Goal: Find specific page/section: Find specific page/section

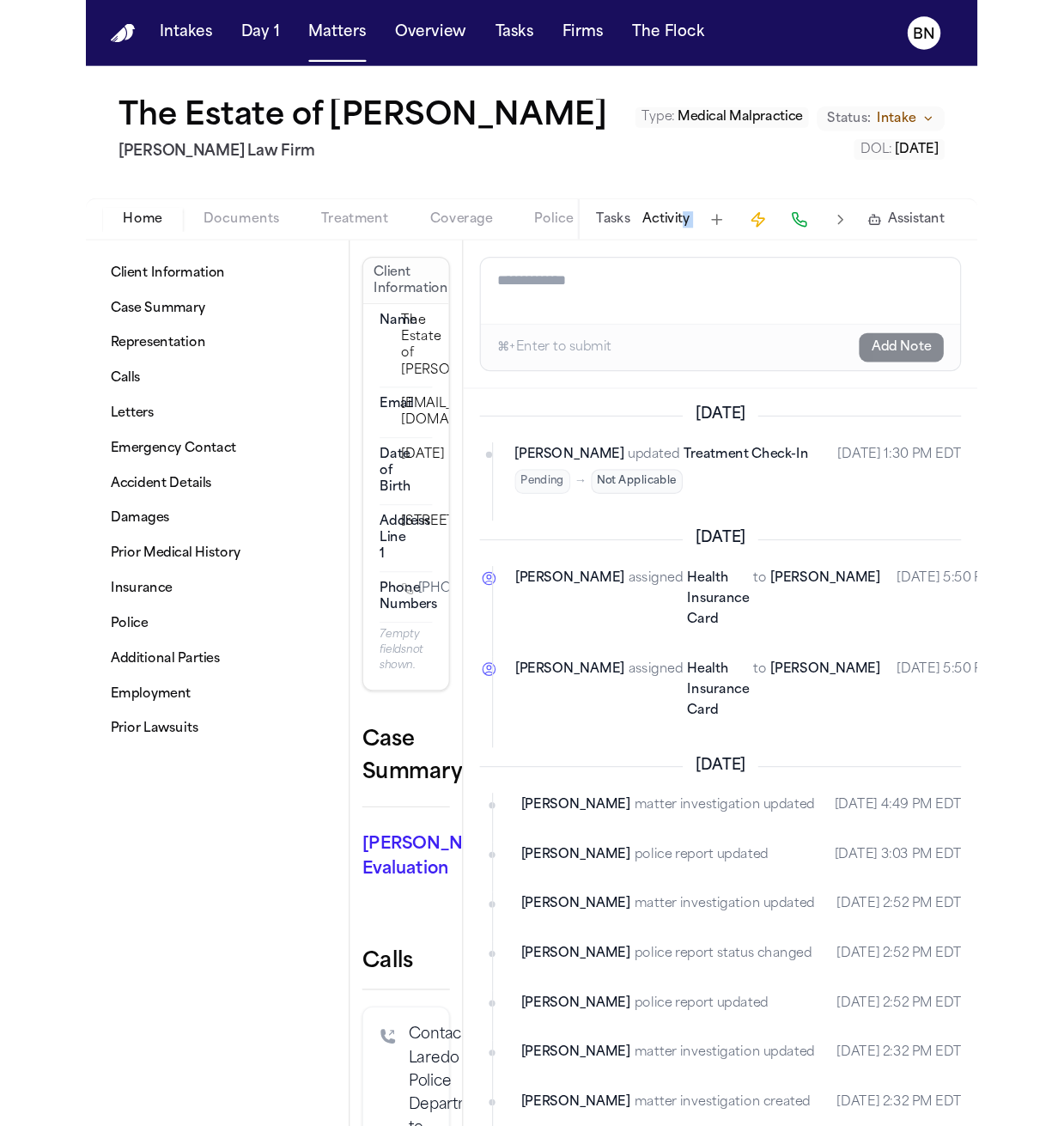
scroll to position [764, 0]
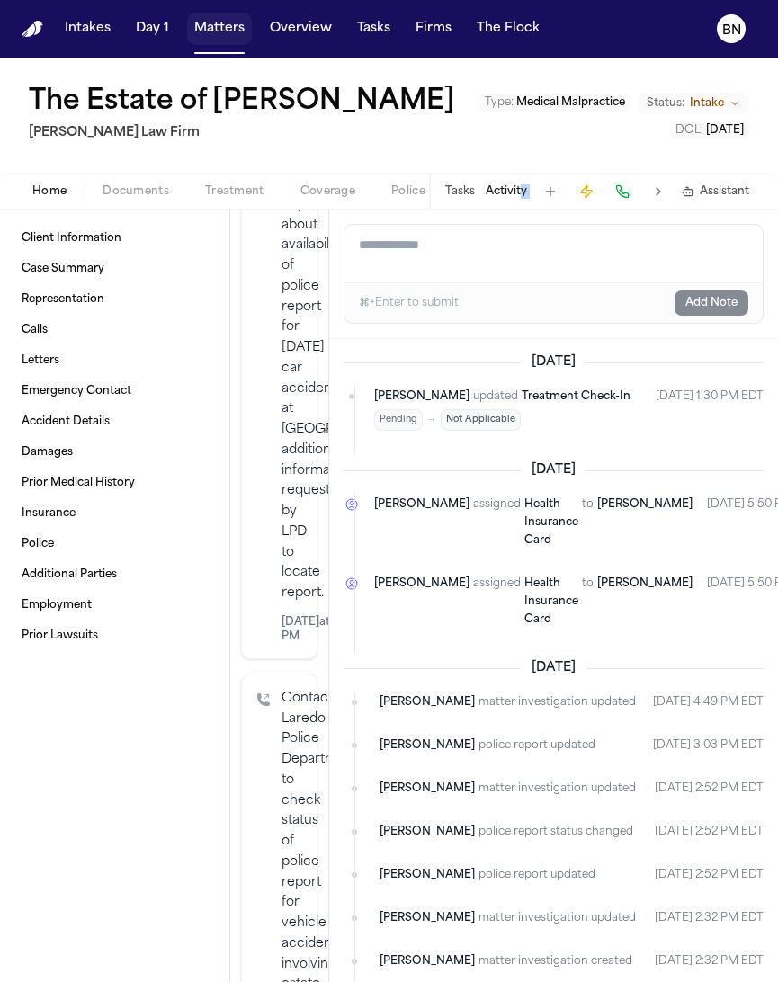
click at [206, 40] on button "Matters" at bounding box center [219, 29] width 65 height 32
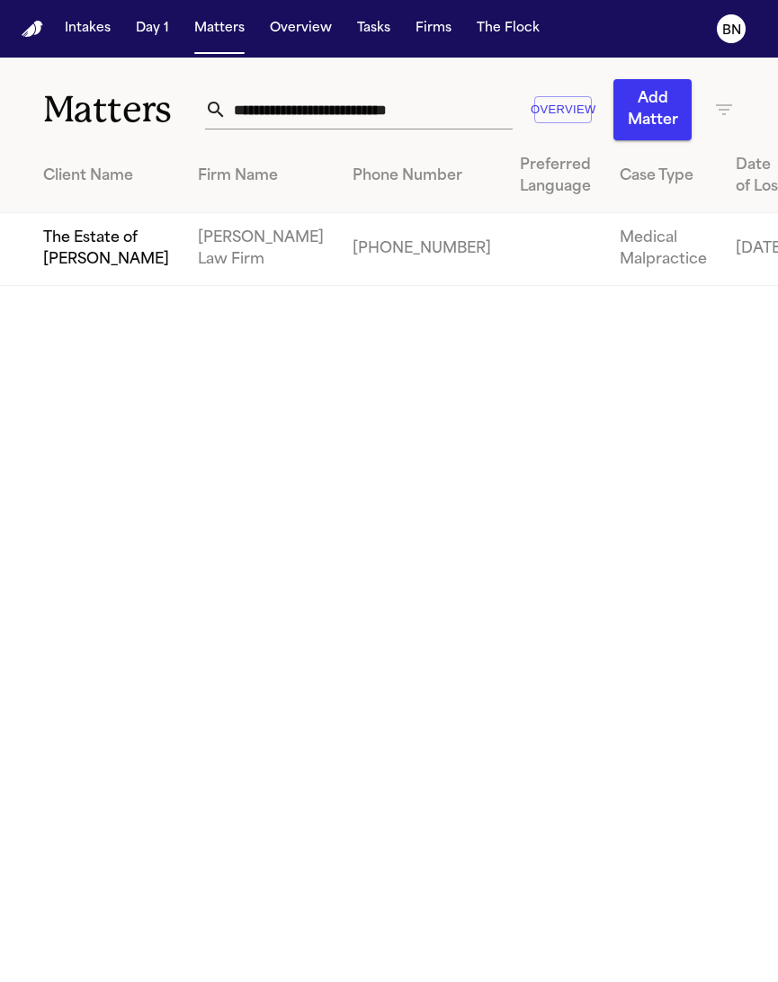
click at [421, 111] on input "**********" at bounding box center [370, 110] width 287 height 40
paste input "text"
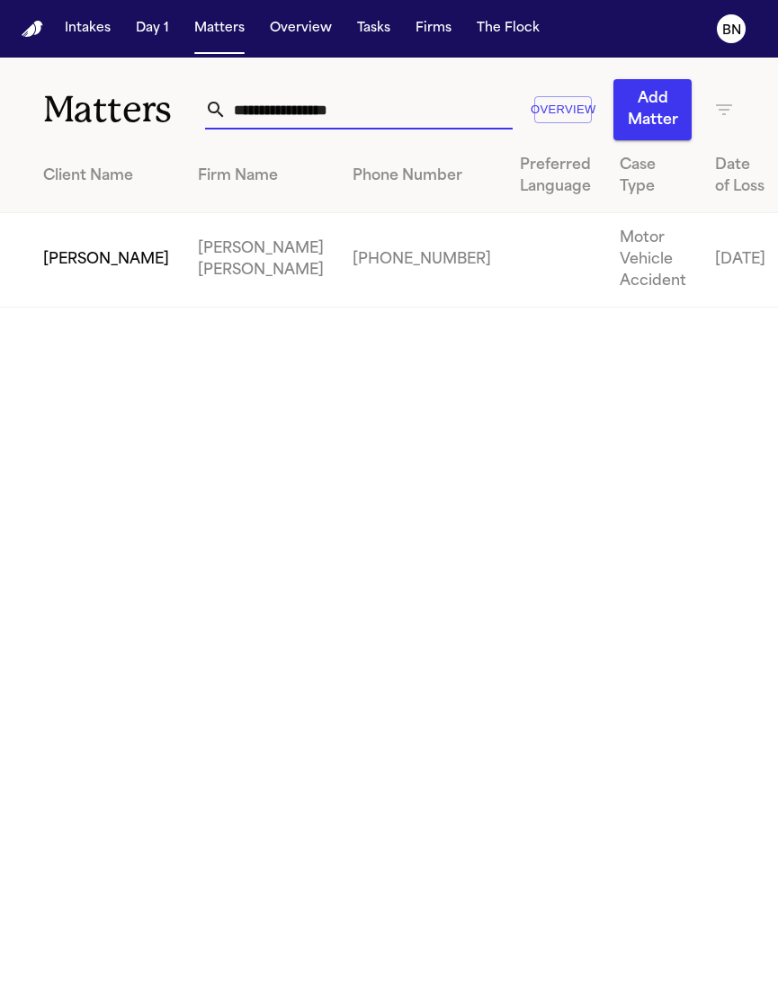
type input "**********"
click at [64, 266] on td "[PERSON_NAME]" at bounding box center [91, 260] width 183 height 94
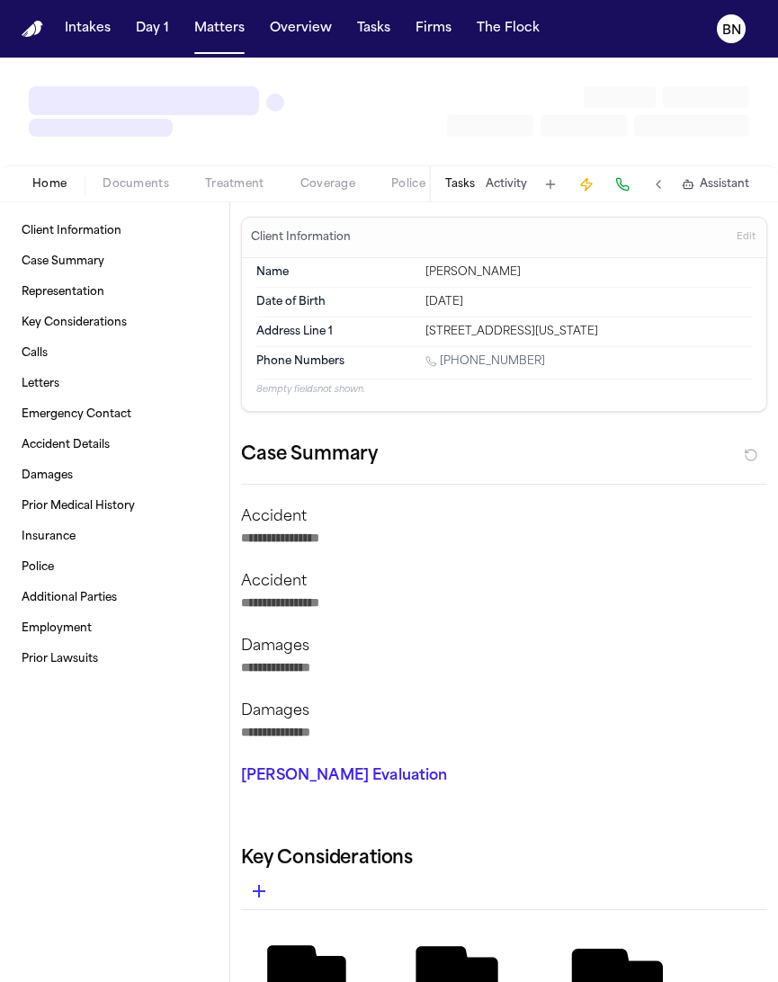
type textarea "*"
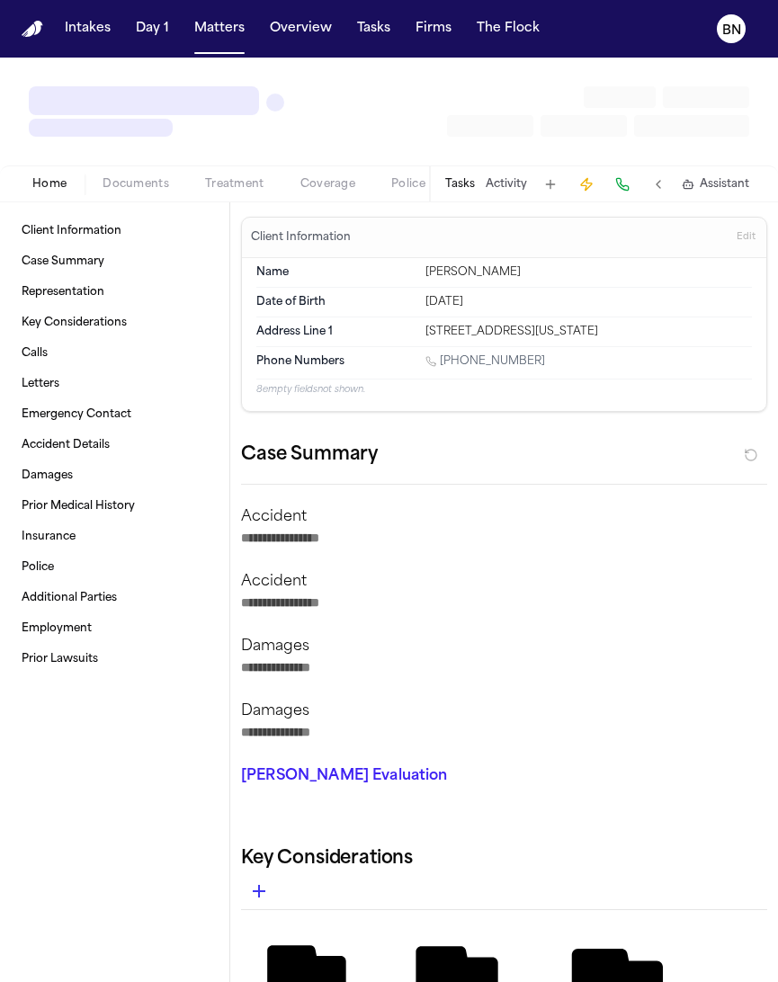
type textarea "*"
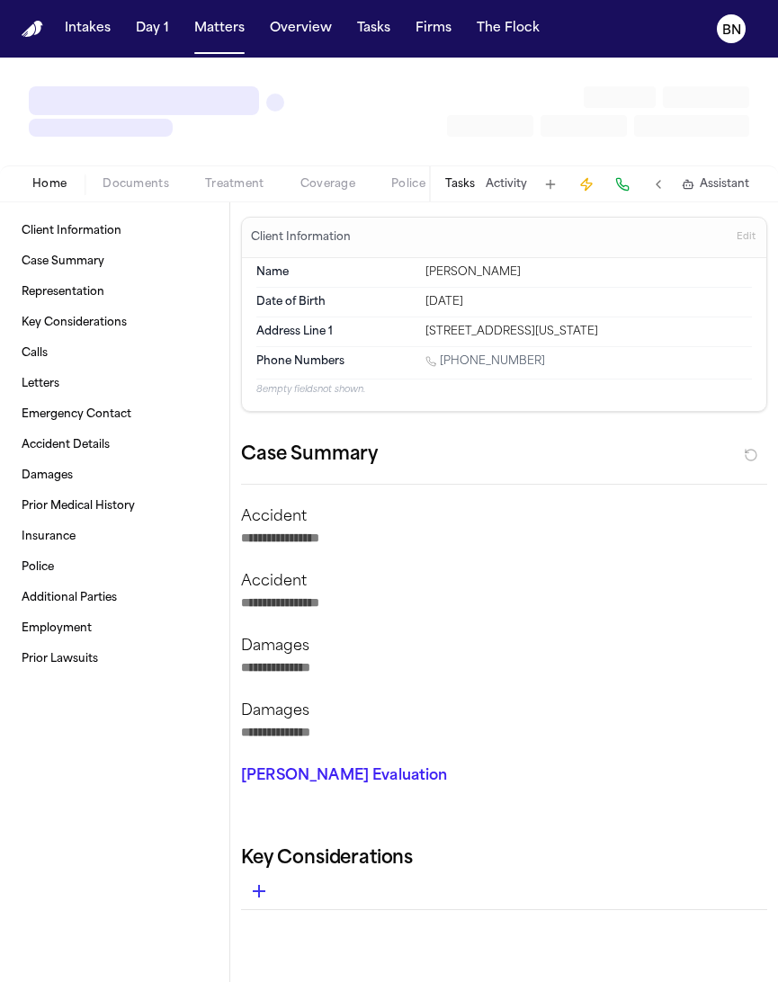
type textarea "*"
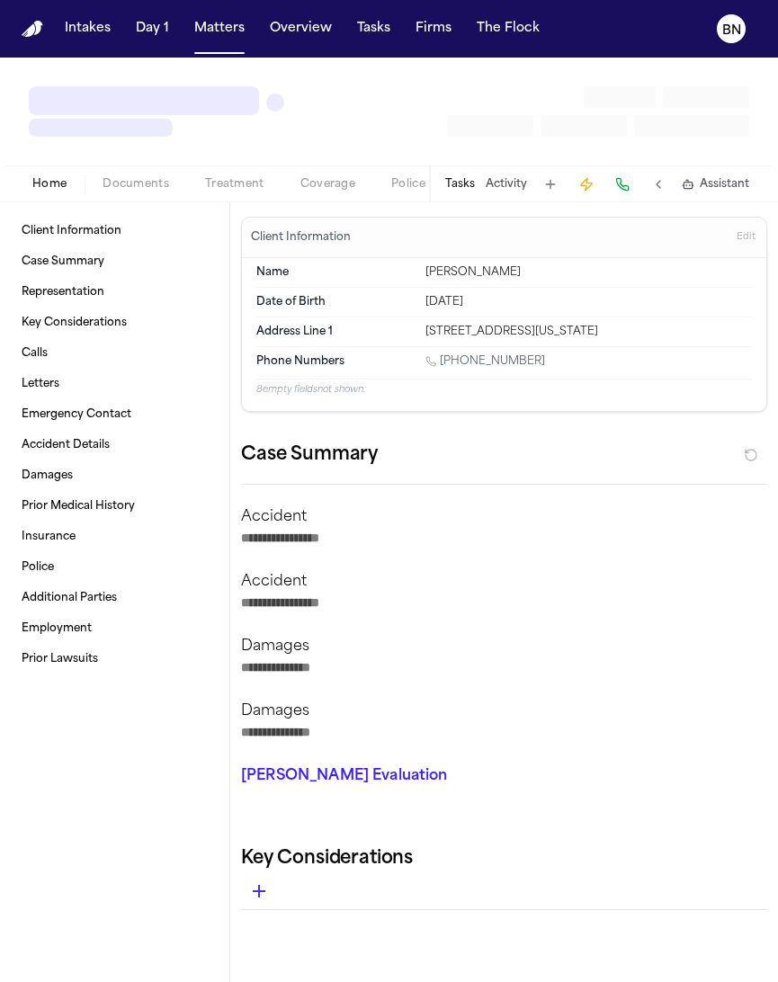
type textarea "*"
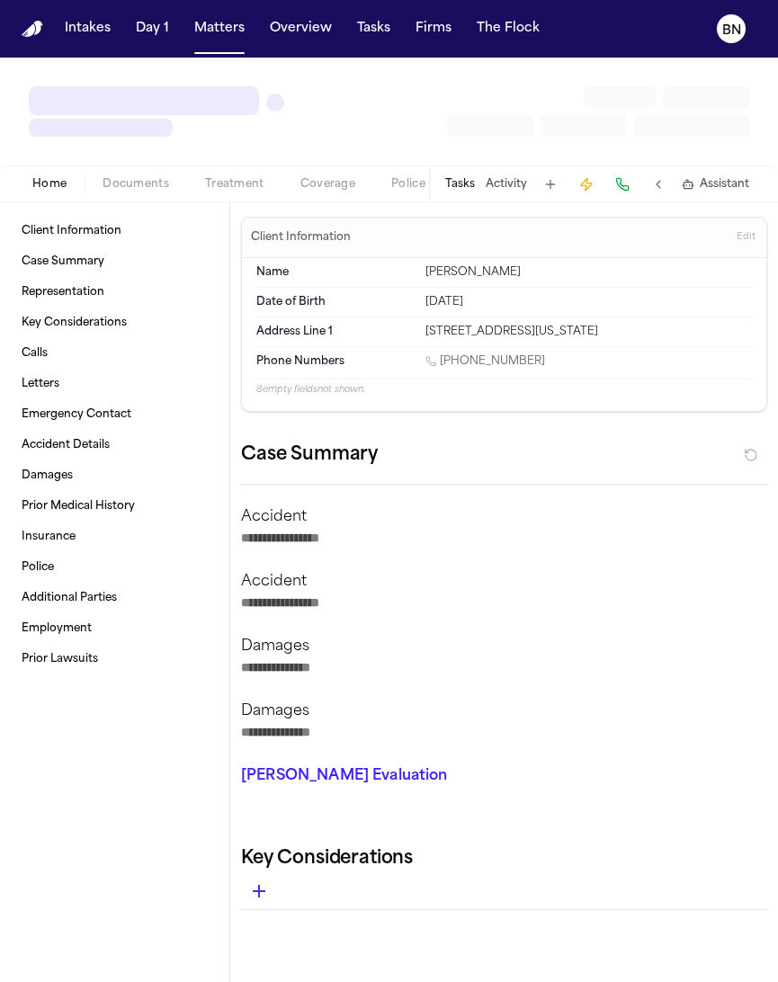
type textarea "*"
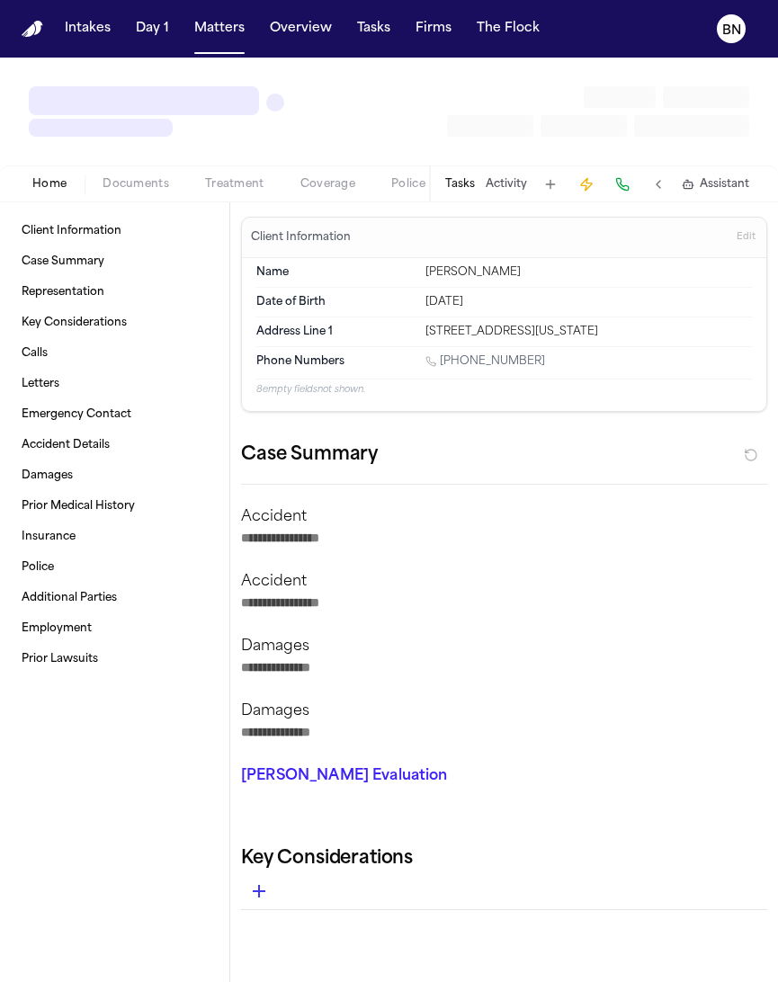
type textarea "*"
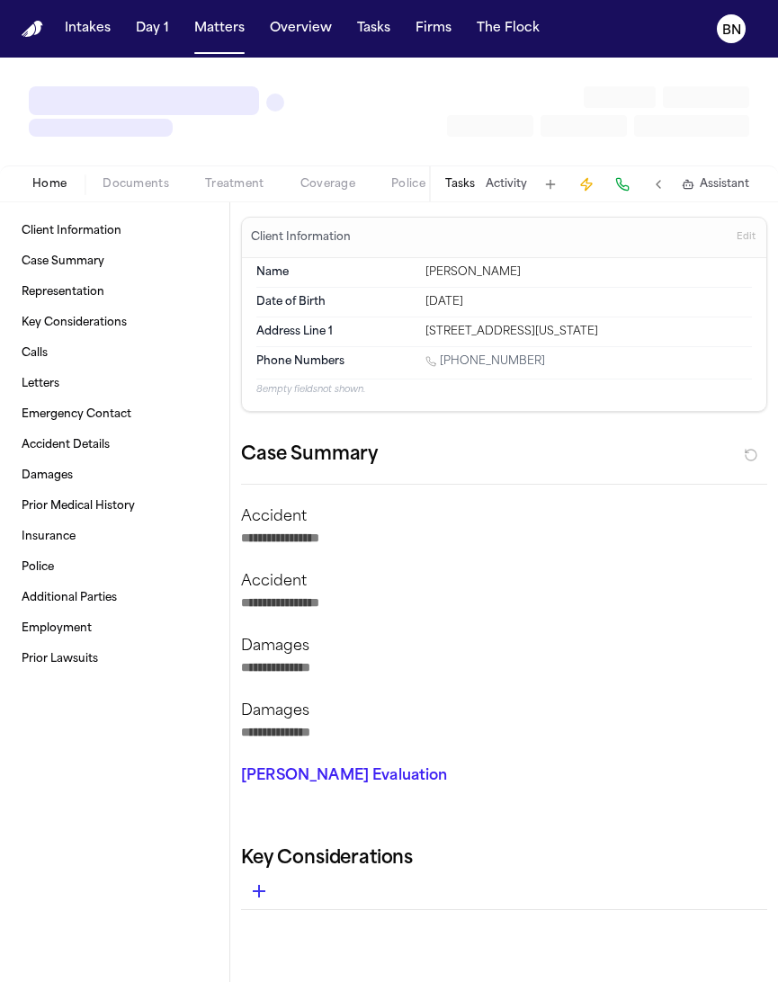
type textarea "*"
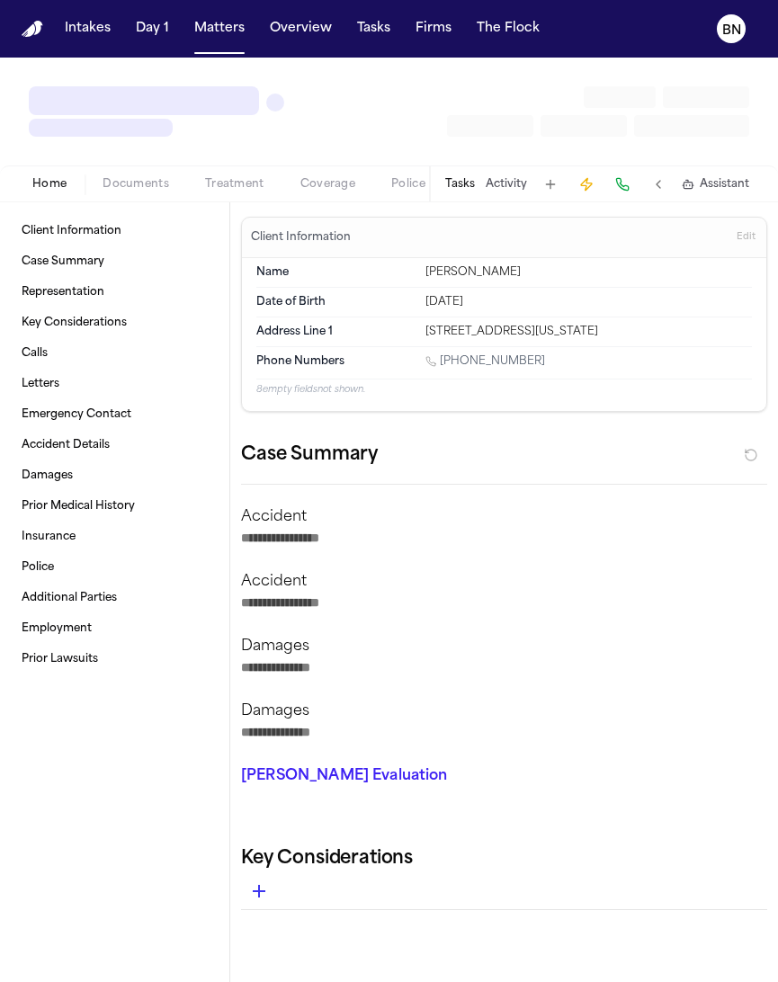
type textarea "*"
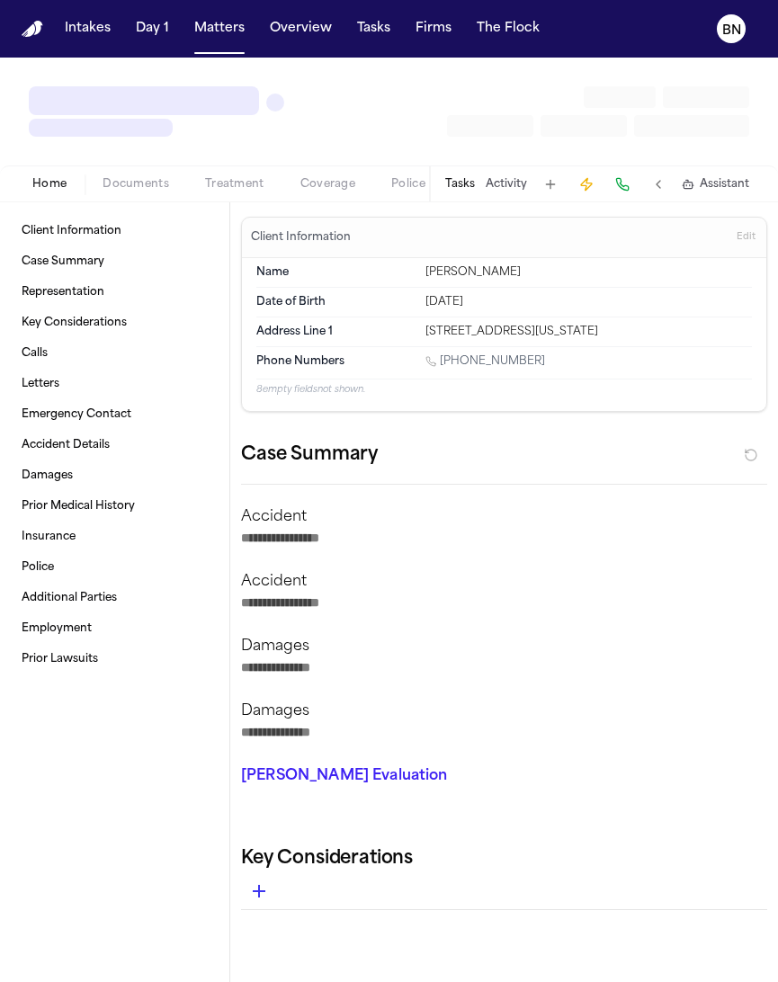
type textarea "*"
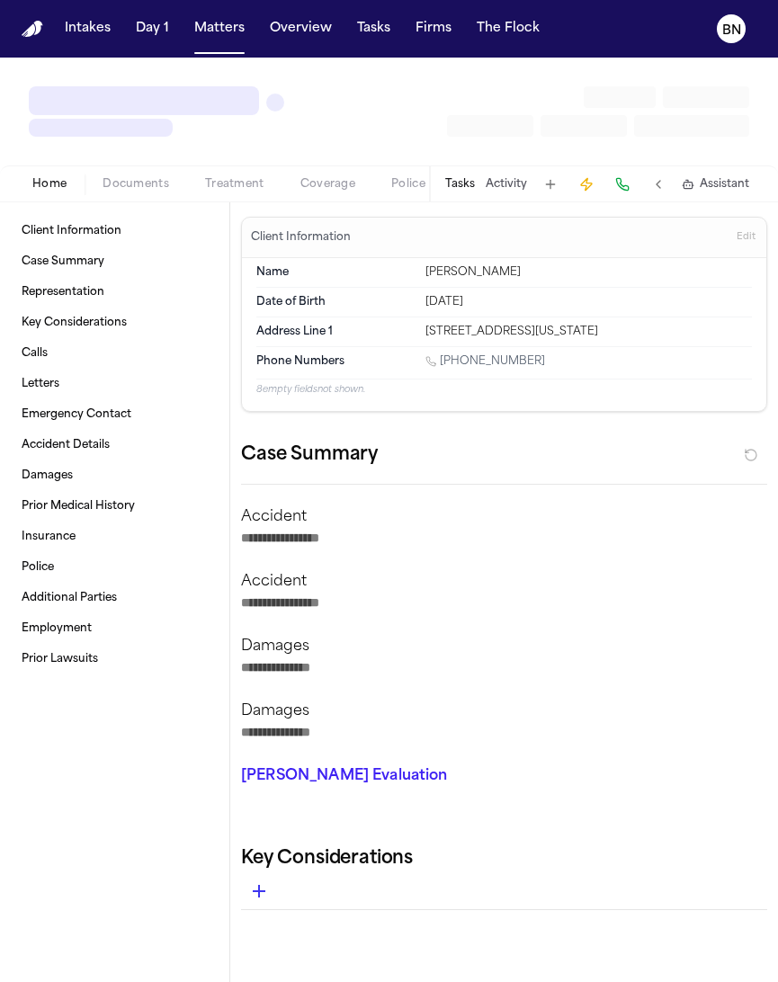
type textarea "*"
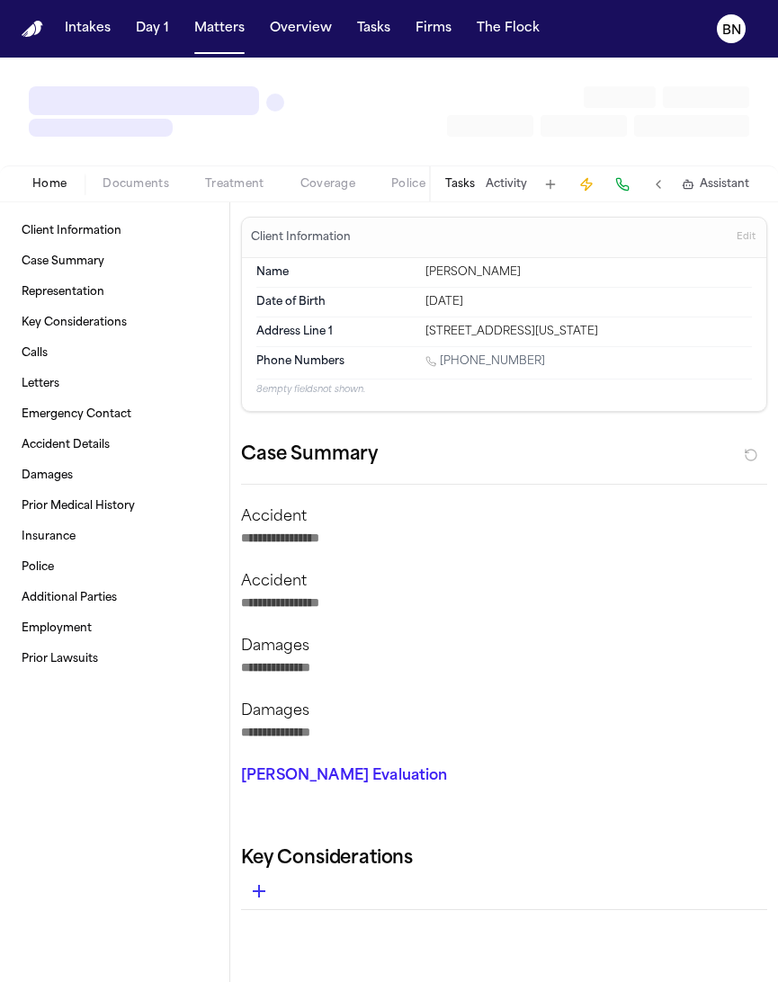
type textarea "*"
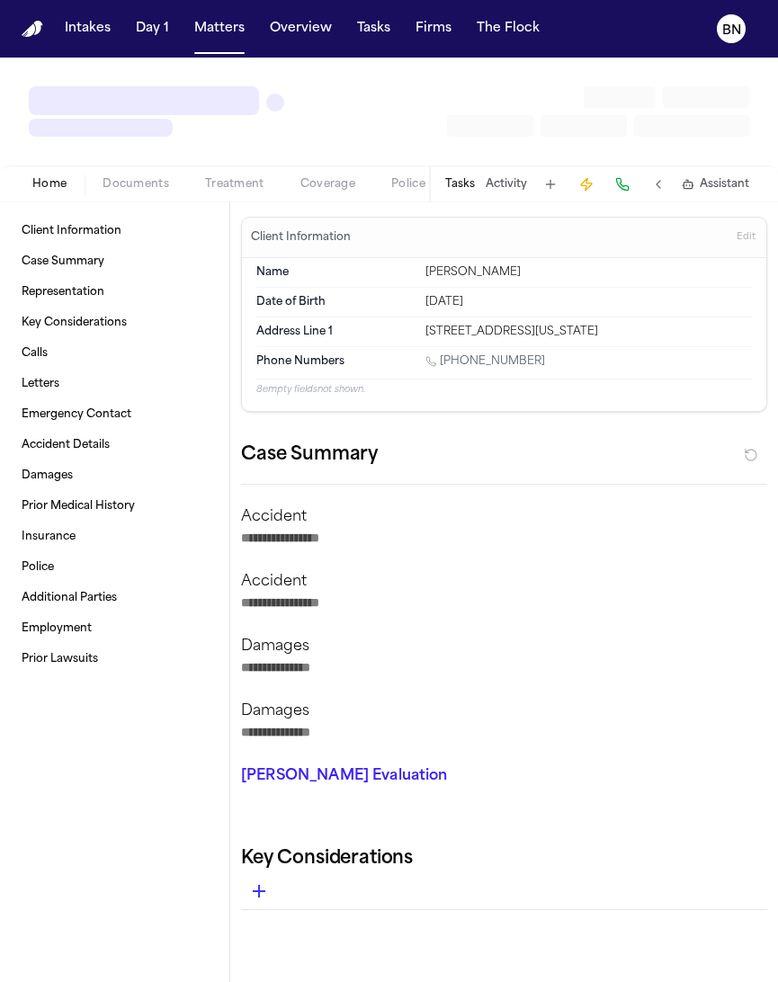
type textarea "*"
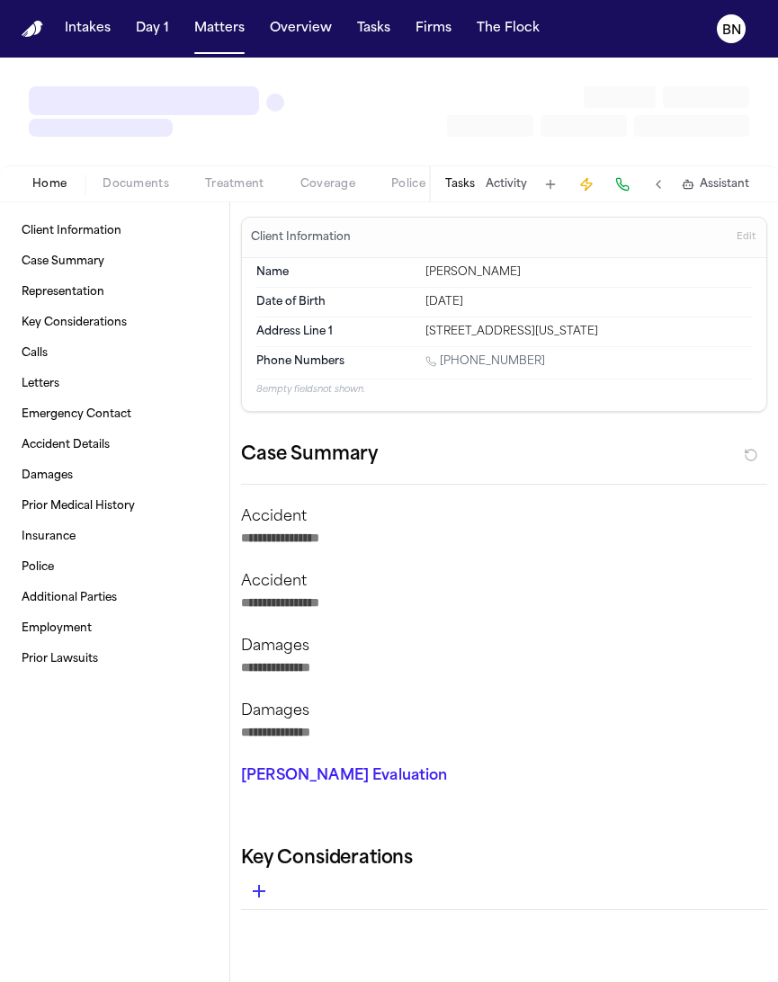
type textarea "*"
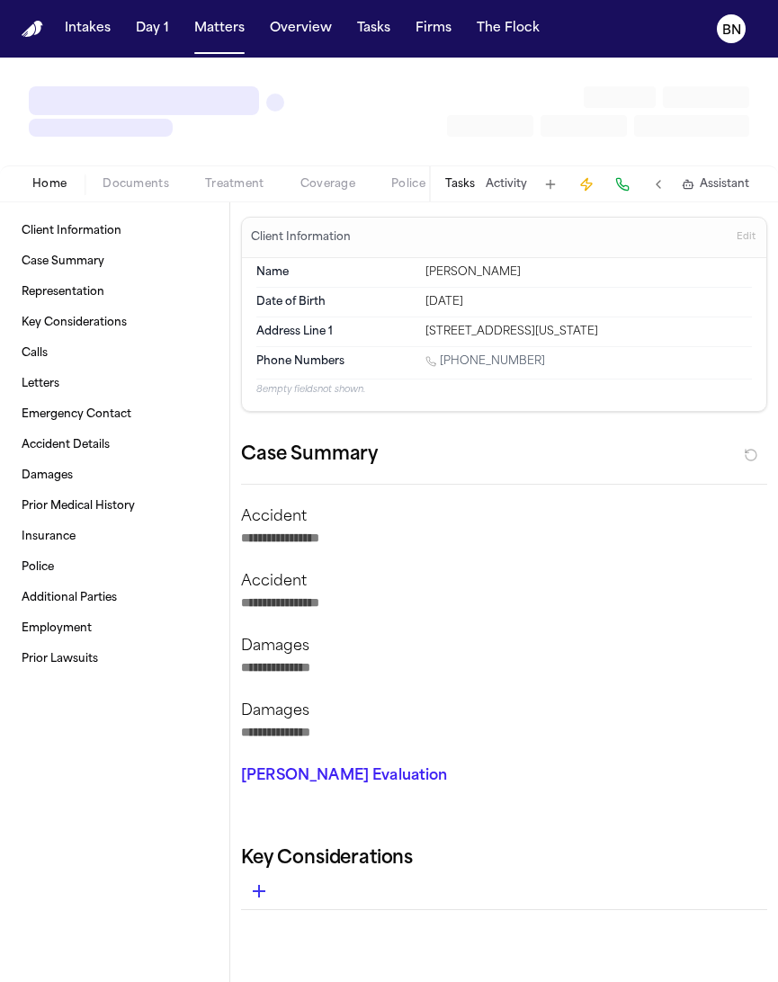
type textarea "*"
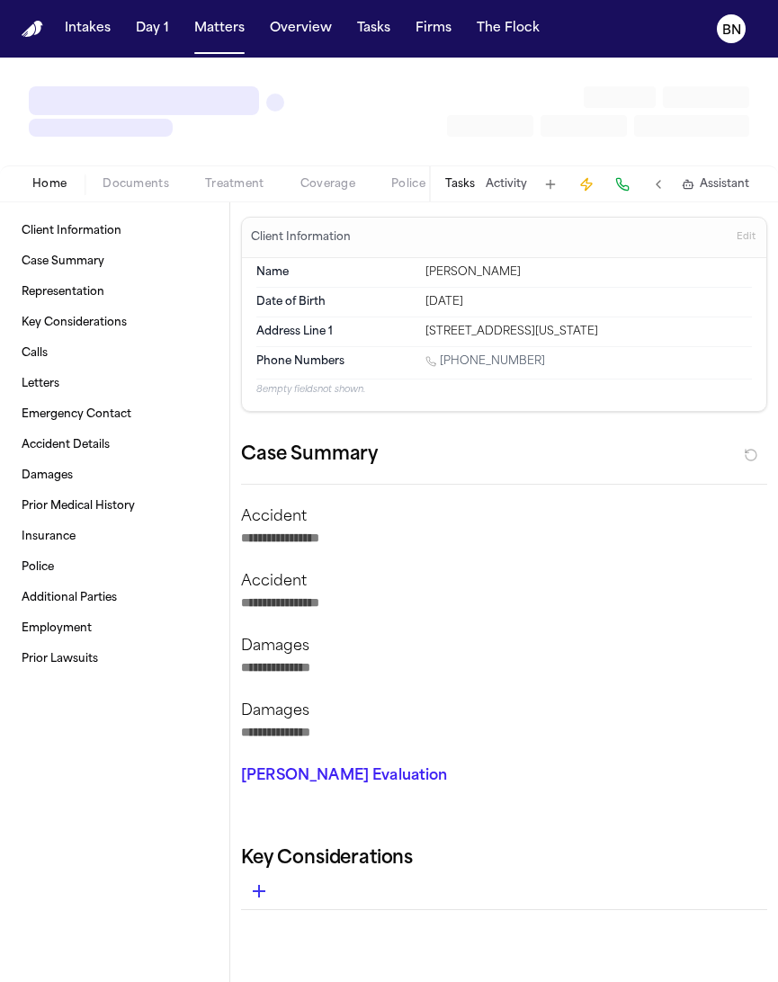
type textarea "*"
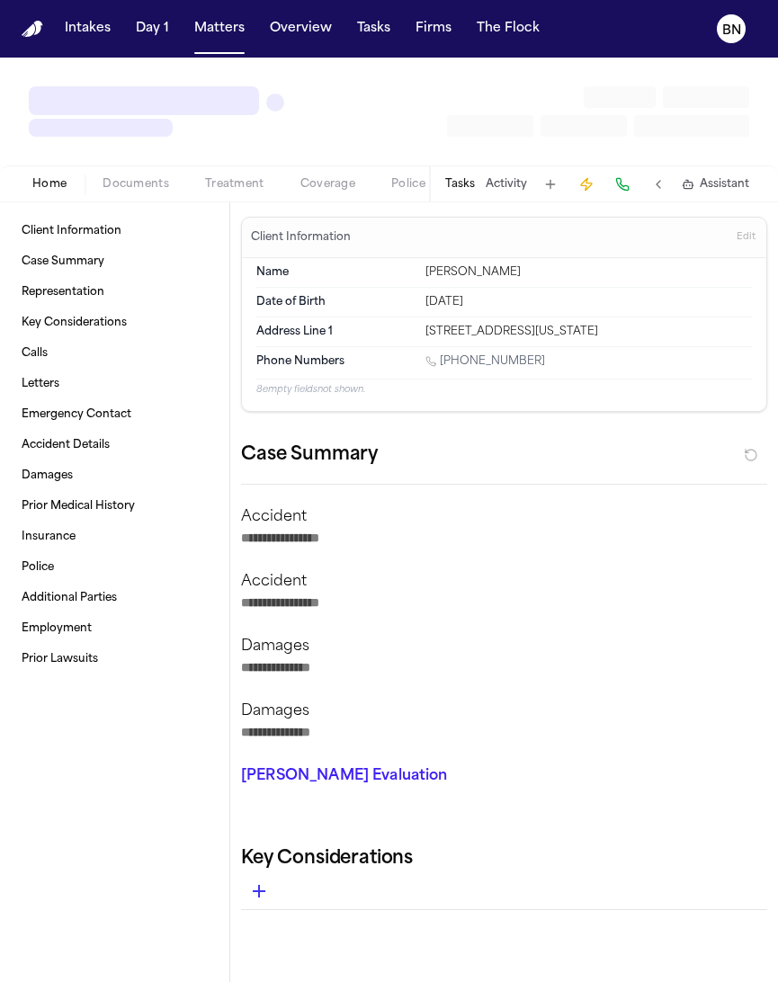
type textarea "*"
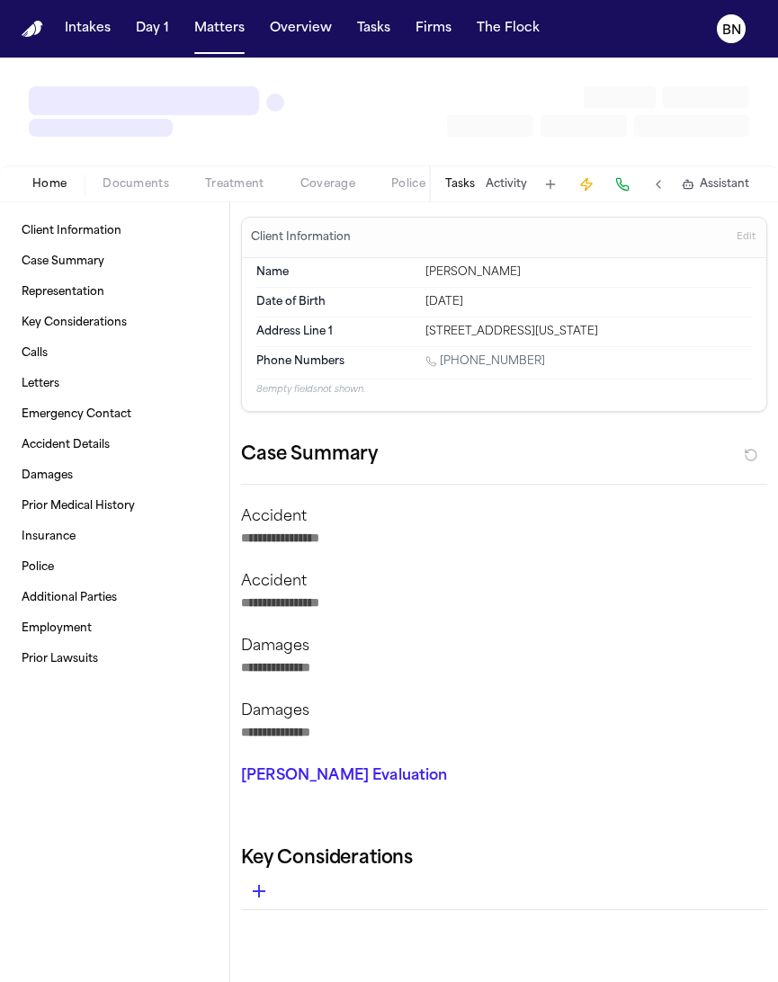
type textarea "*"
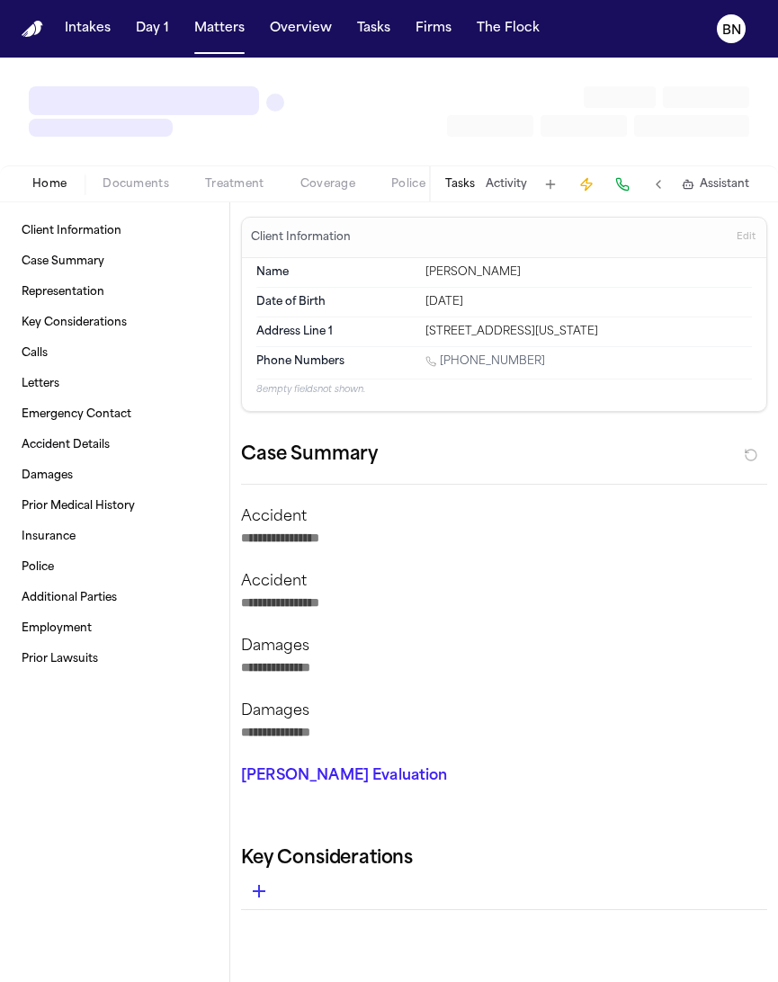
type textarea "*"
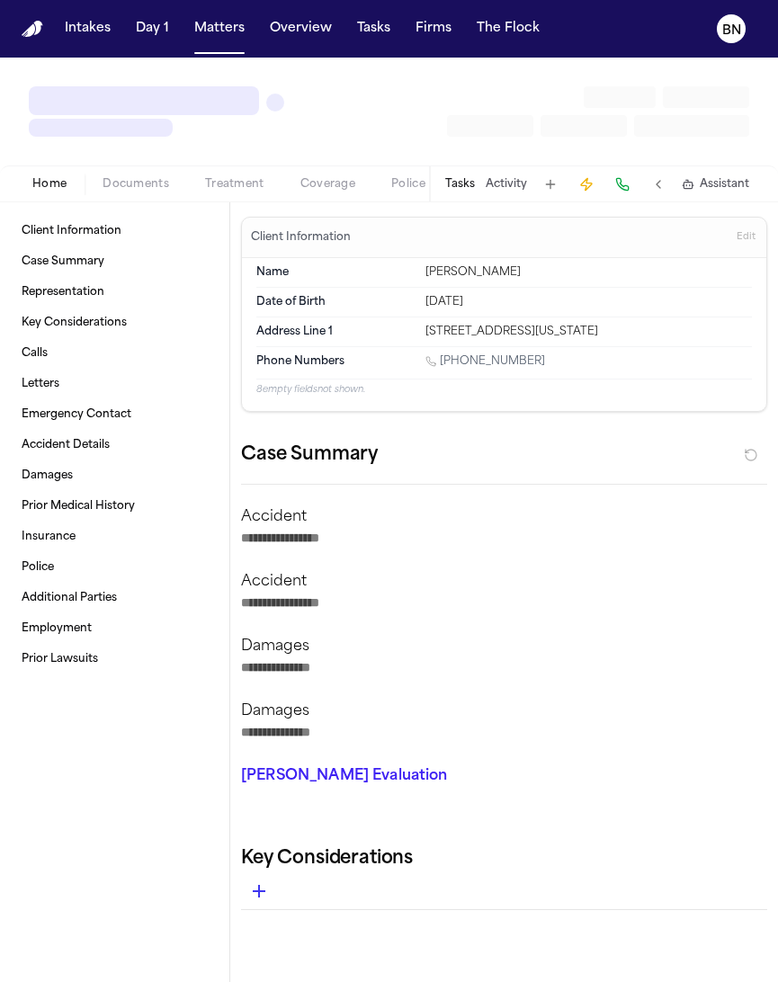
type textarea "*"
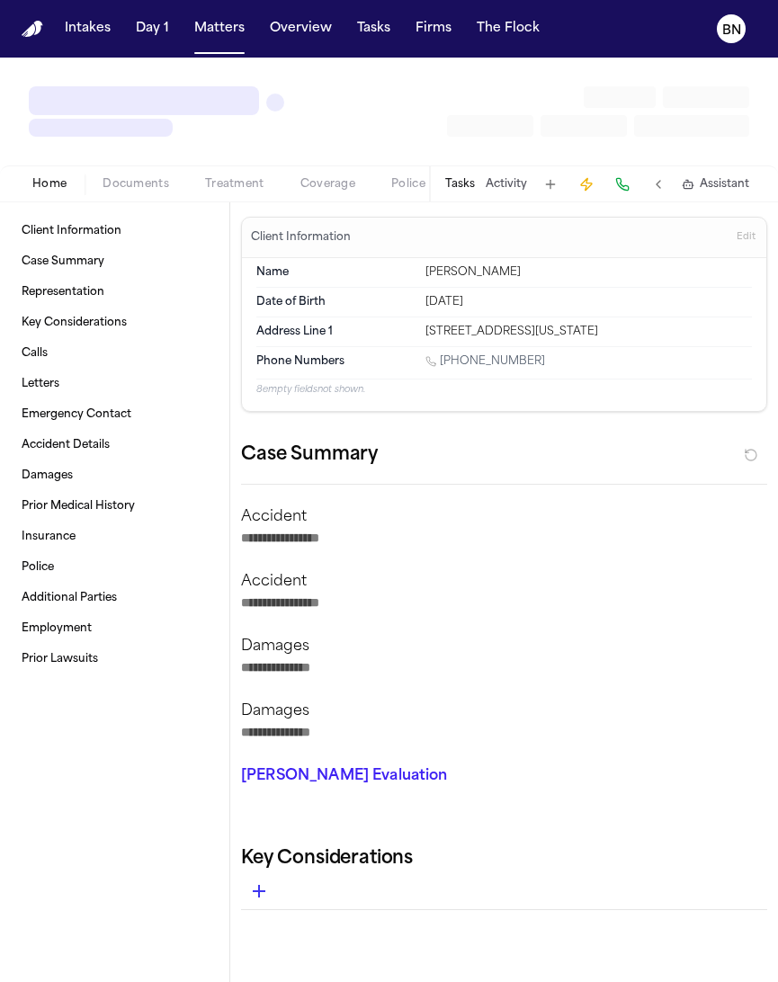
type textarea "*"
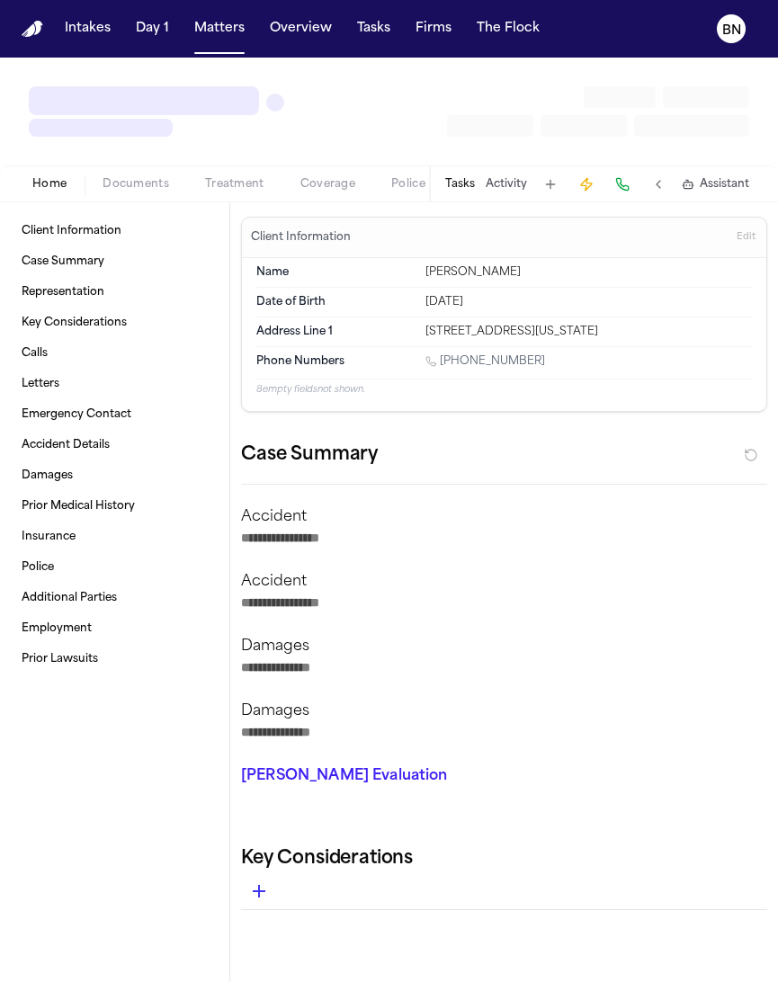
type textarea "*"
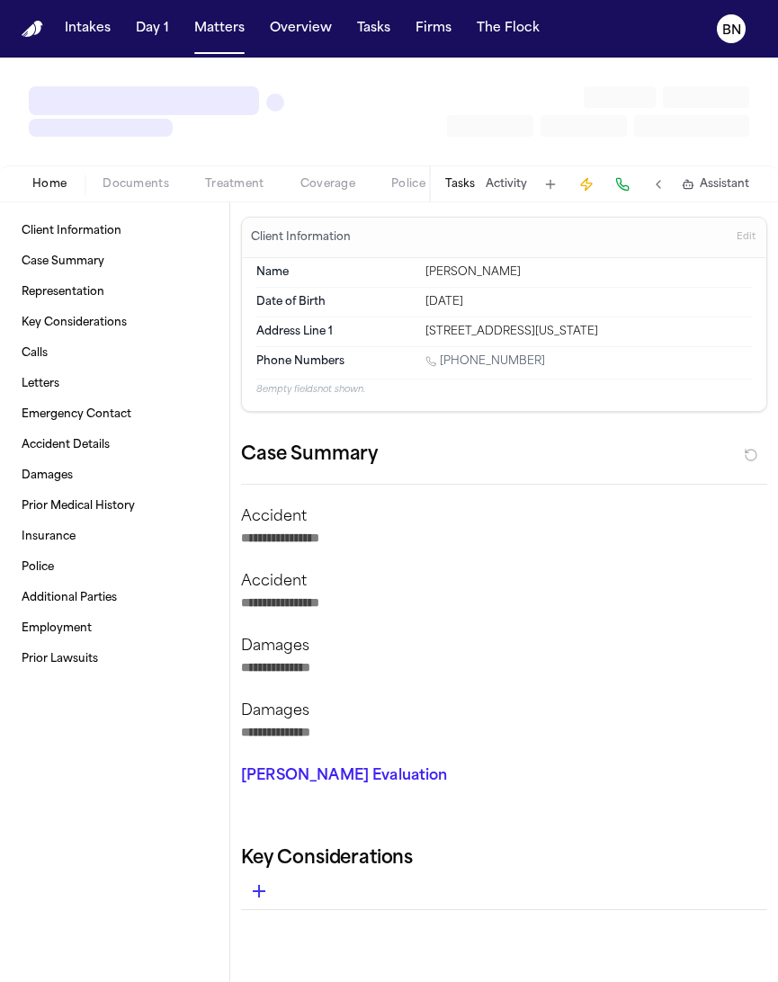
type textarea "*"
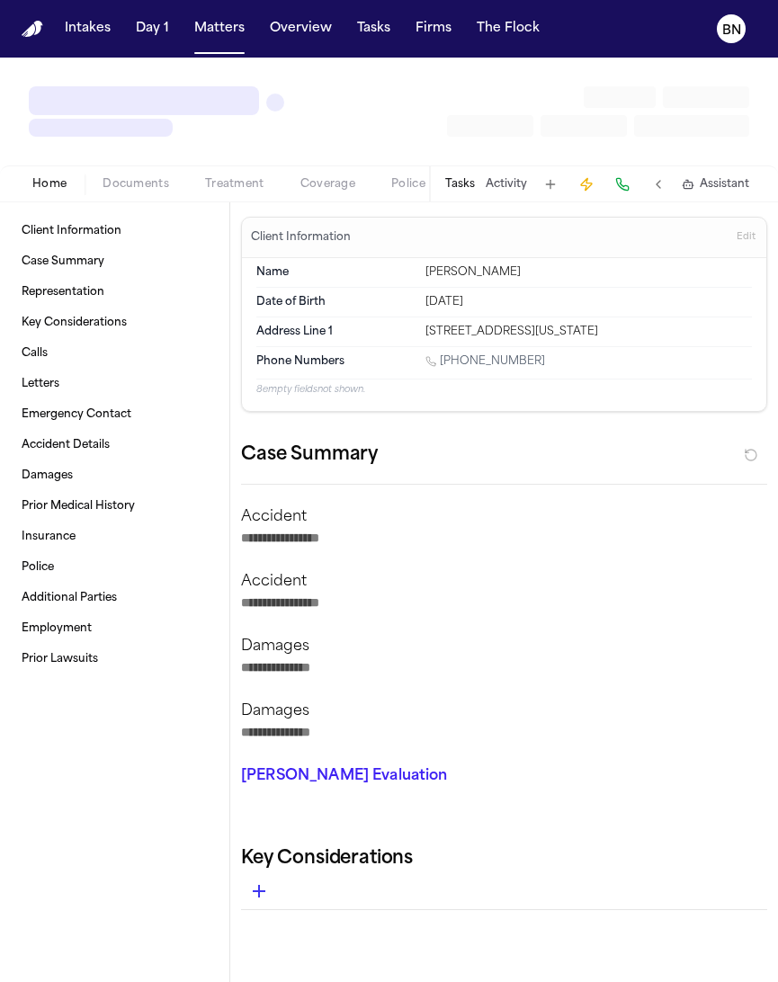
type textarea "*"
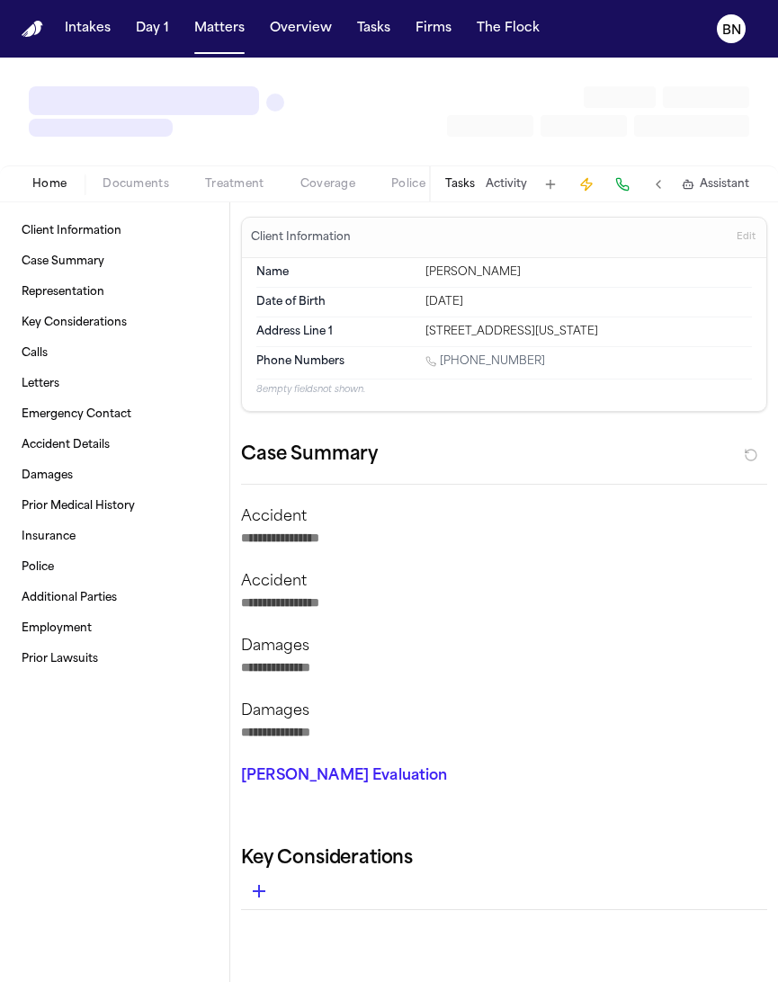
type textarea "*"
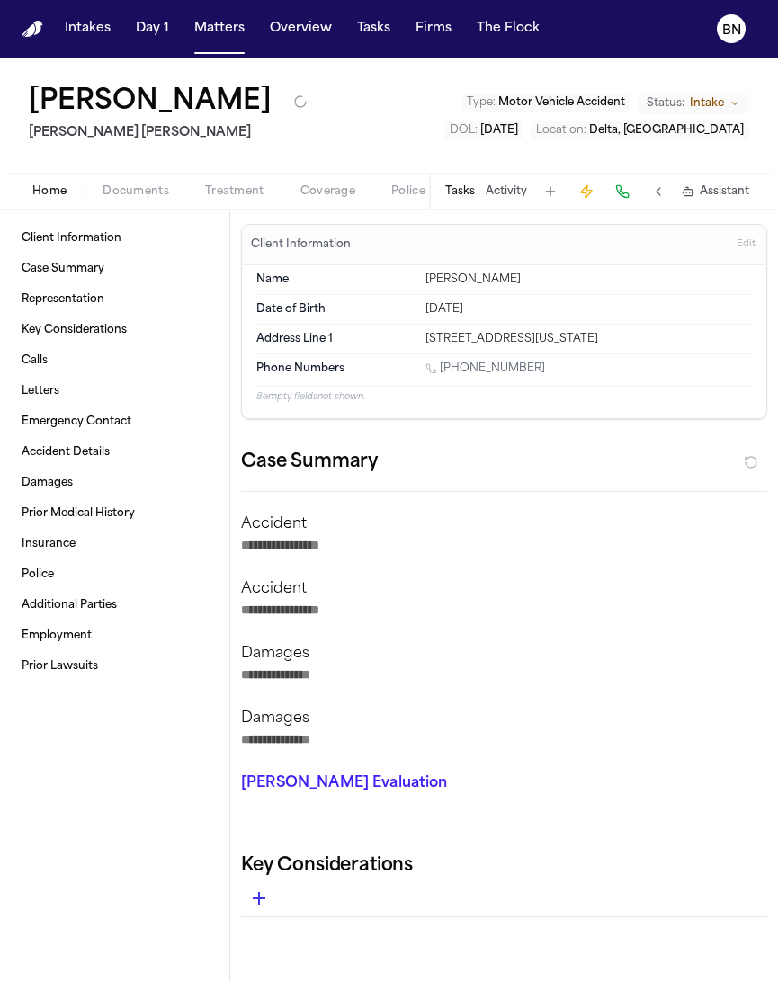
type textarea "*"
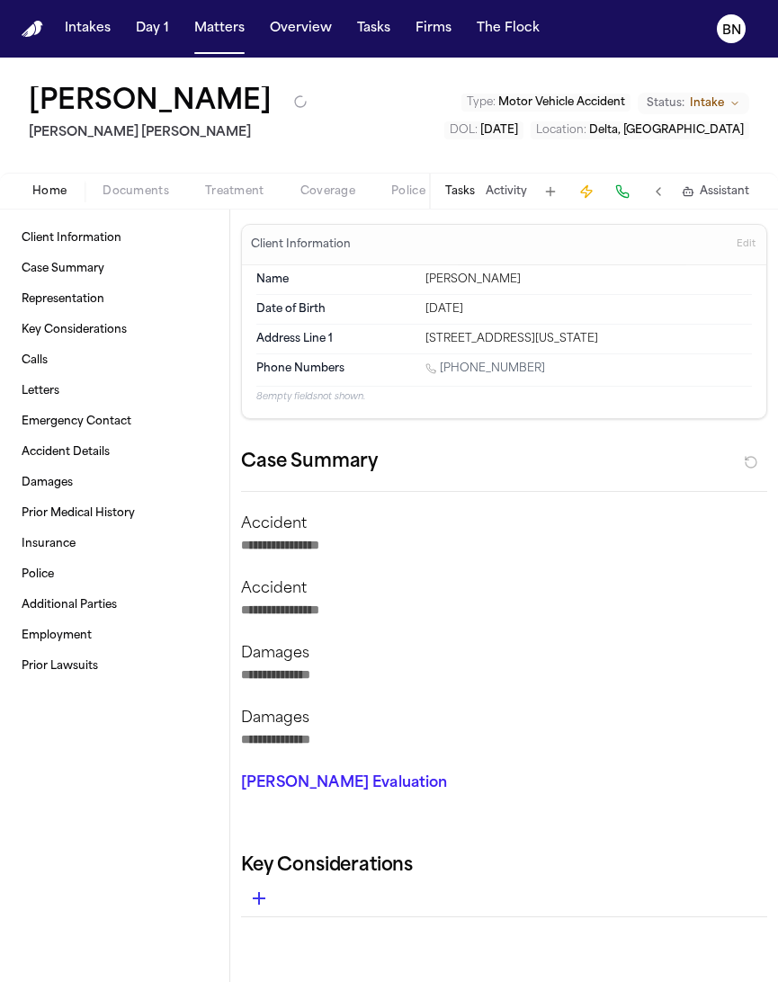
type textarea "*"
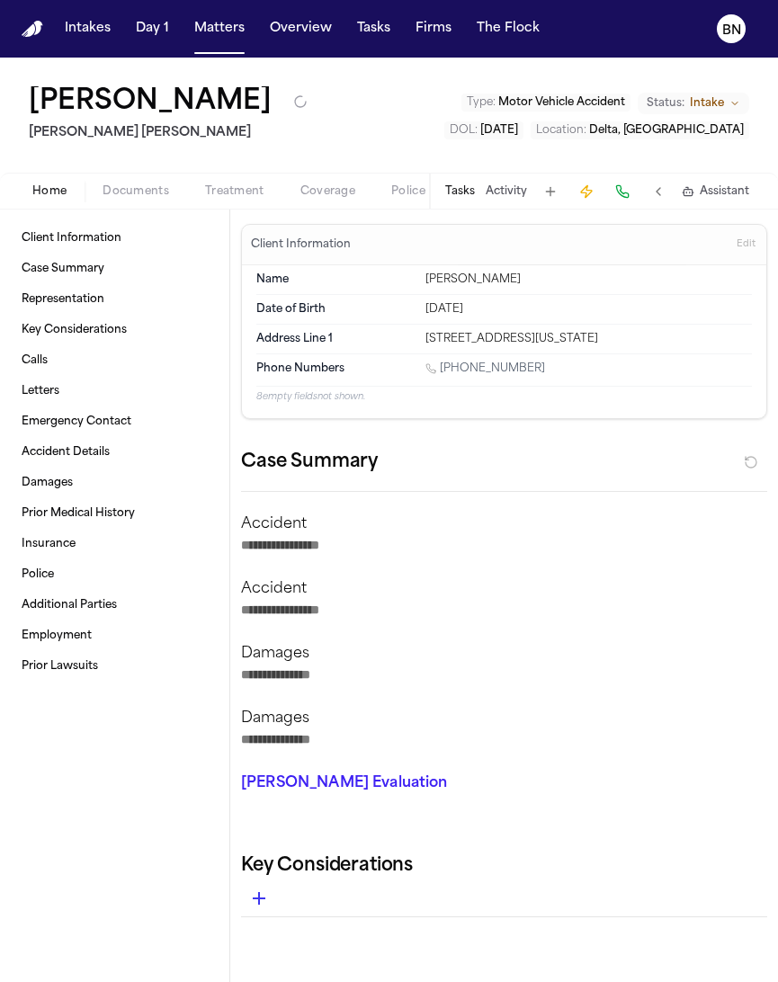
type textarea "*"
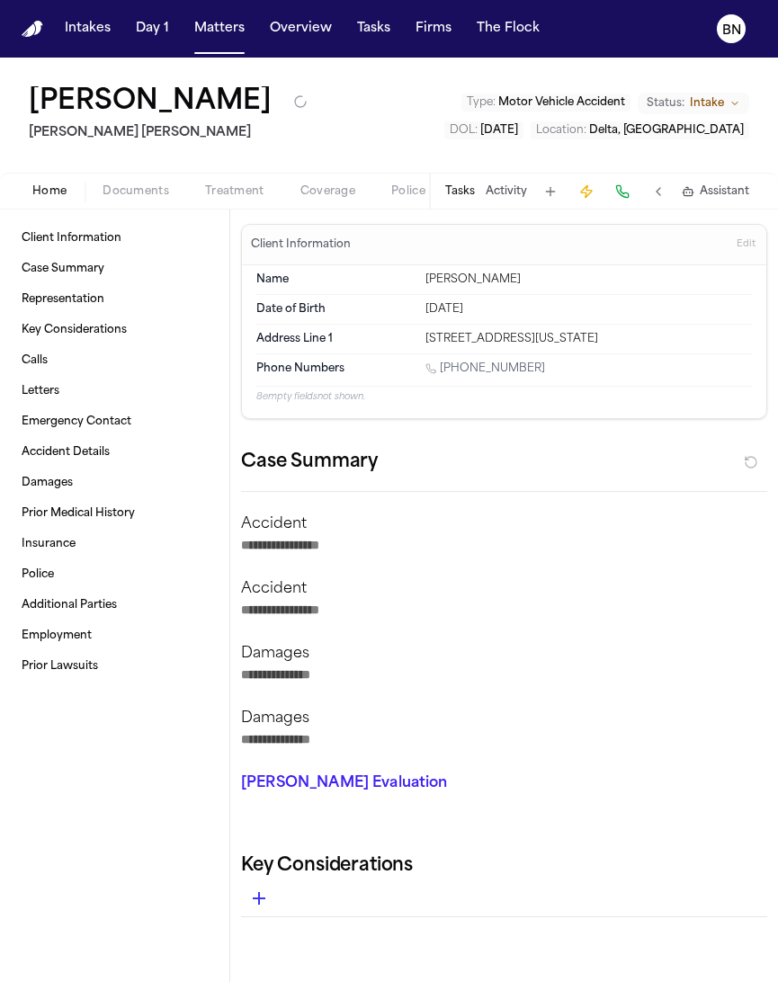
type textarea "*"
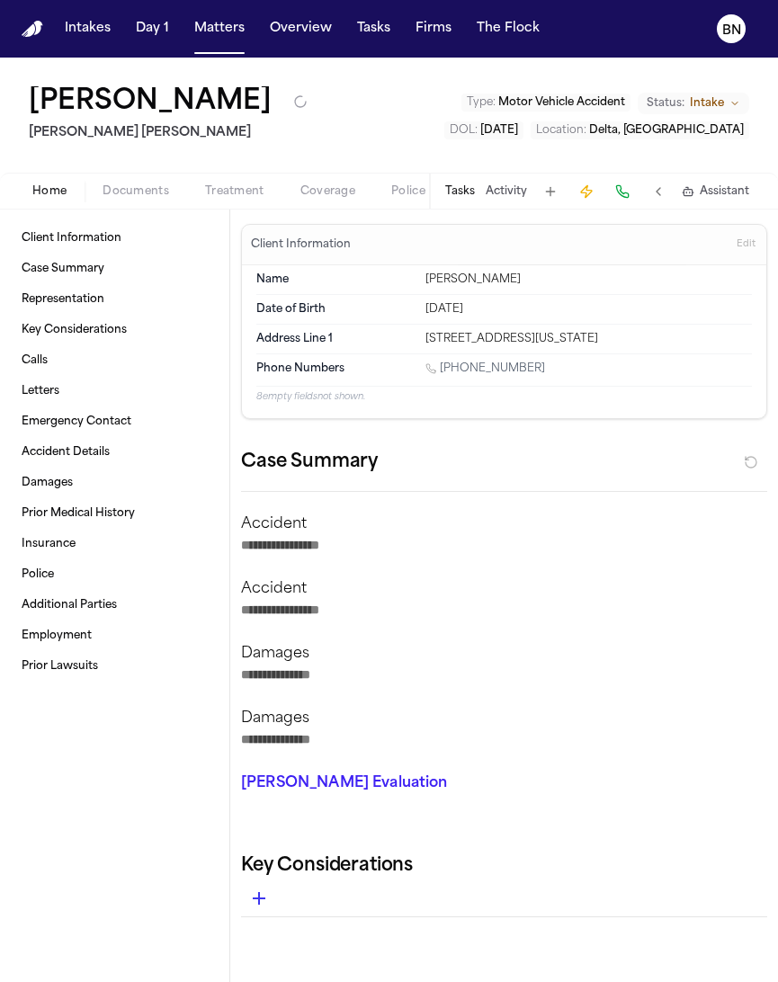
type textarea "*"
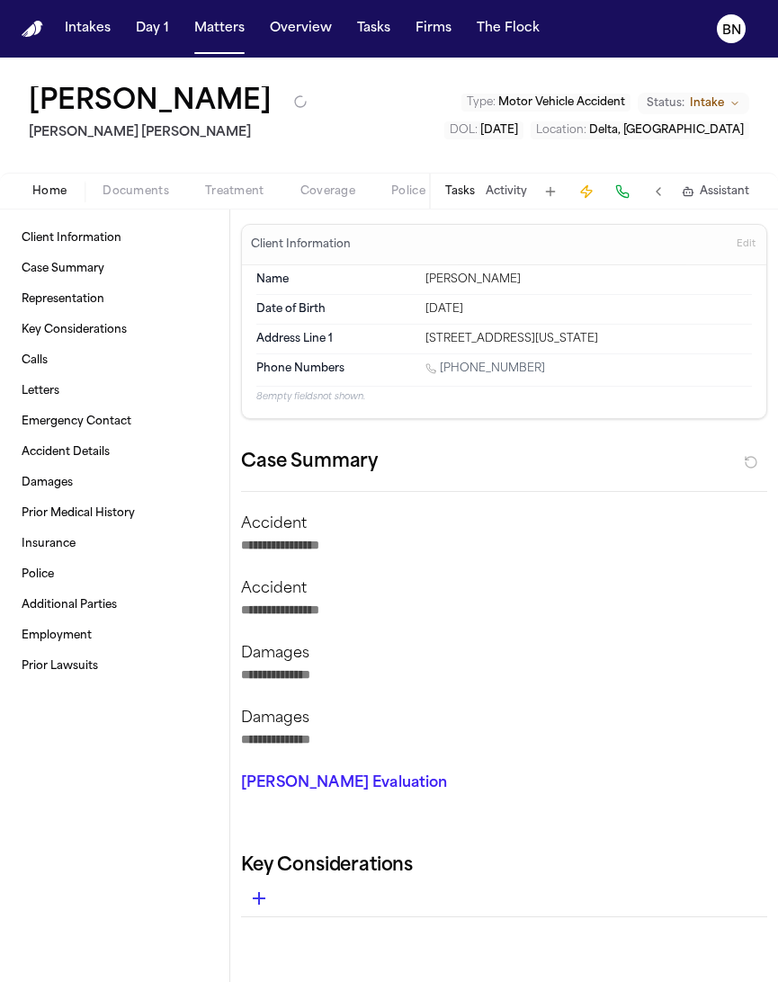
type textarea "*"
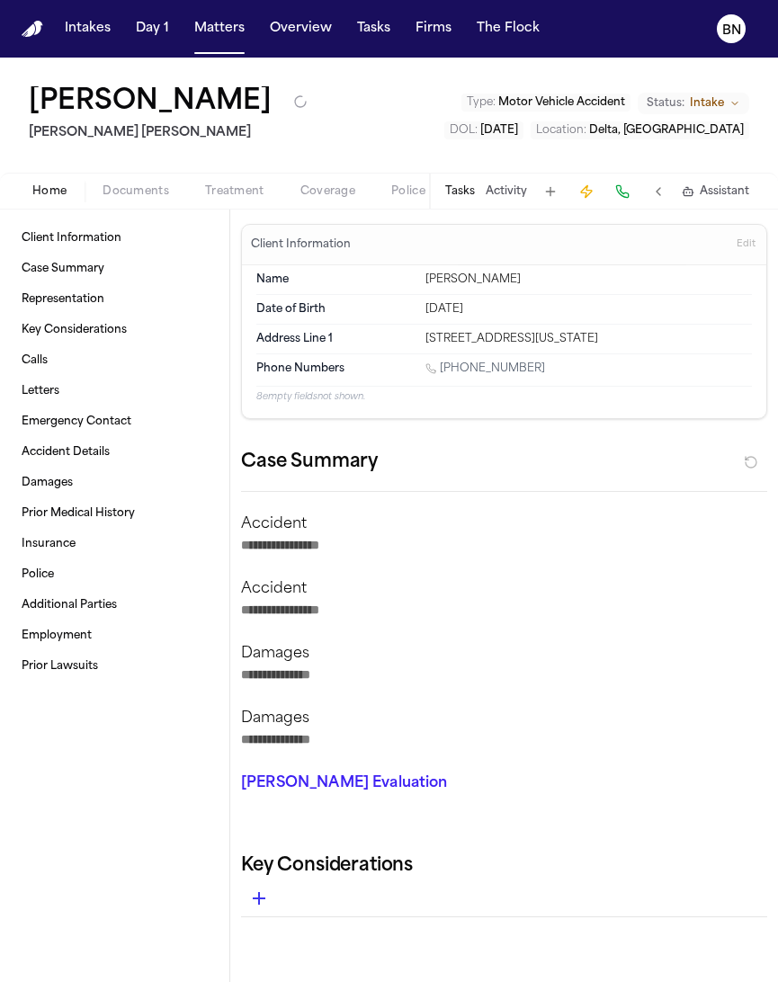
type textarea "*"
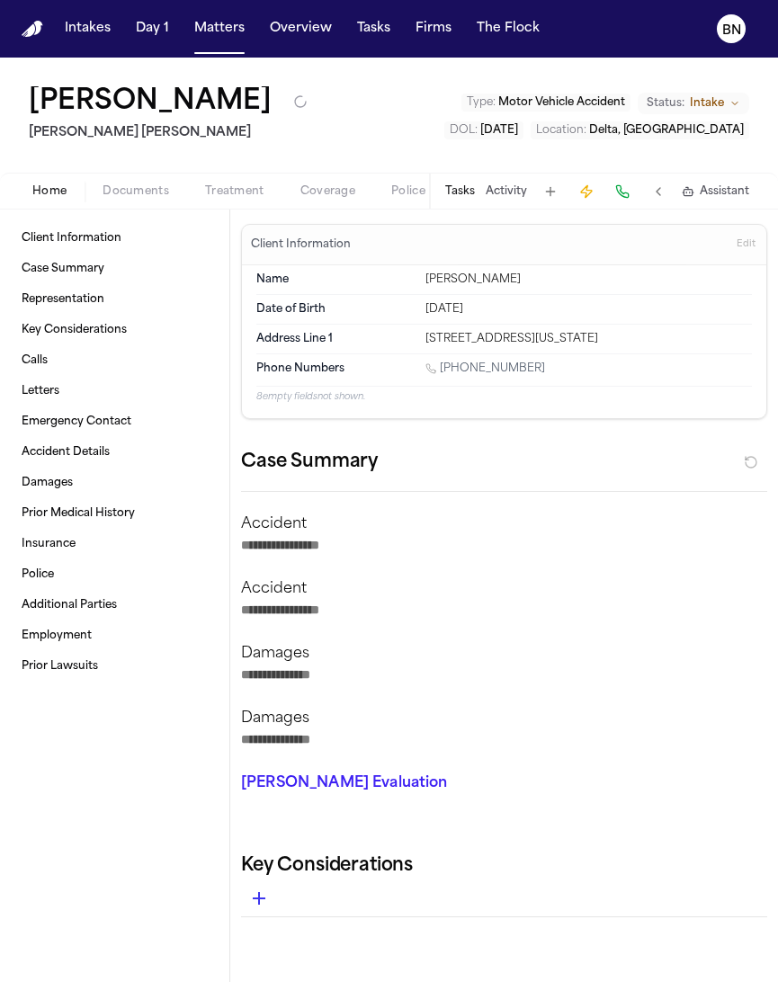
type textarea "*"
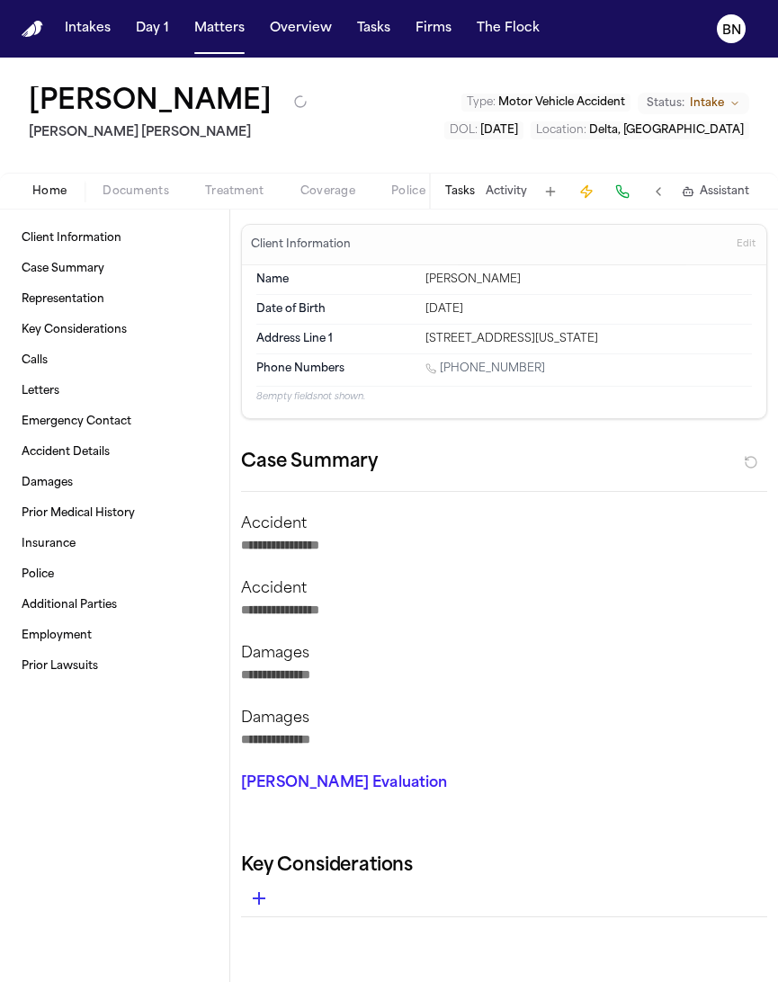
type textarea "*"
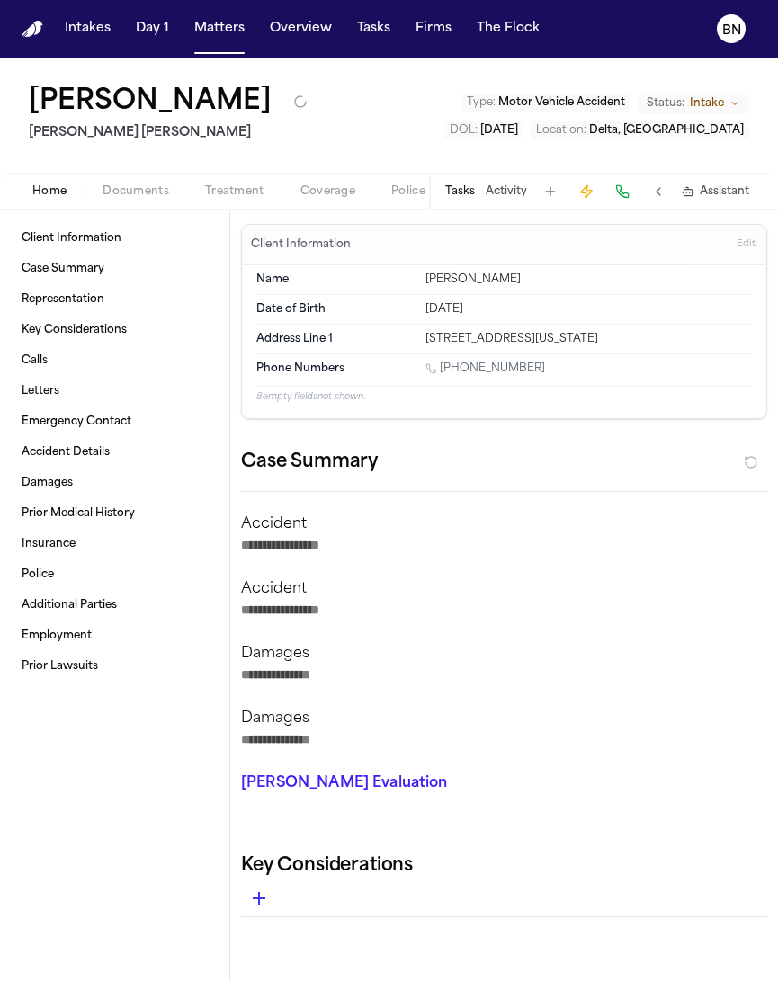
type textarea "*"
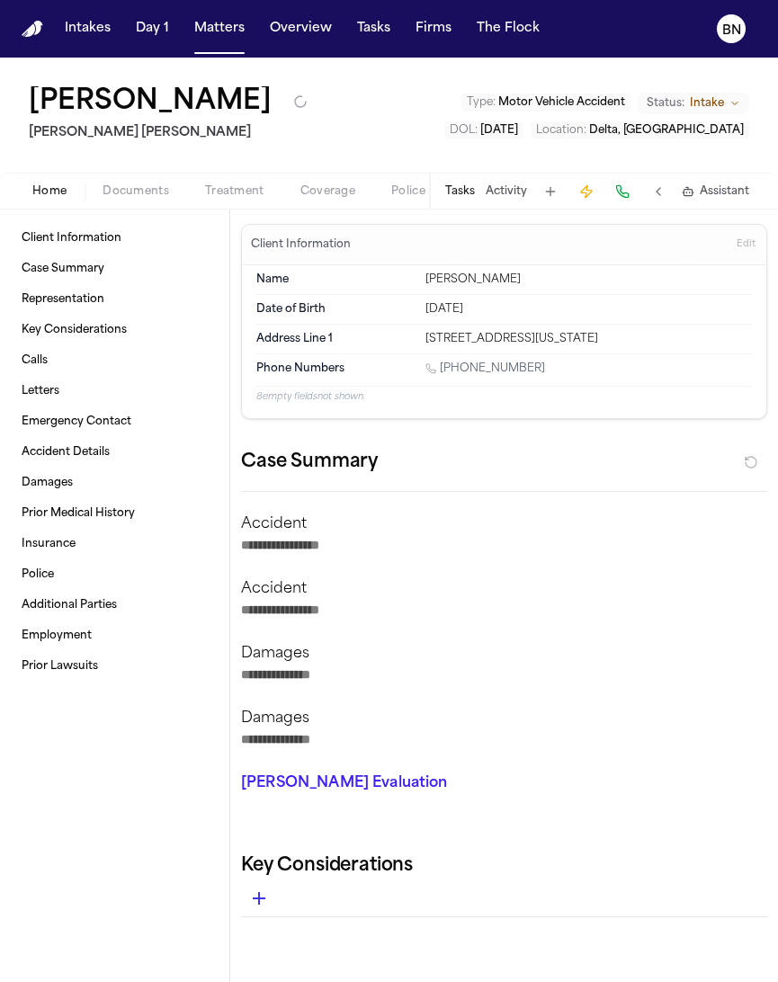
type textarea "*"
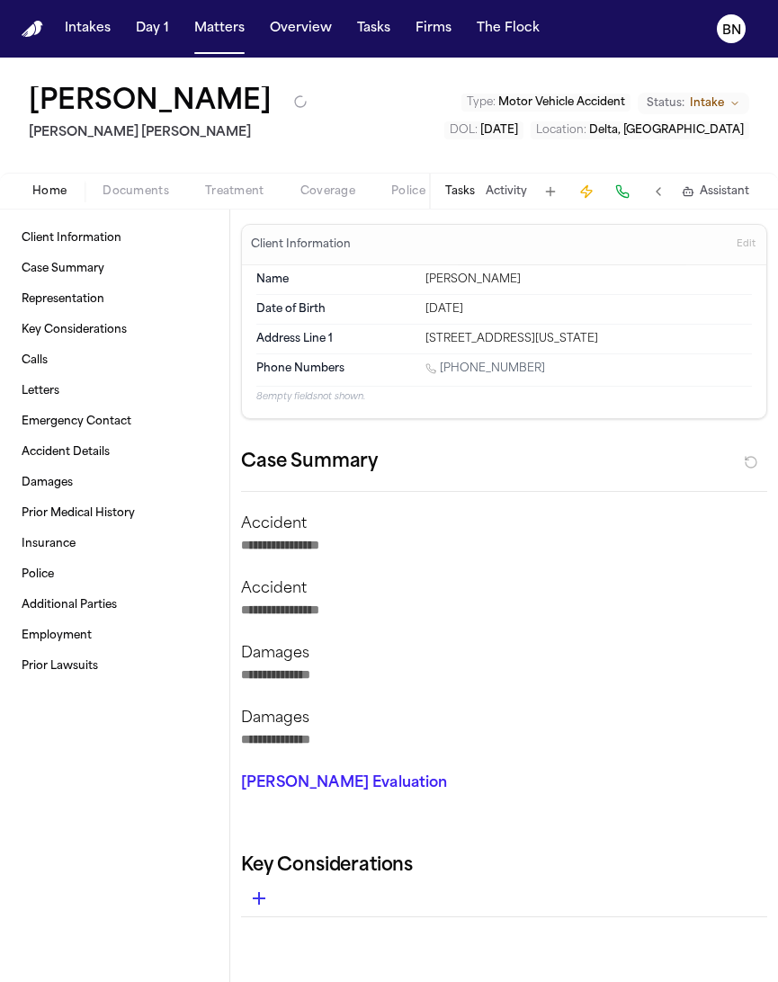
type textarea "*"
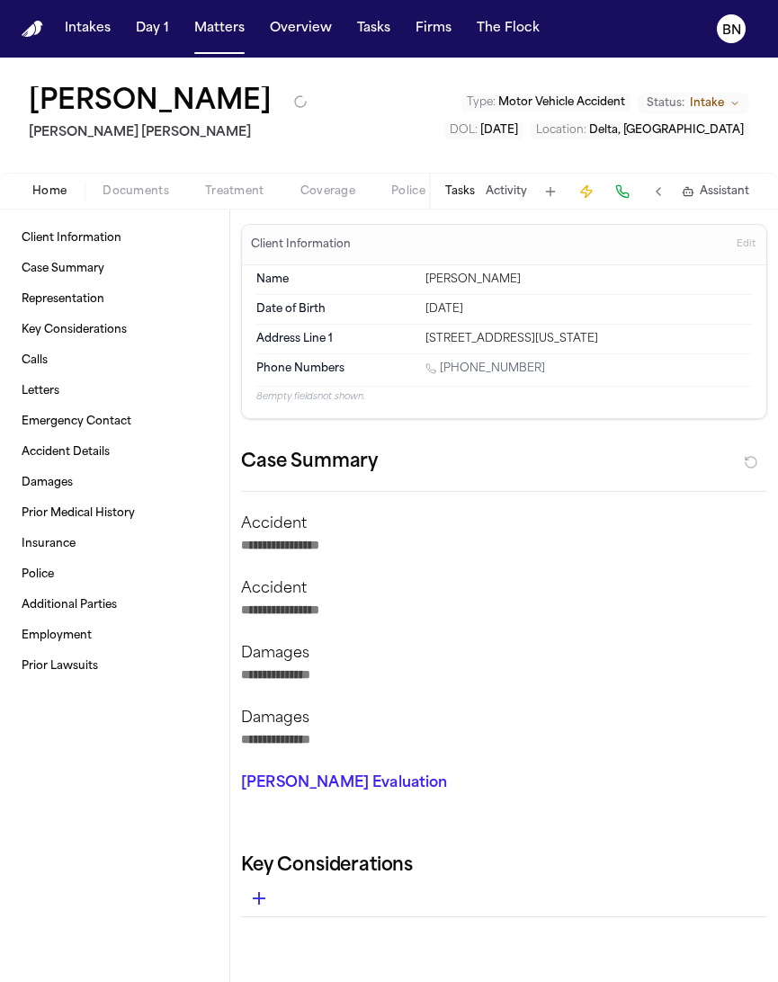
type textarea "*"
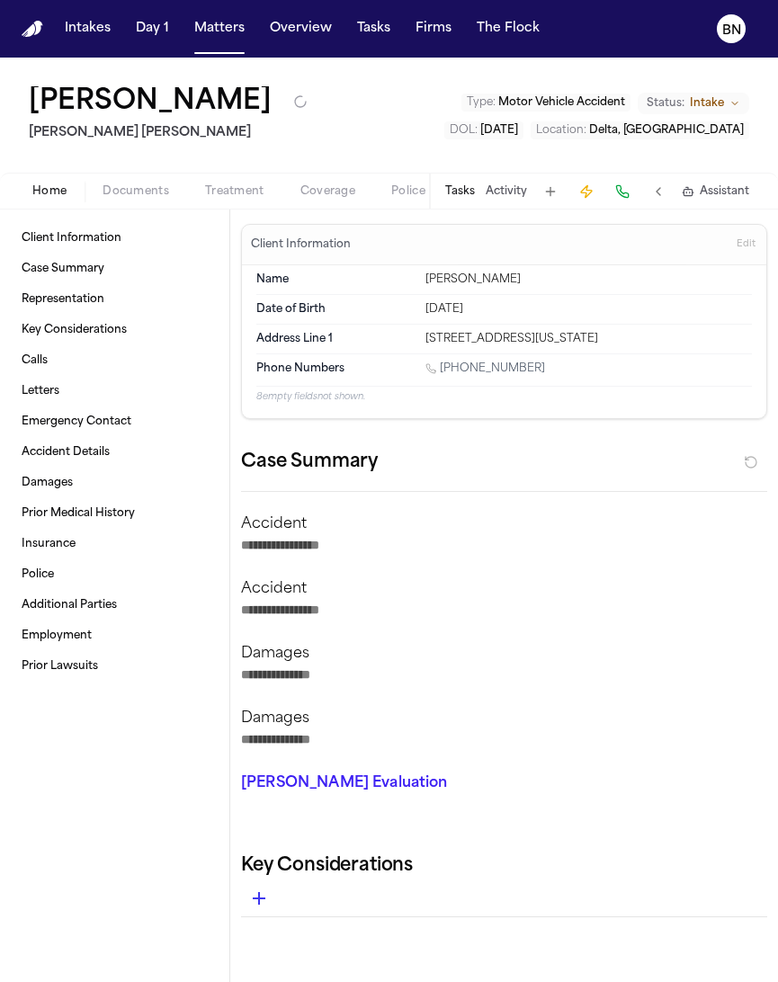
type textarea "*"
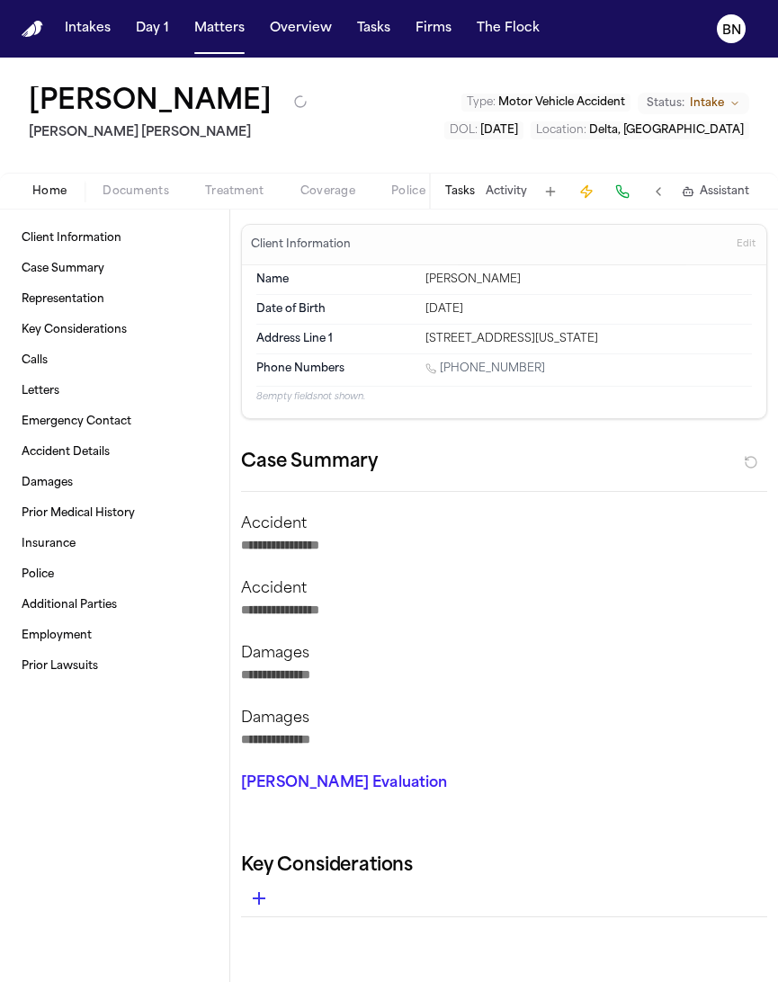
type textarea "*"
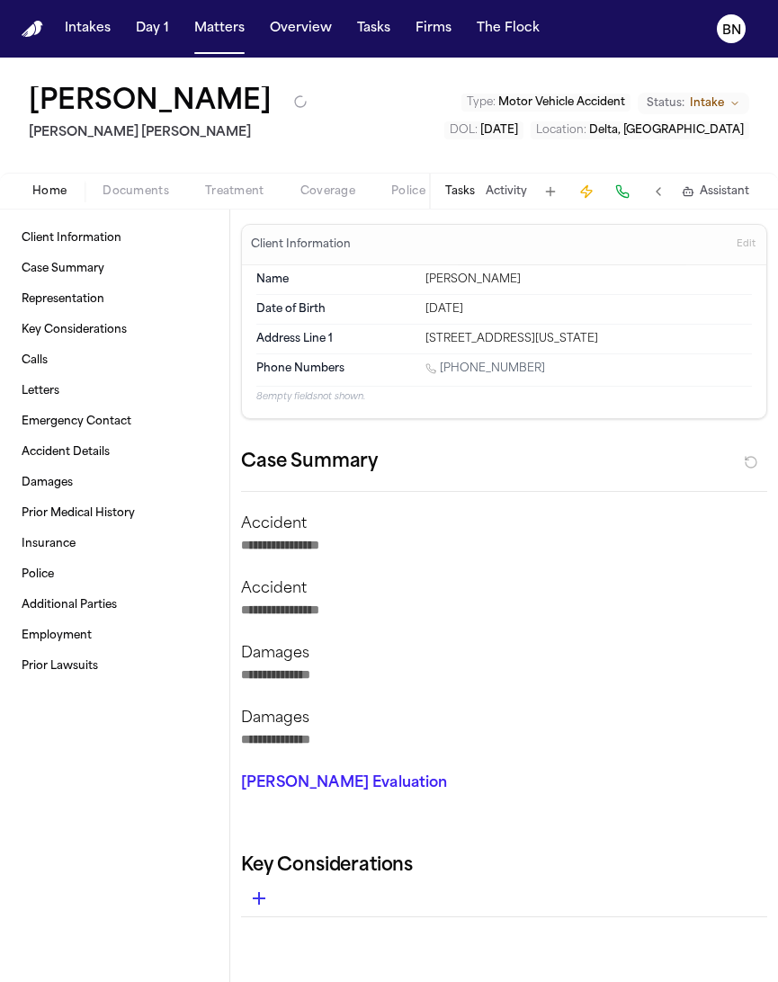
type textarea "*"
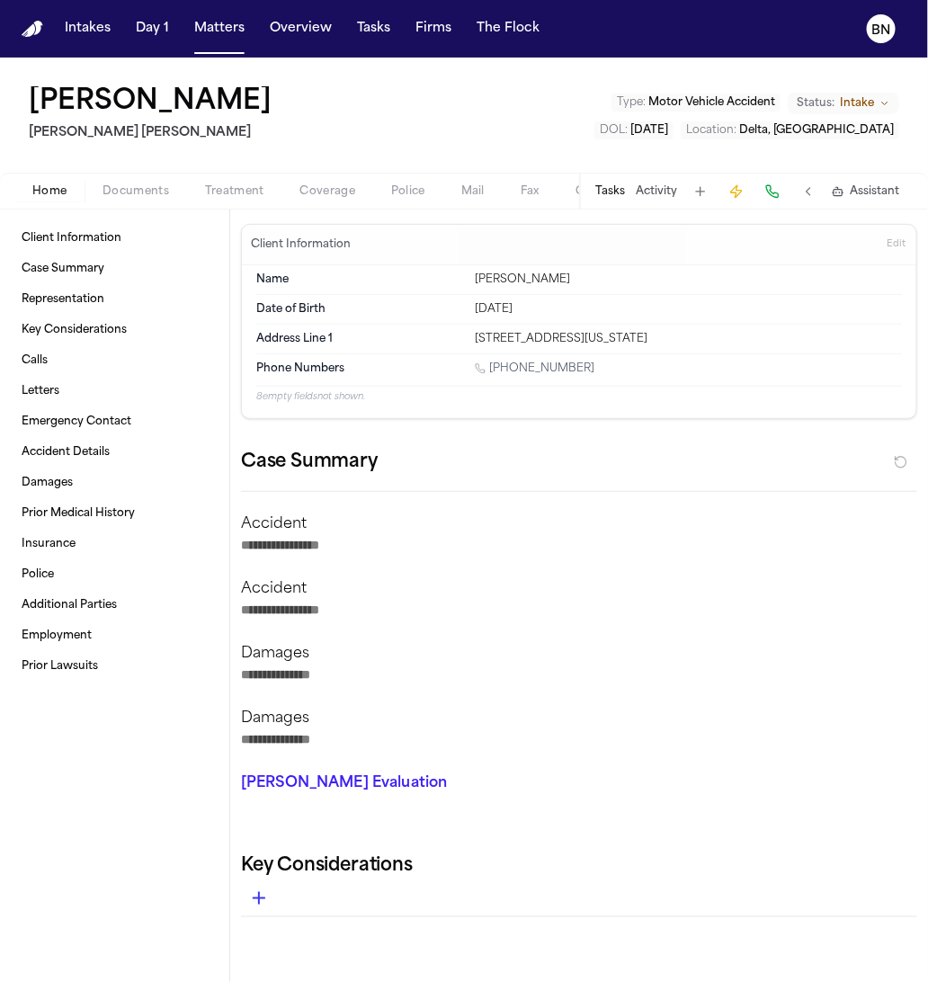
click at [140, 174] on div "Home Documents Treatment Coverage Police Mail Fax Case Setup Demand Workspaces …" at bounding box center [464, 191] width 928 height 36
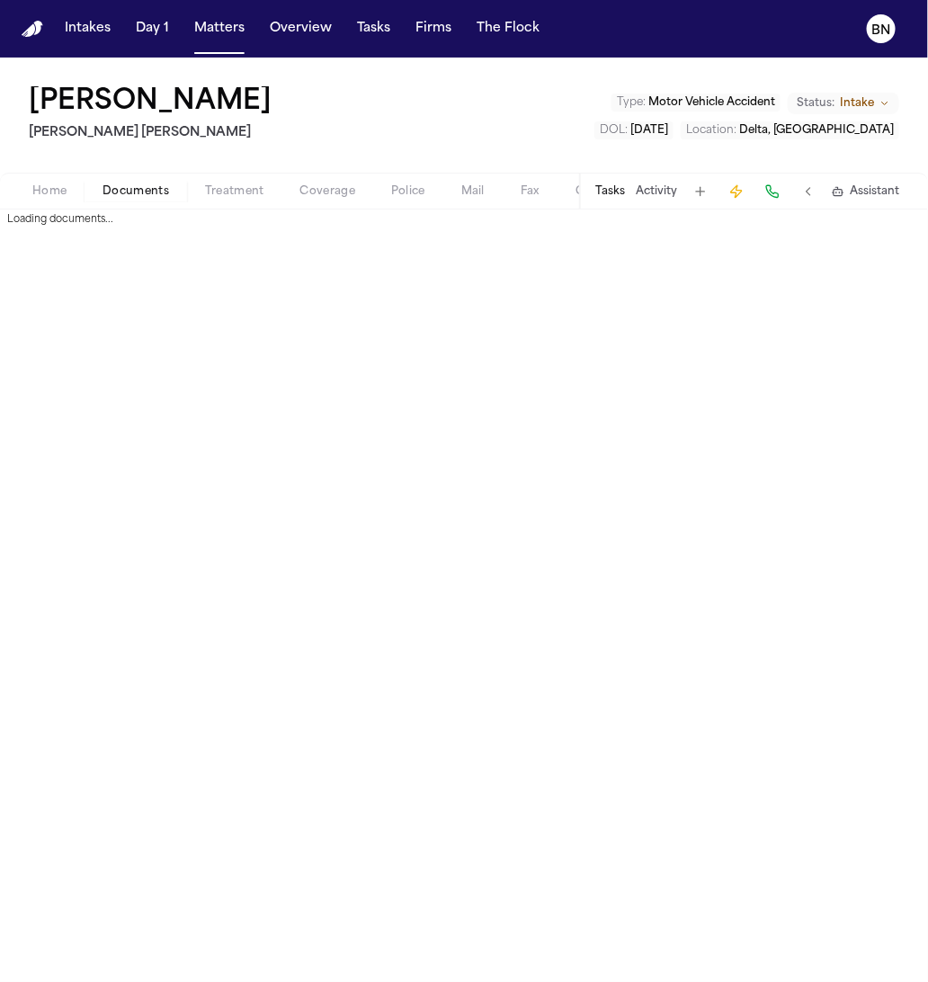
click at [138, 186] on span "Documents" at bounding box center [135, 191] width 67 height 14
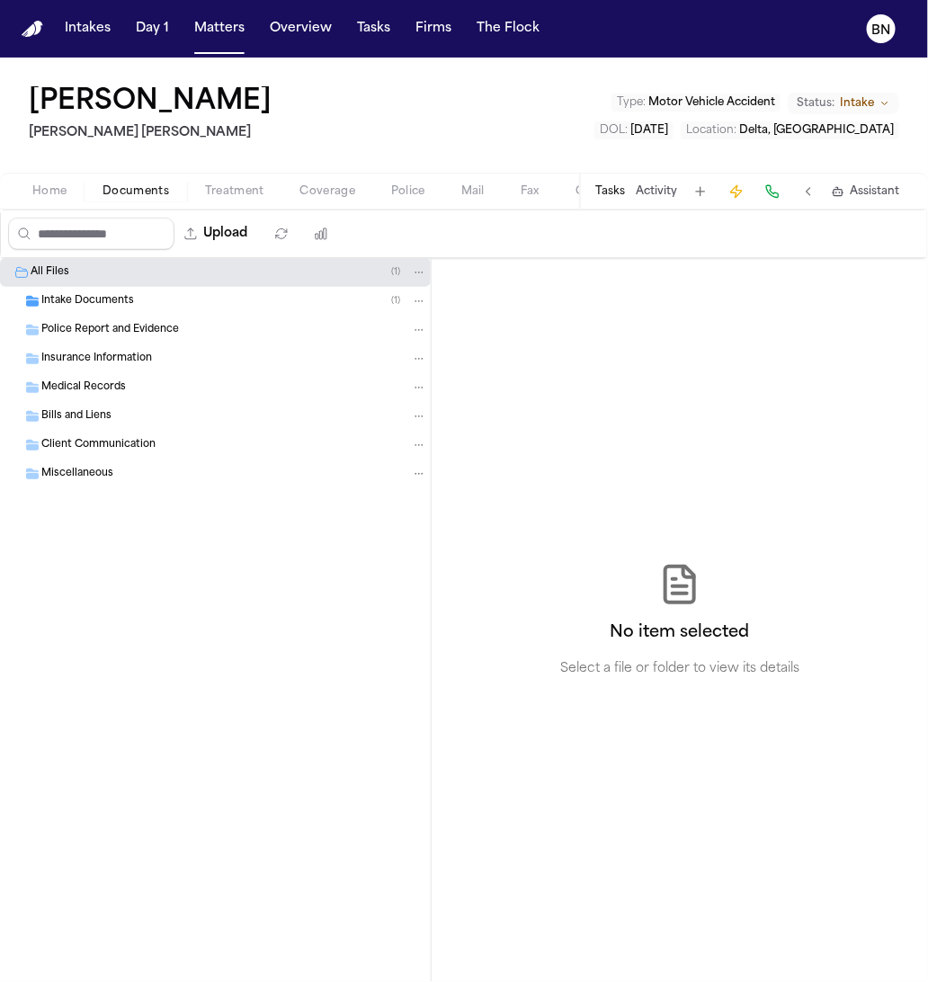
click at [64, 188] on span "Home" at bounding box center [49, 191] width 34 height 14
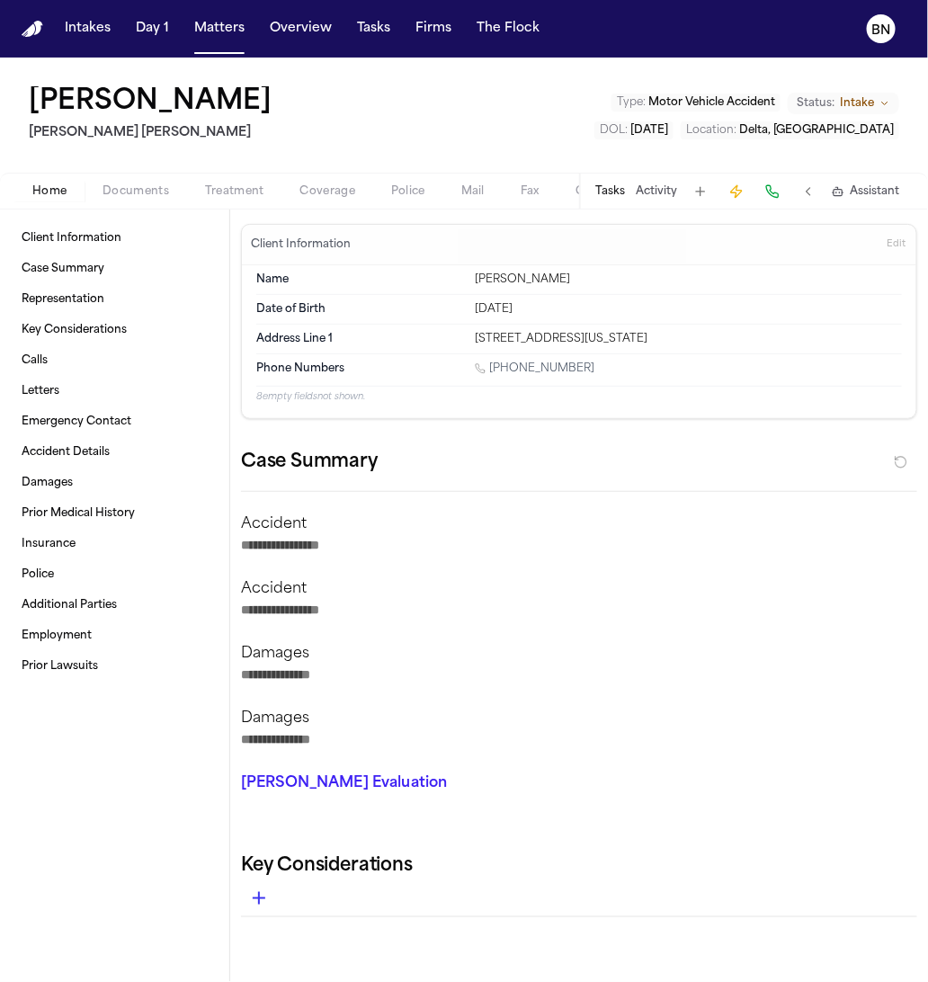
click at [674, 194] on button "Activity" at bounding box center [656, 191] width 41 height 14
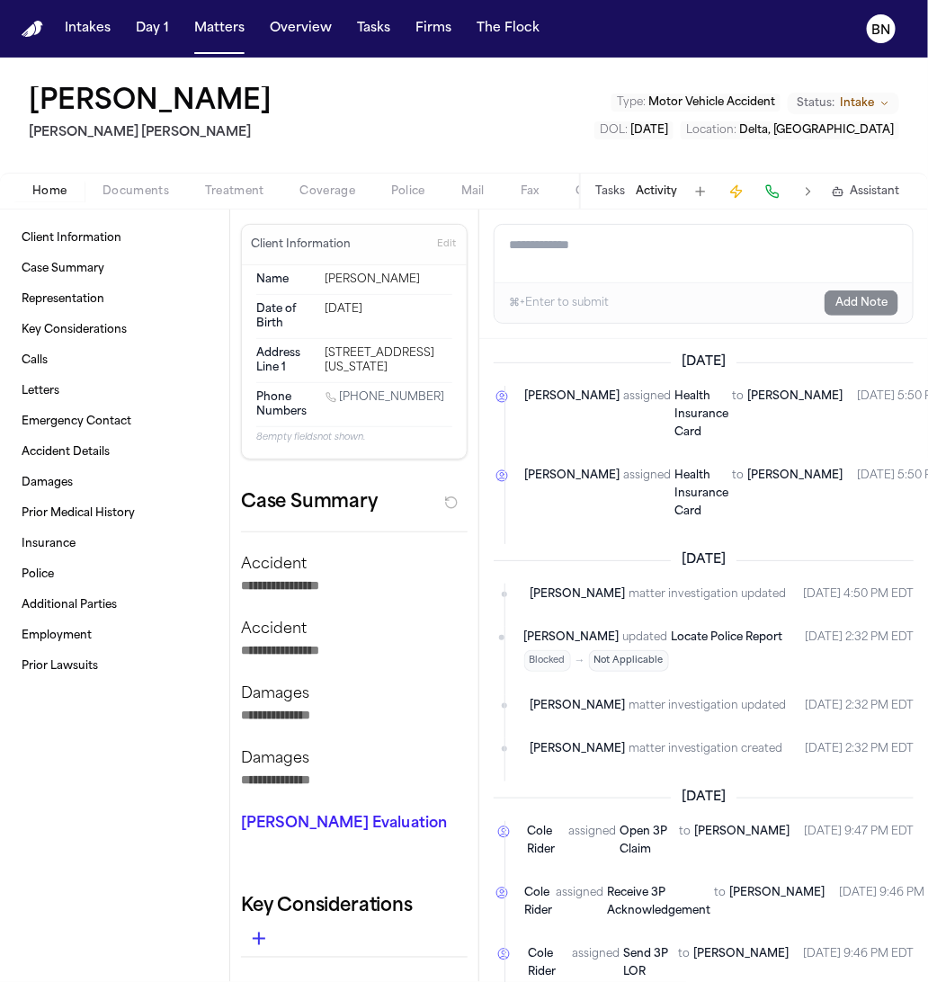
click at [532, 138] on div "Luzmaria Hurtado Steele Adams Hosman Type : Motor Vehicle Accident Status: Inta…" at bounding box center [464, 115] width 928 height 115
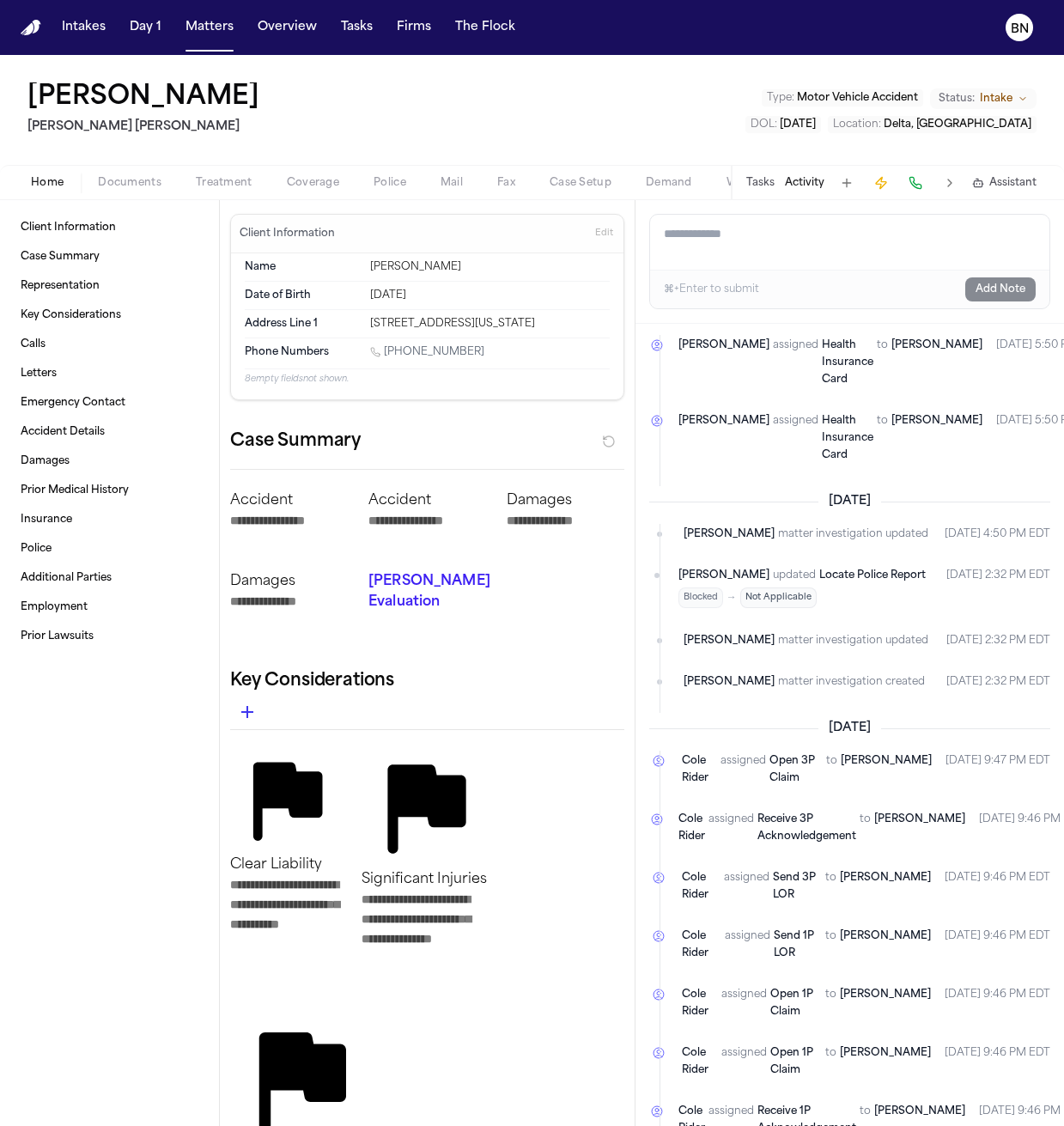
scroll to position [50, 0]
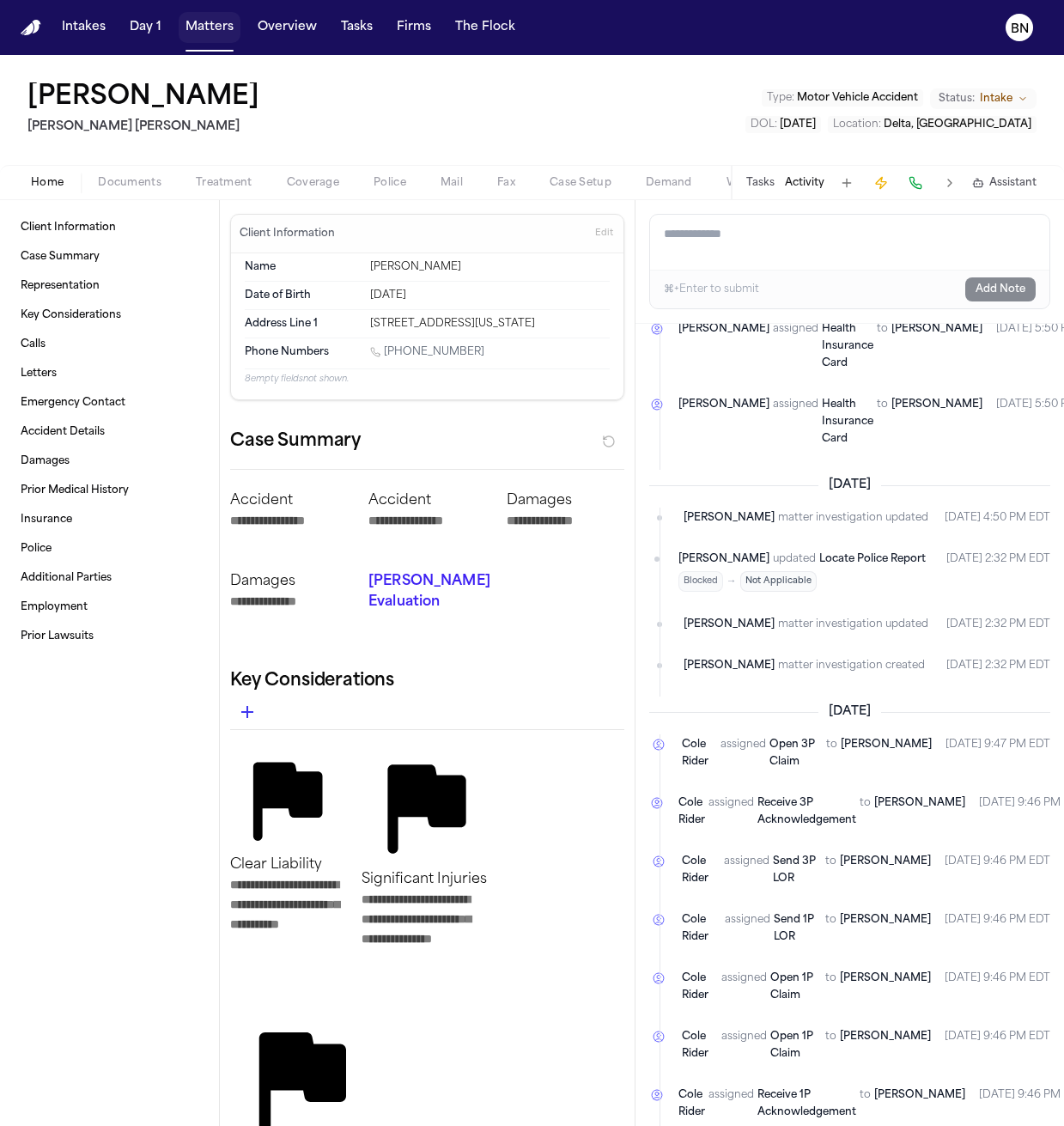
click at [207, 33] on button "Matters" at bounding box center [209, 28] width 62 height 31
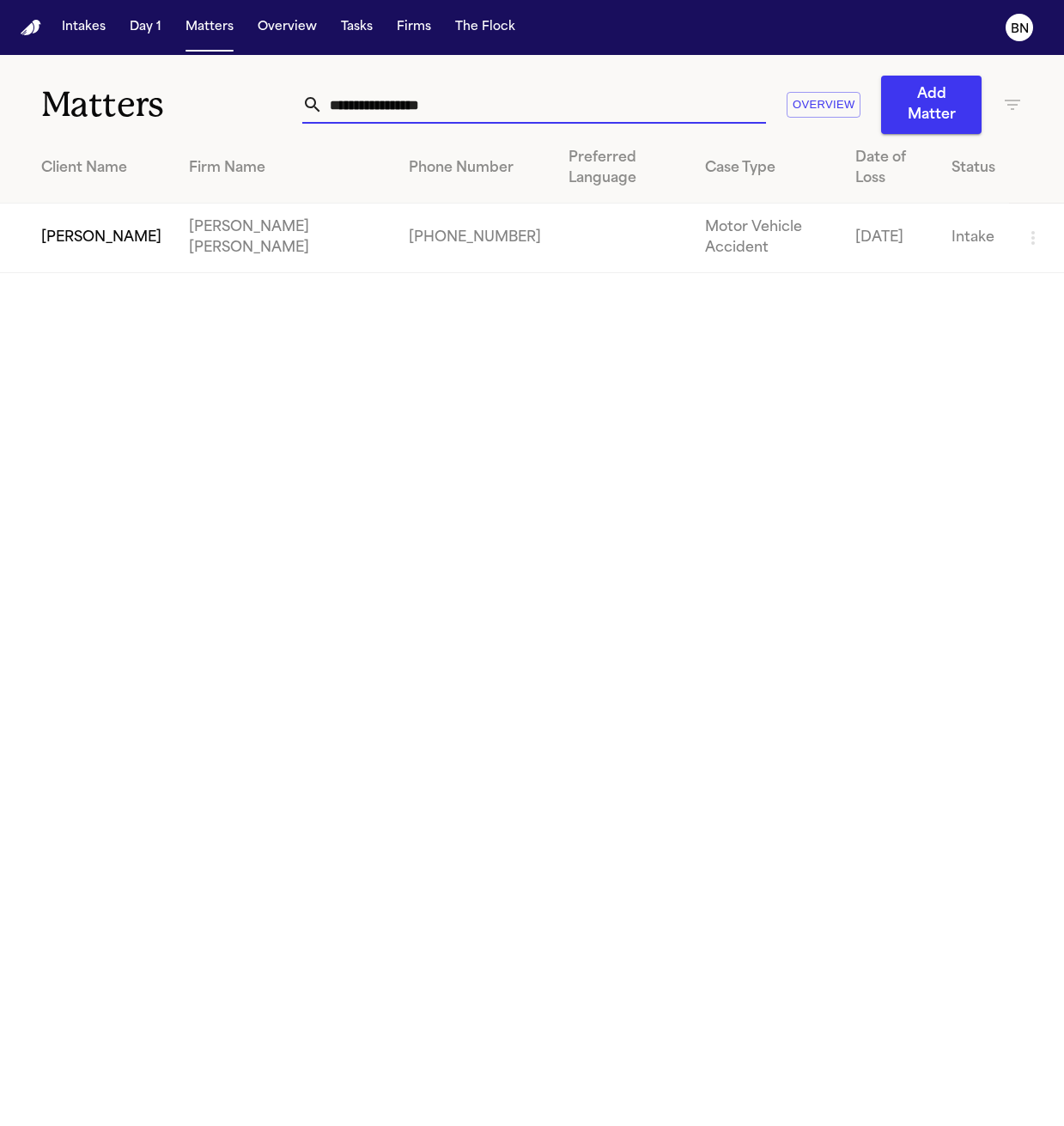
click at [600, 111] on input "**********" at bounding box center [544, 105] width 443 height 38
paste input "*"
click at [158, 203] on td "[PERSON_NAME]" at bounding box center [87, 238] width 175 height 70
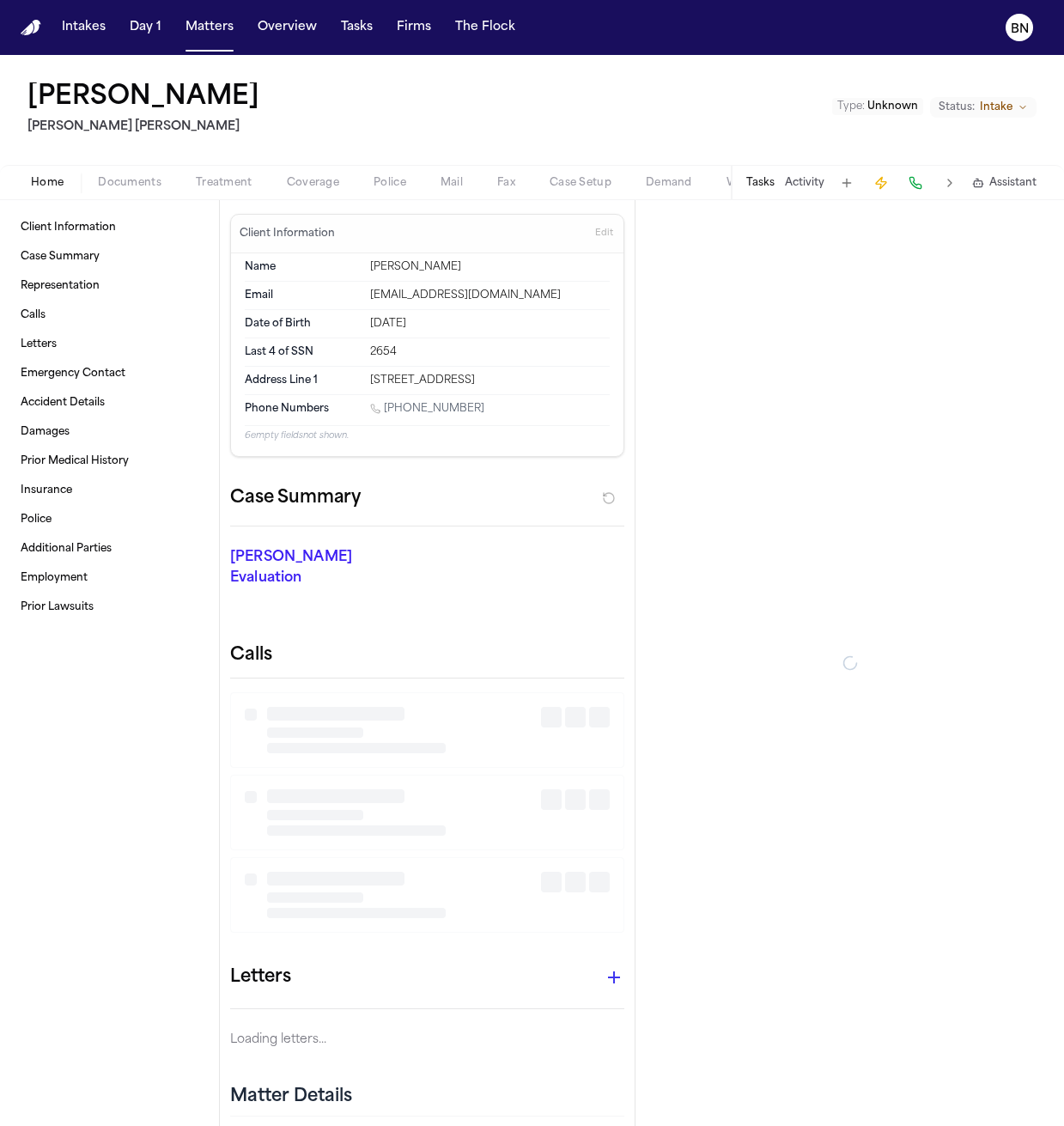
click at [160, 181] on button "Documents" at bounding box center [130, 183] width 97 height 21
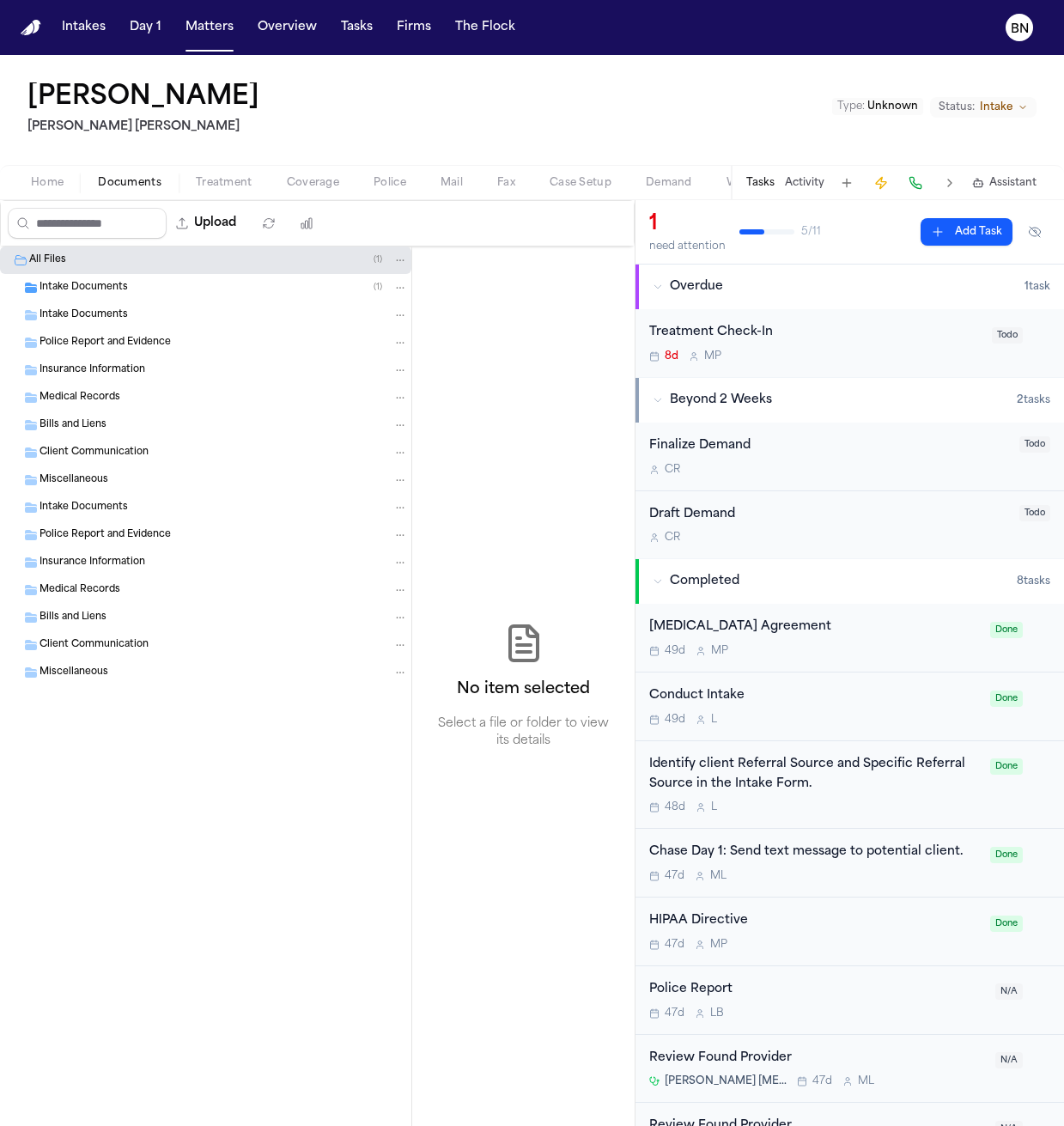
click at [742, 178] on button "Activity" at bounding box center [804, 182] width 39 height 13
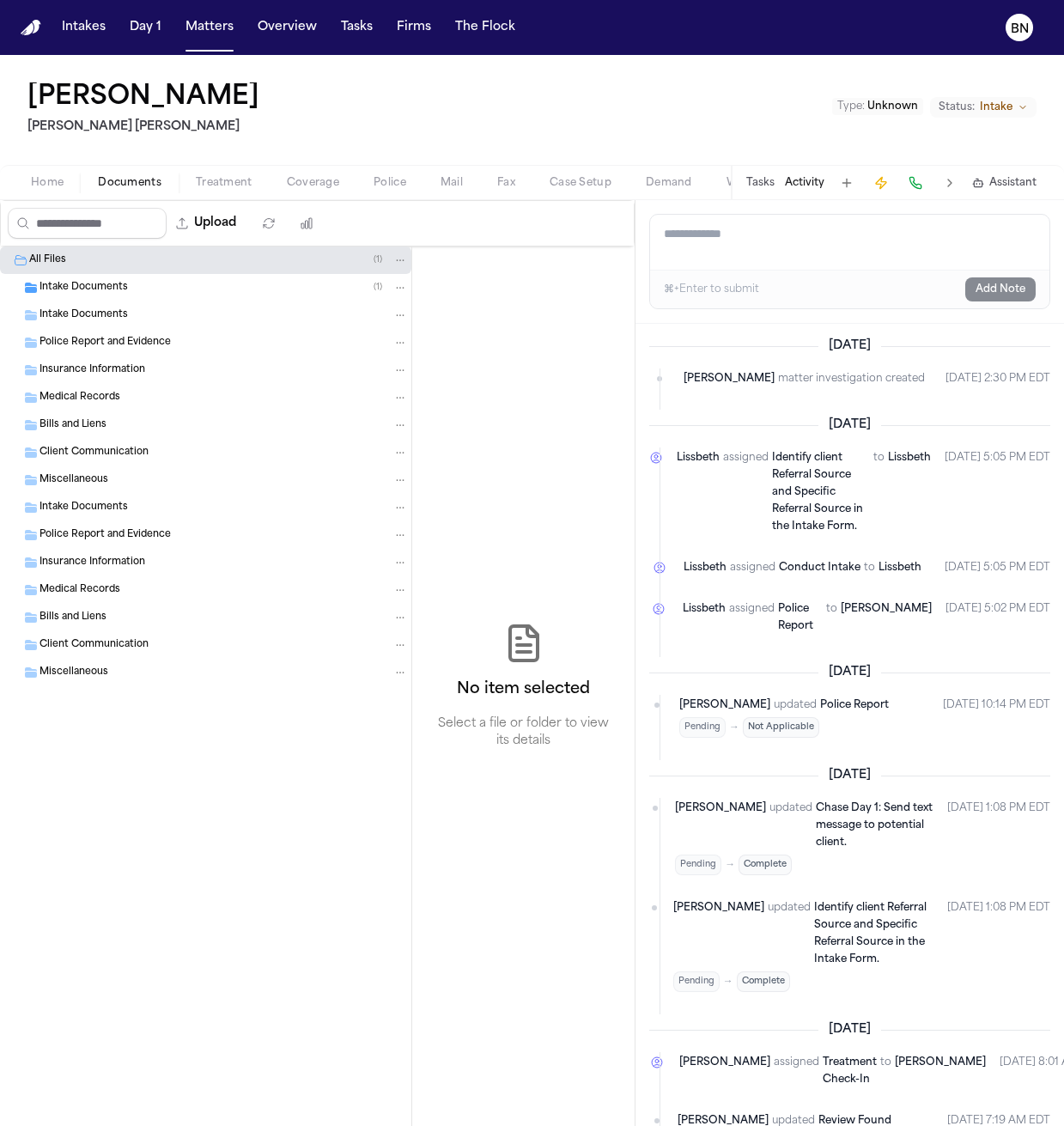
click at [206, 179] on span "Treatment" at bounding box center [223, 182] width 56 height 13
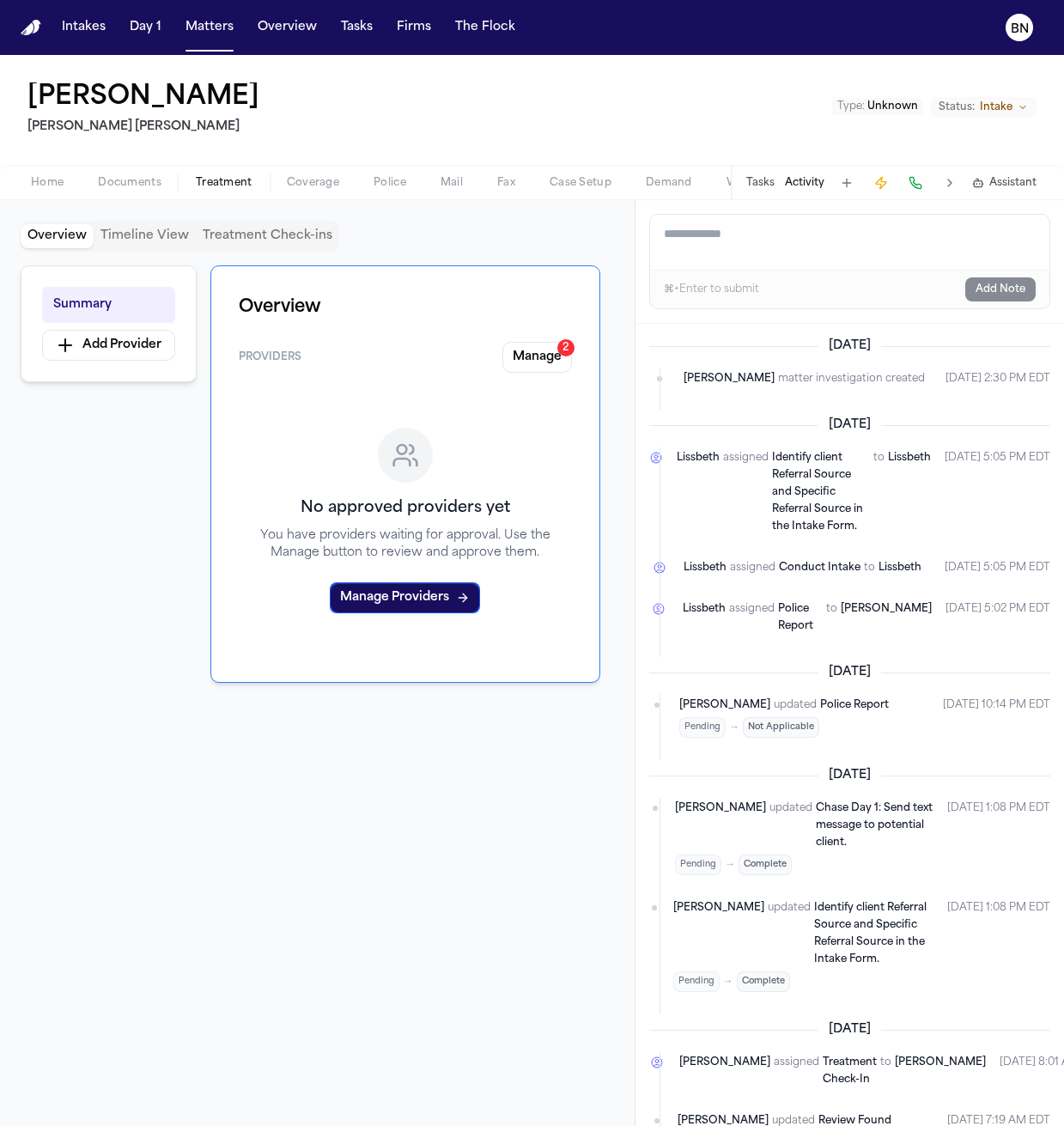
click at [129, 184] on span "Documents" at bounding box center [129, 182] width 64 height 13
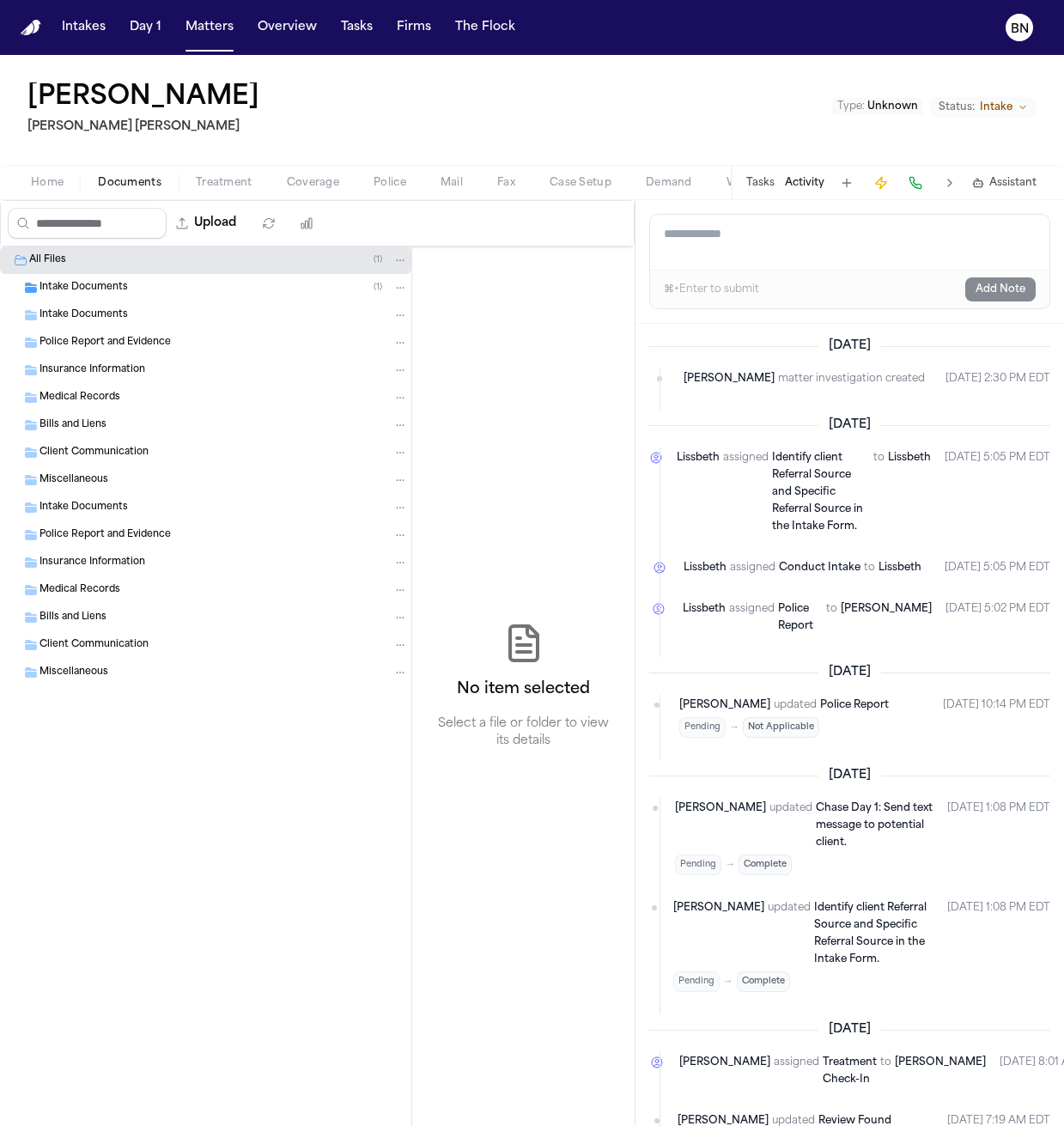
click at [57, 182] on span "Home" at bounding box center [47, 182] width 32 height 13
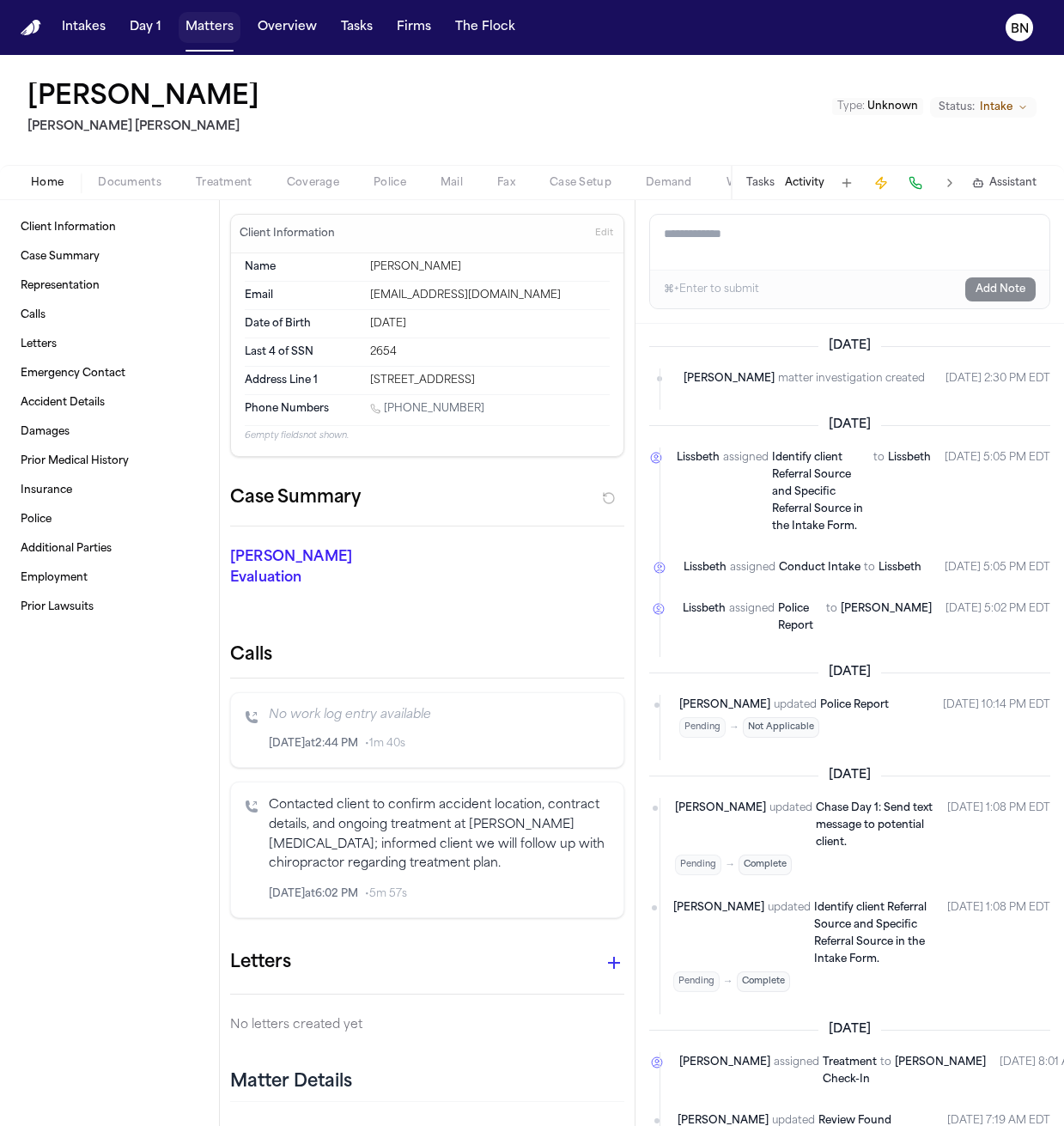
click at [203, 24] on button "Matters" at bounding box center [209, 28] width 62 height 31
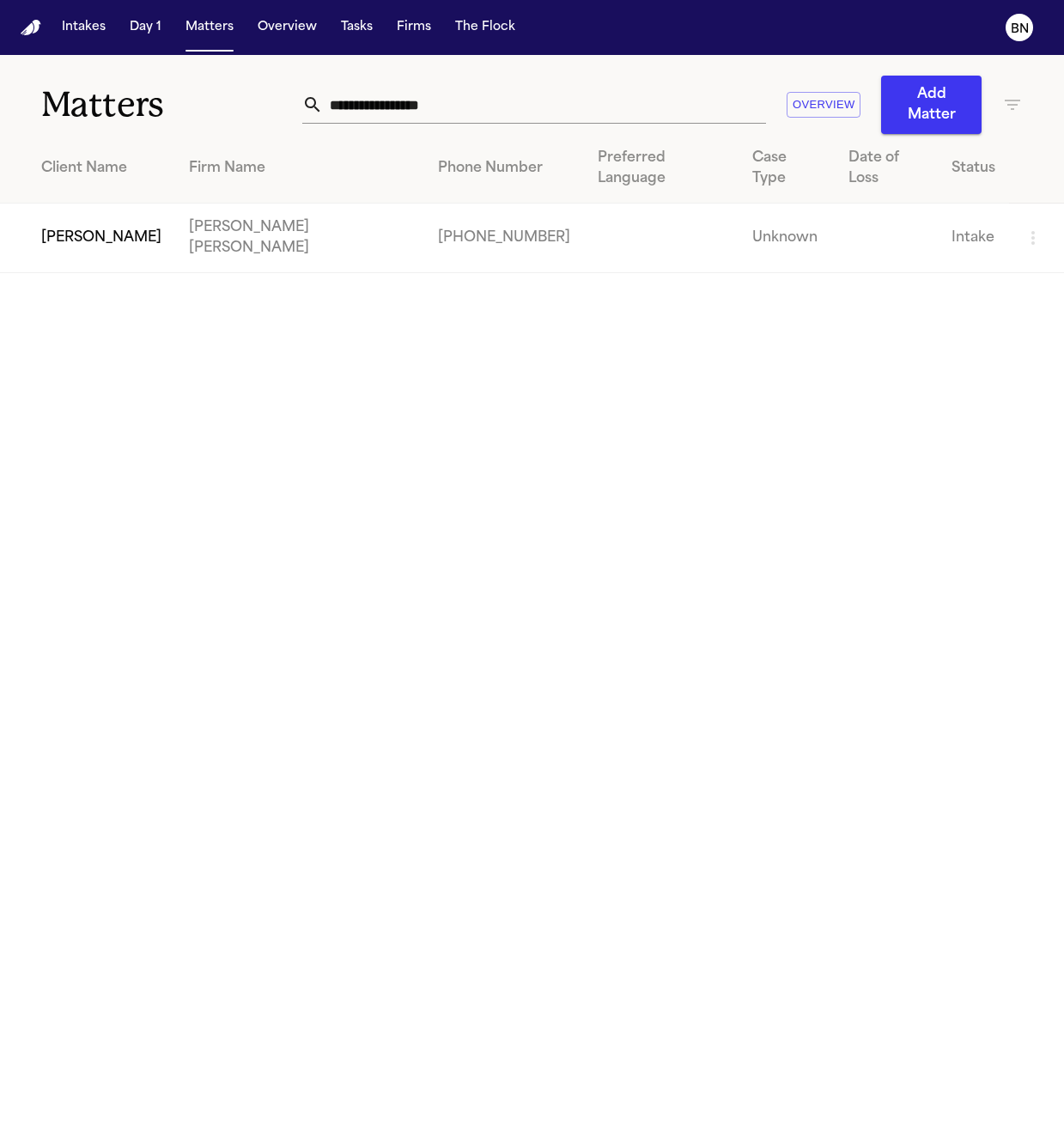
click at [592, 93] on input "**********" at bounding box center [544, 105] width 443 height 38
paste input "text"
click at [175, 203] on td "[PERSON_NAME] [PERSON_NAME]" at bounding box center [287, 238] width 224 height 70
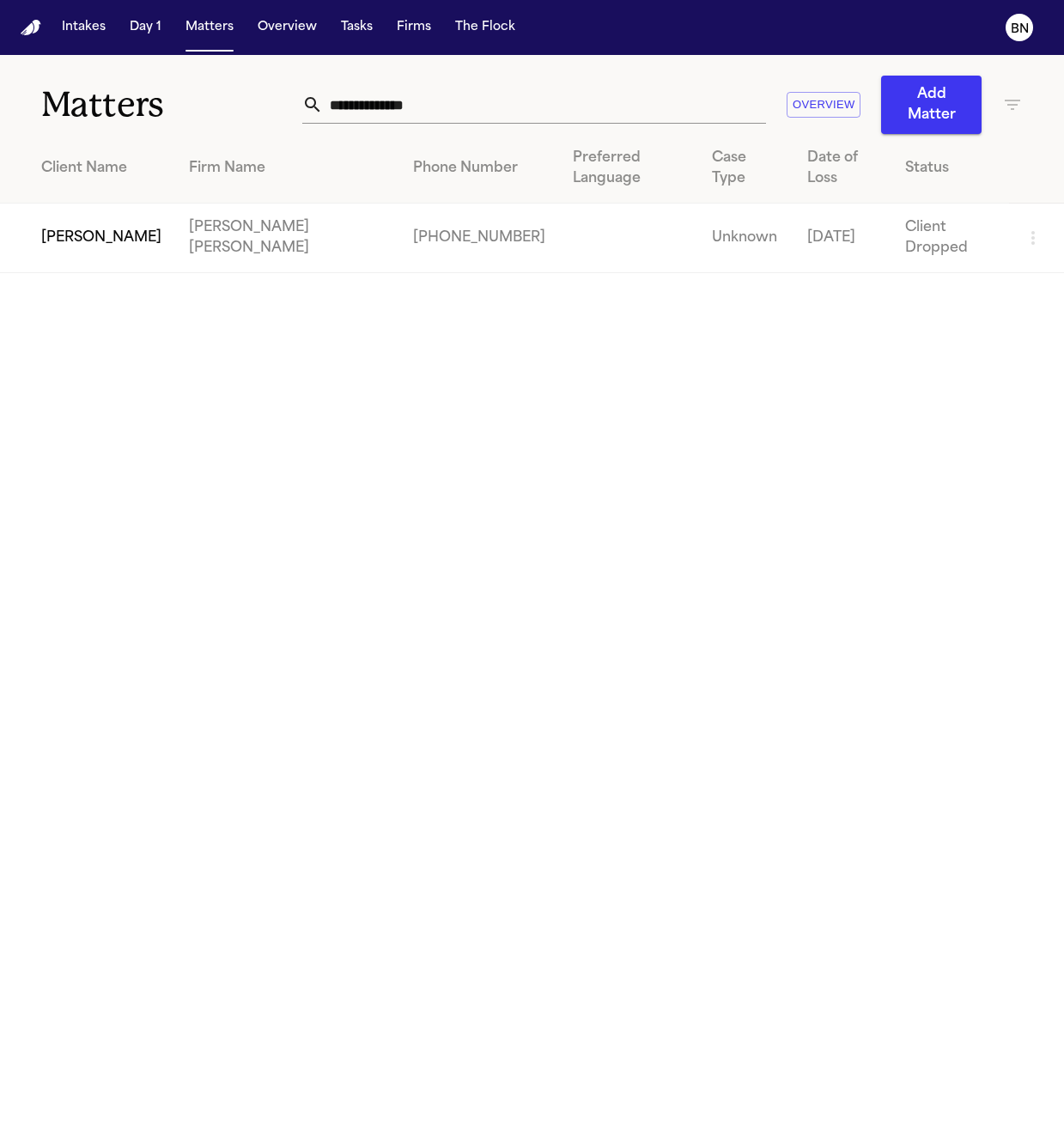
click at [109, 203] on td "[PERSON_NAME]" at bounding box center [87, 238] width 175 height 70
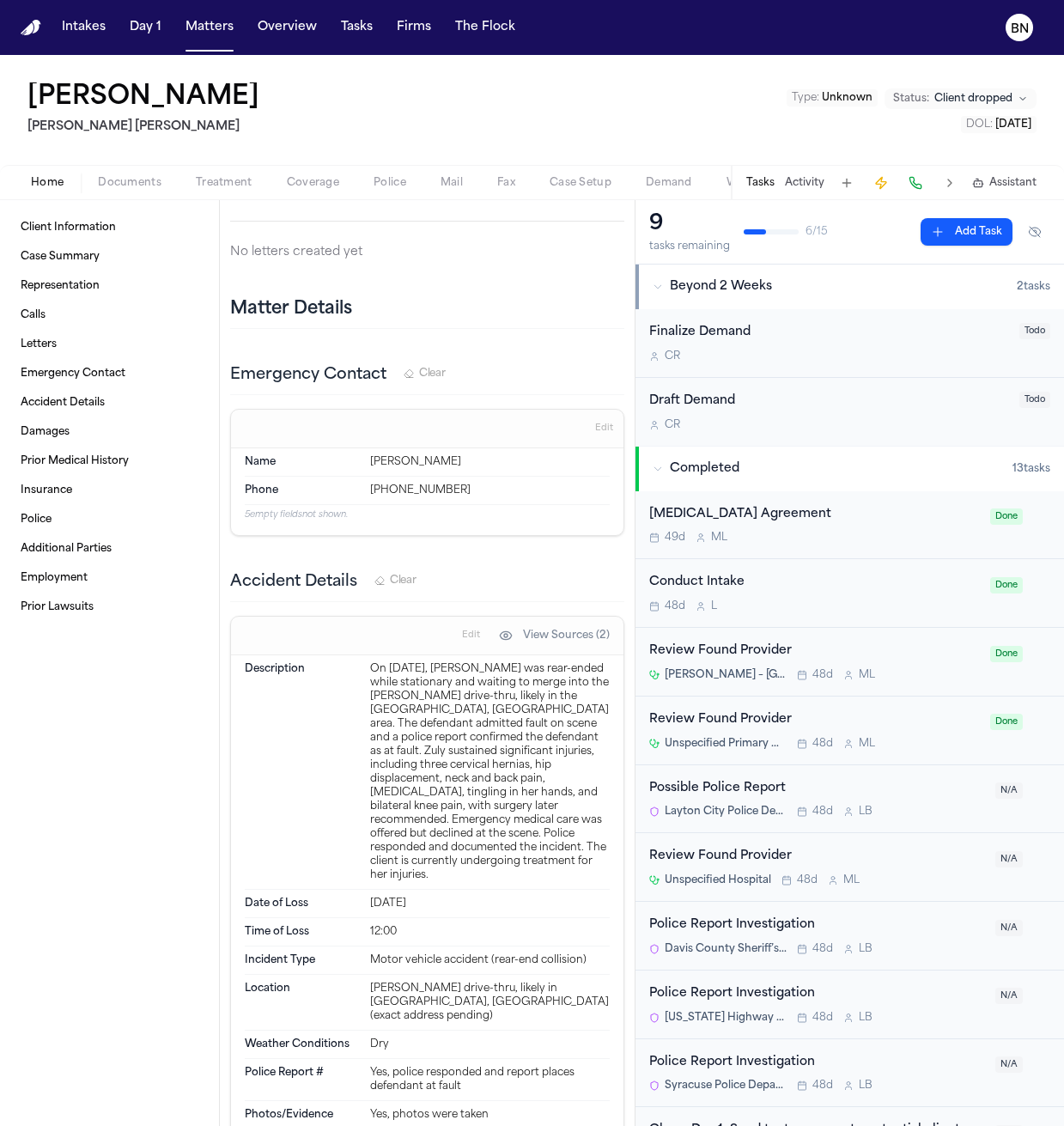
scroll to position [3390, 0]
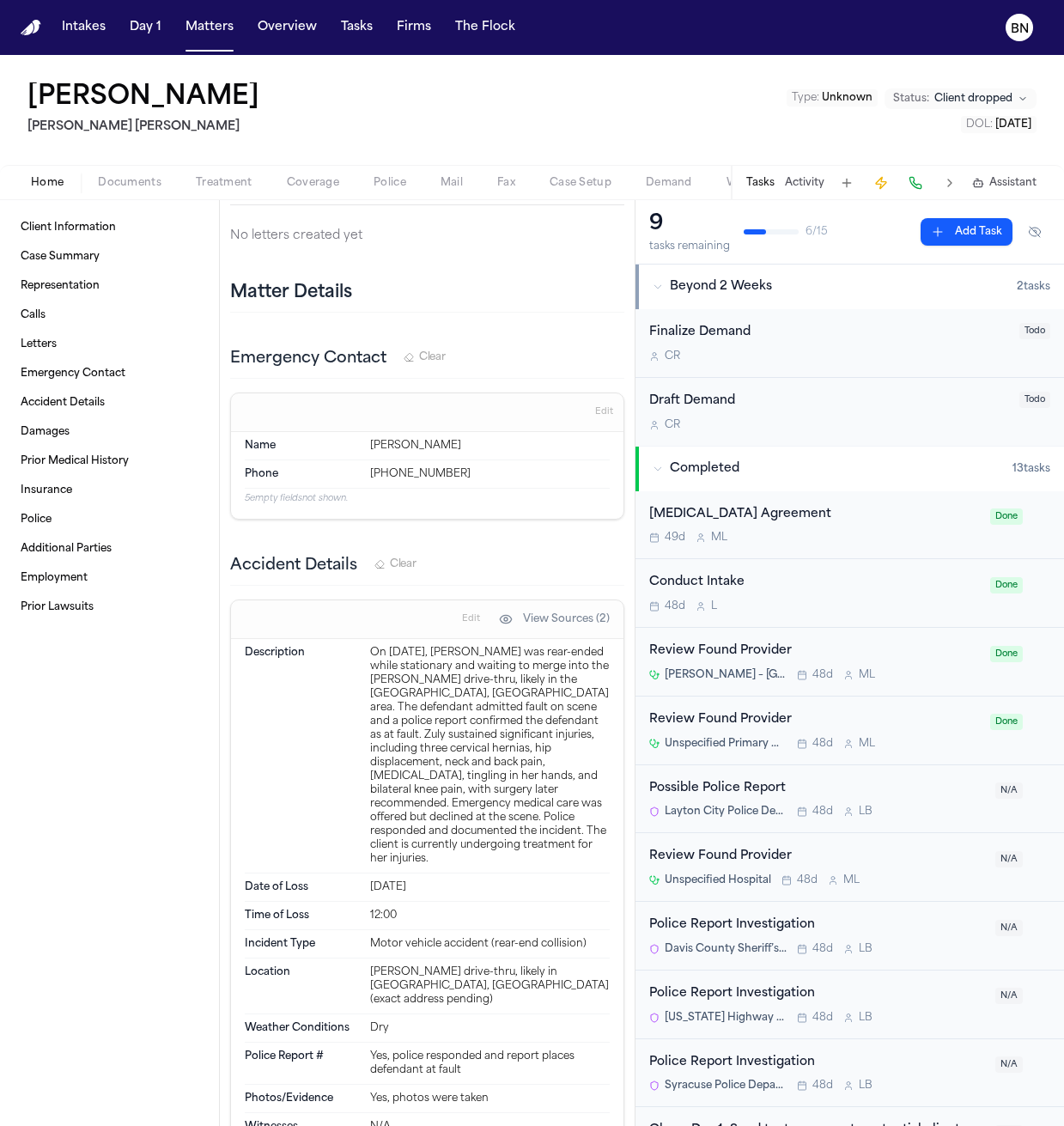
click at [742, 182] on button "Activity" at bounding box center [804, 182] width 39 height 13
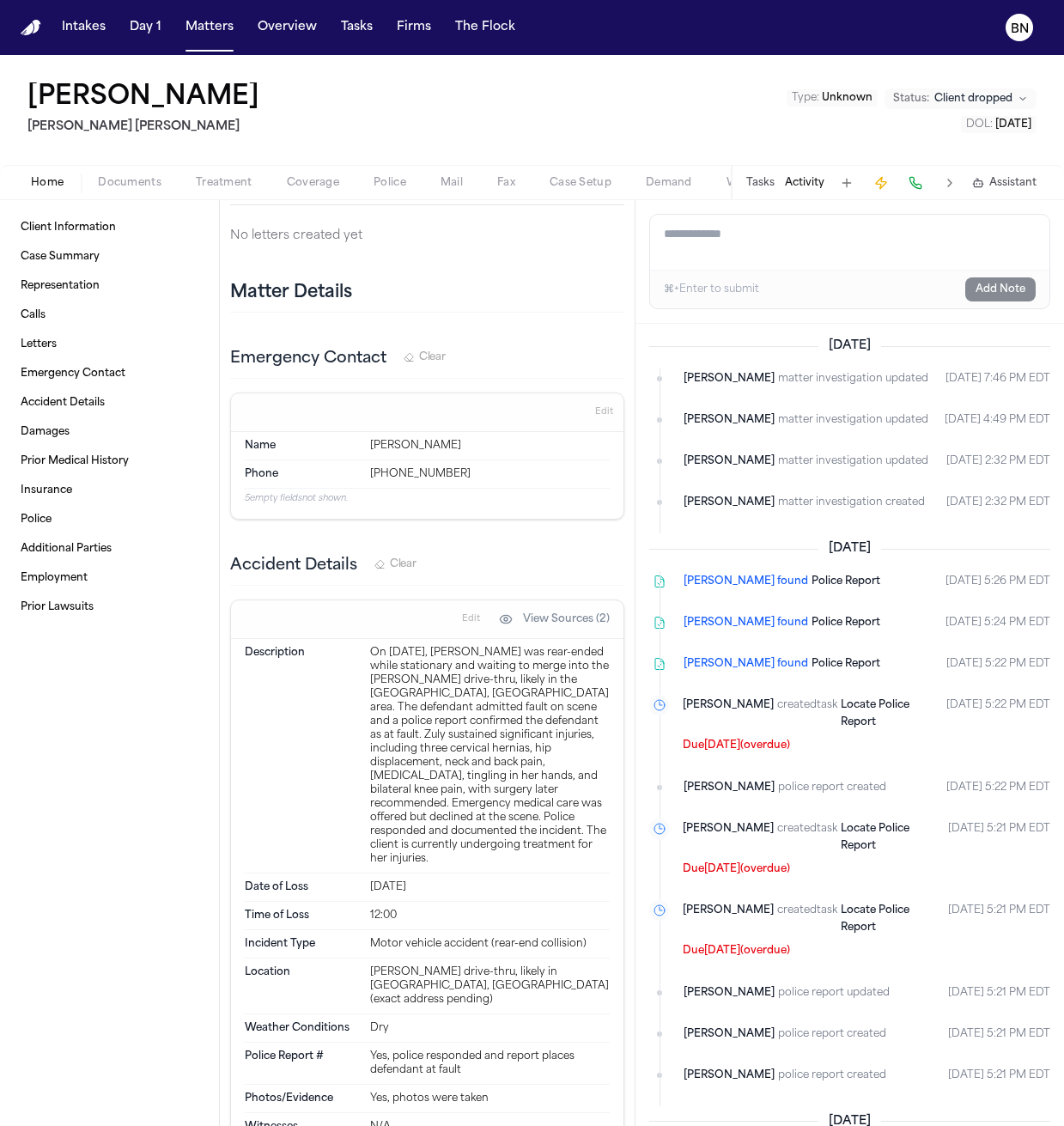
click at [742, 184] on button "Tasks" at bounding box center [760, 182] width 29 height 13
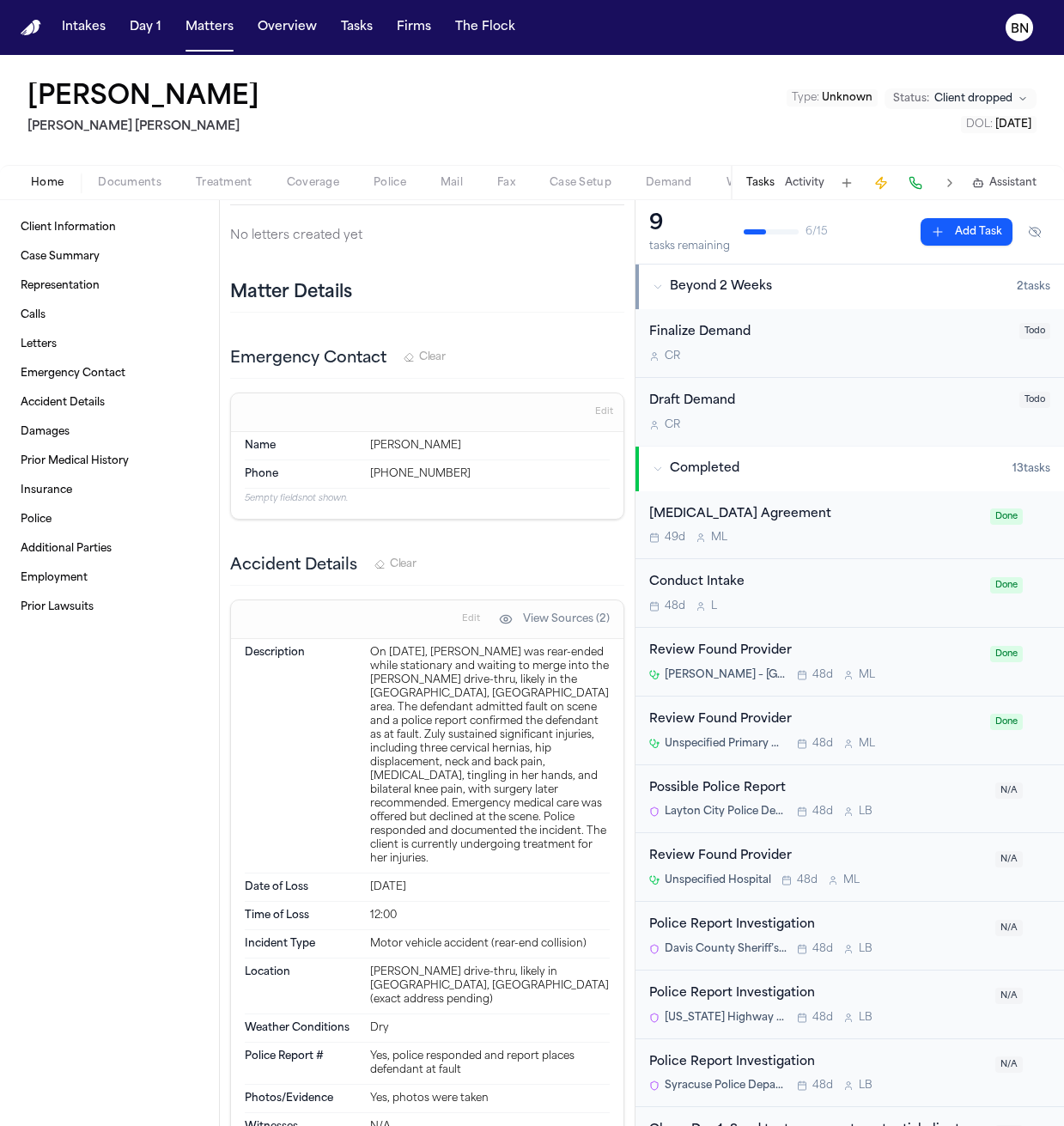
click at [120, 185] on span "Documents" at bounding box center [129, 182] width 64 height 13
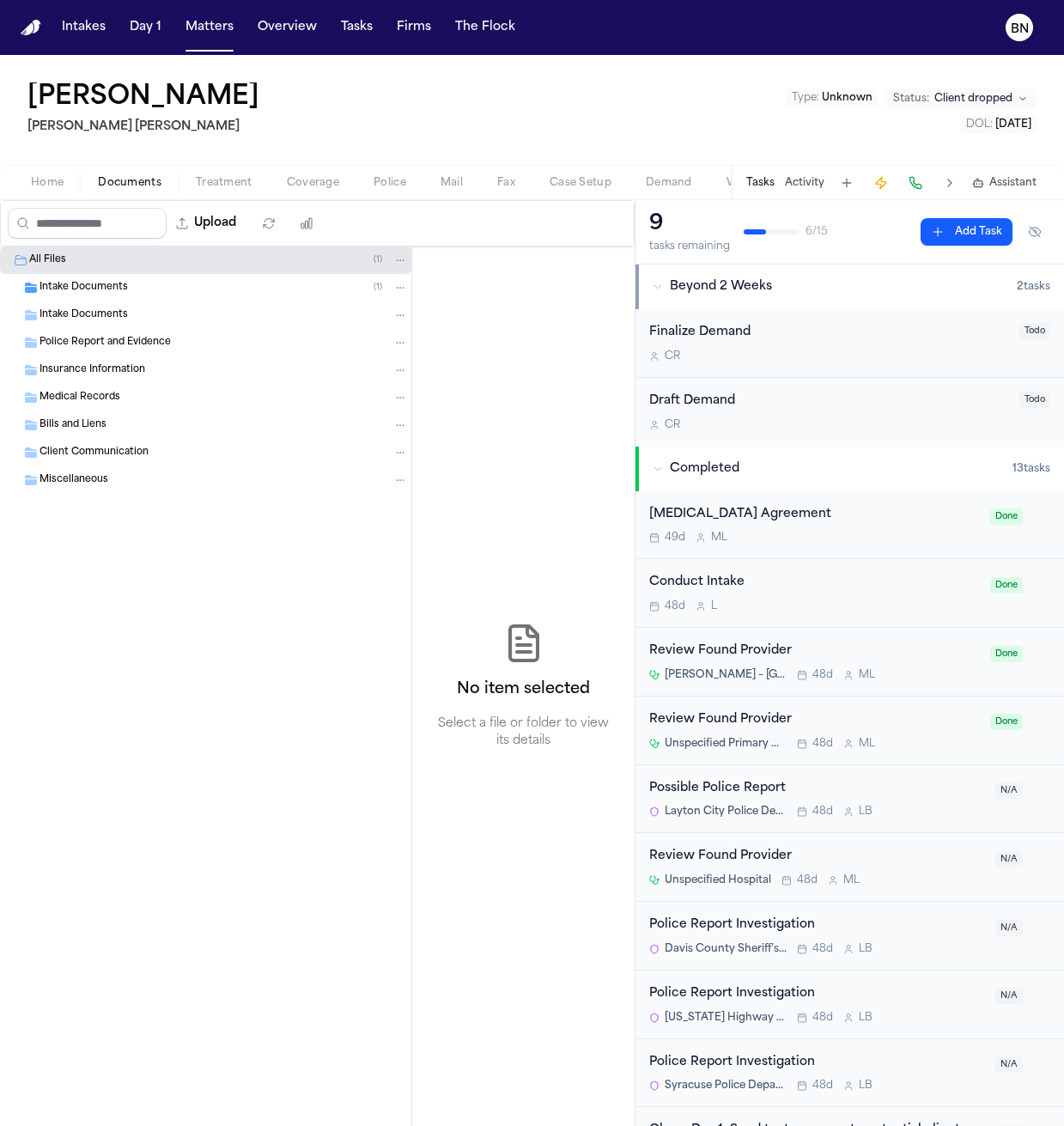
click at [123, 295] on span "Intake Documents" at bounding box center [83, 287] width 89 height 14
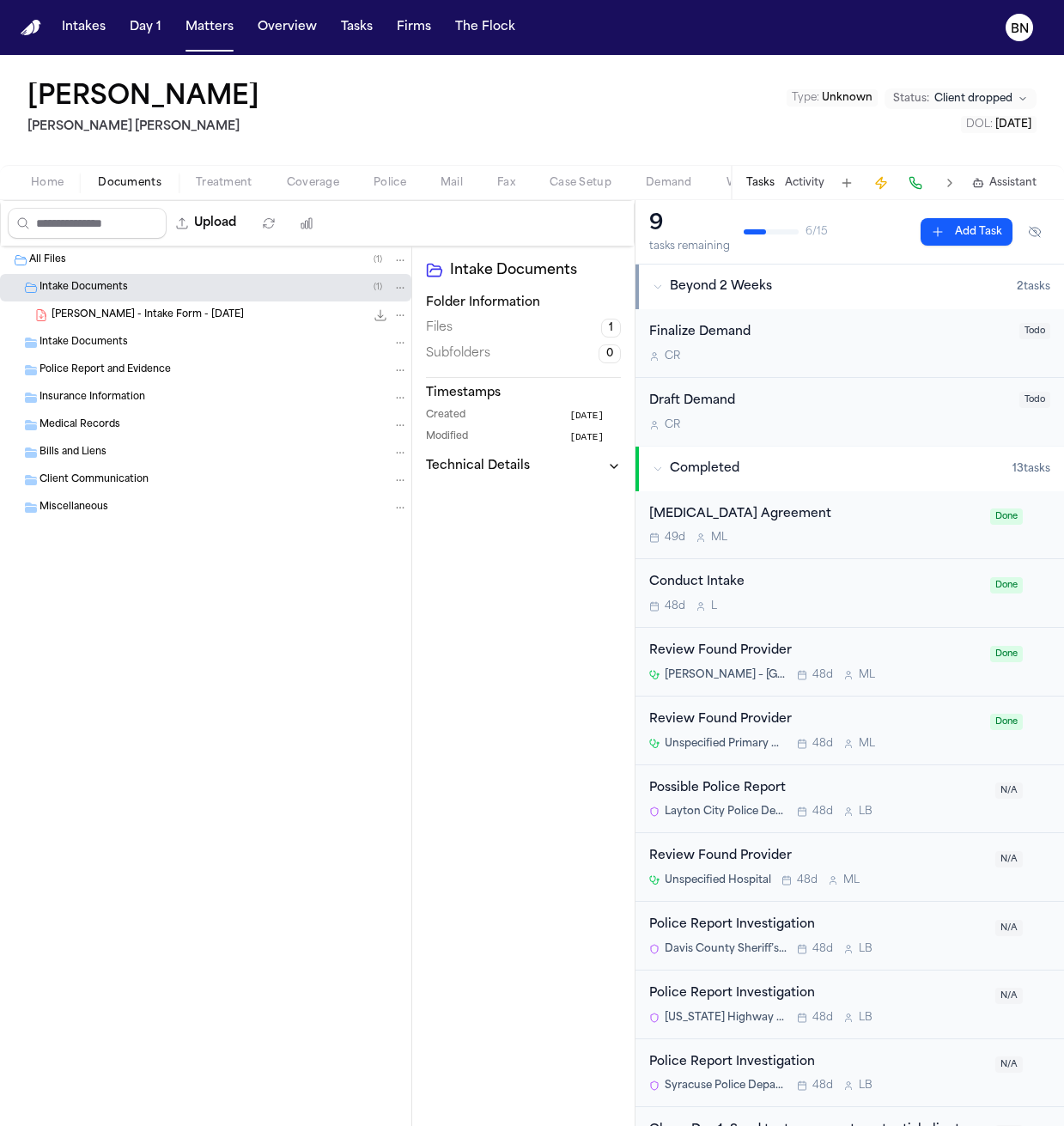
click at [131, 309] on span "Z. Castillo - Intake Form - 7.2.25" at bounding box center [147, 315] width 192 height 14
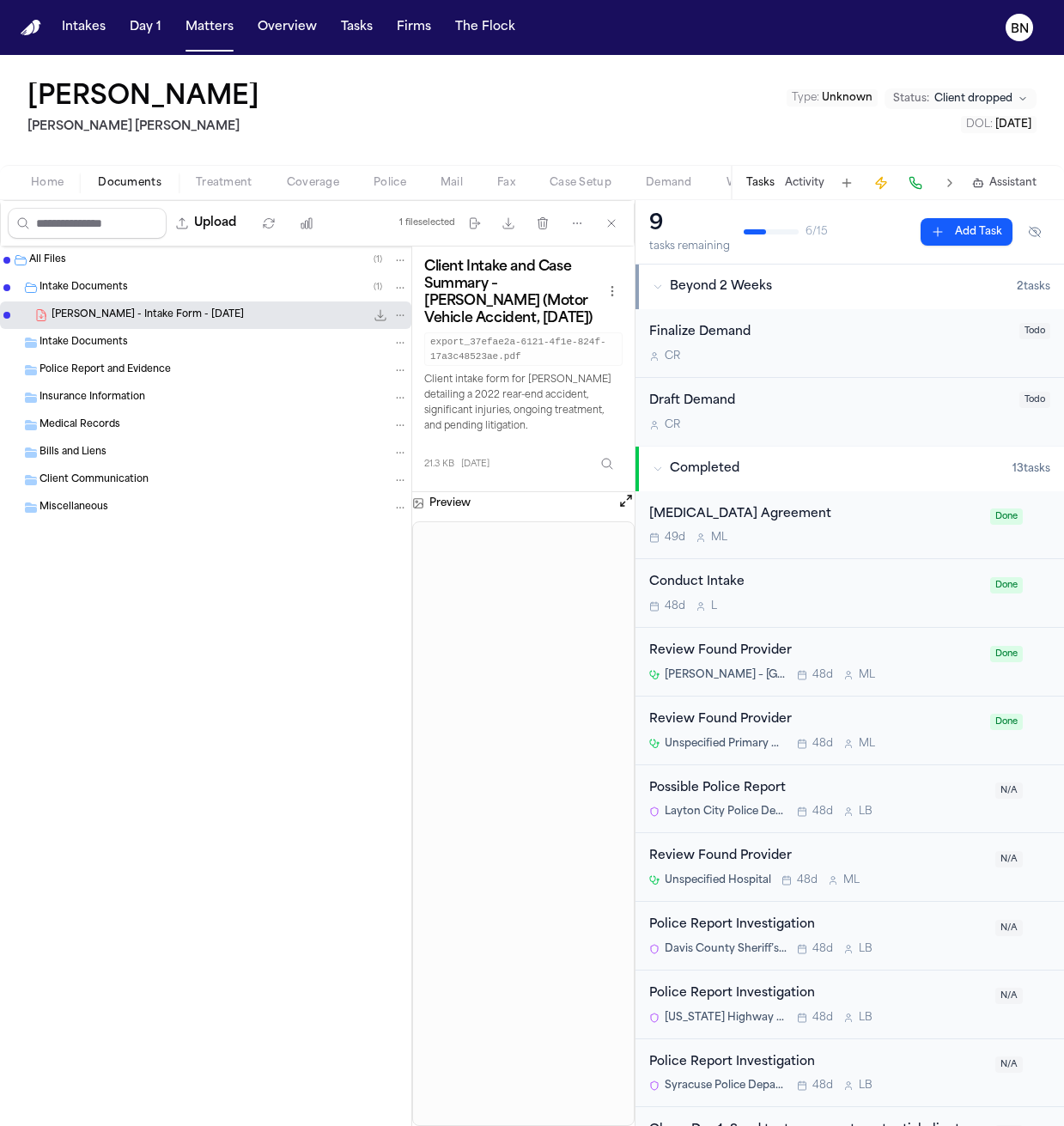
click at [53, 178] on span "Home" at bounding box center [47, 182] width 32 height 13
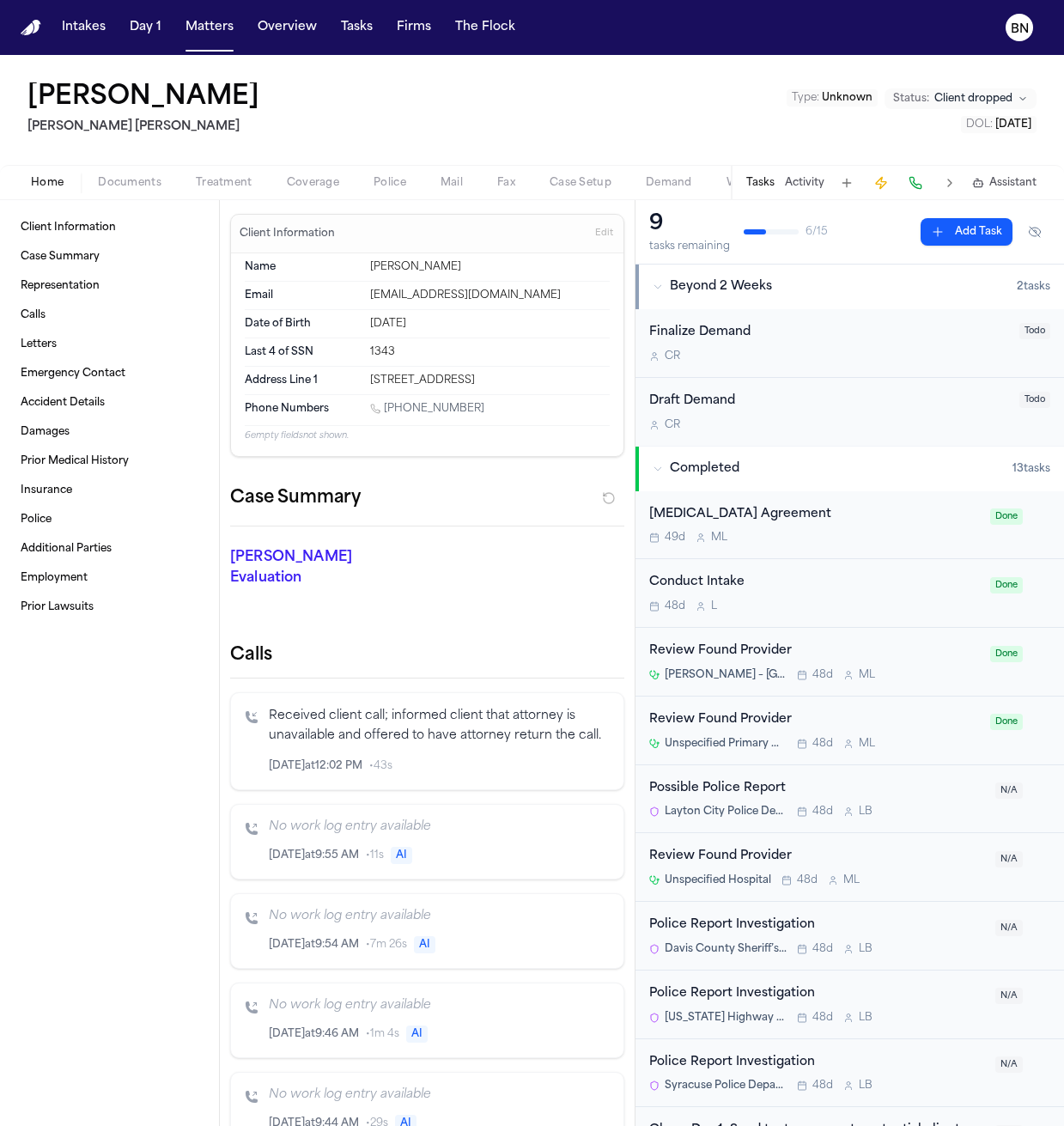
click at [382, 770] on div "Received client call; informed client that attorney is unavailable and offered …" at bounding box center [438, 741] width 341 height 69
click at [194, 39] on button "Matters" at bounding box center [209, 28] width 62 height 31
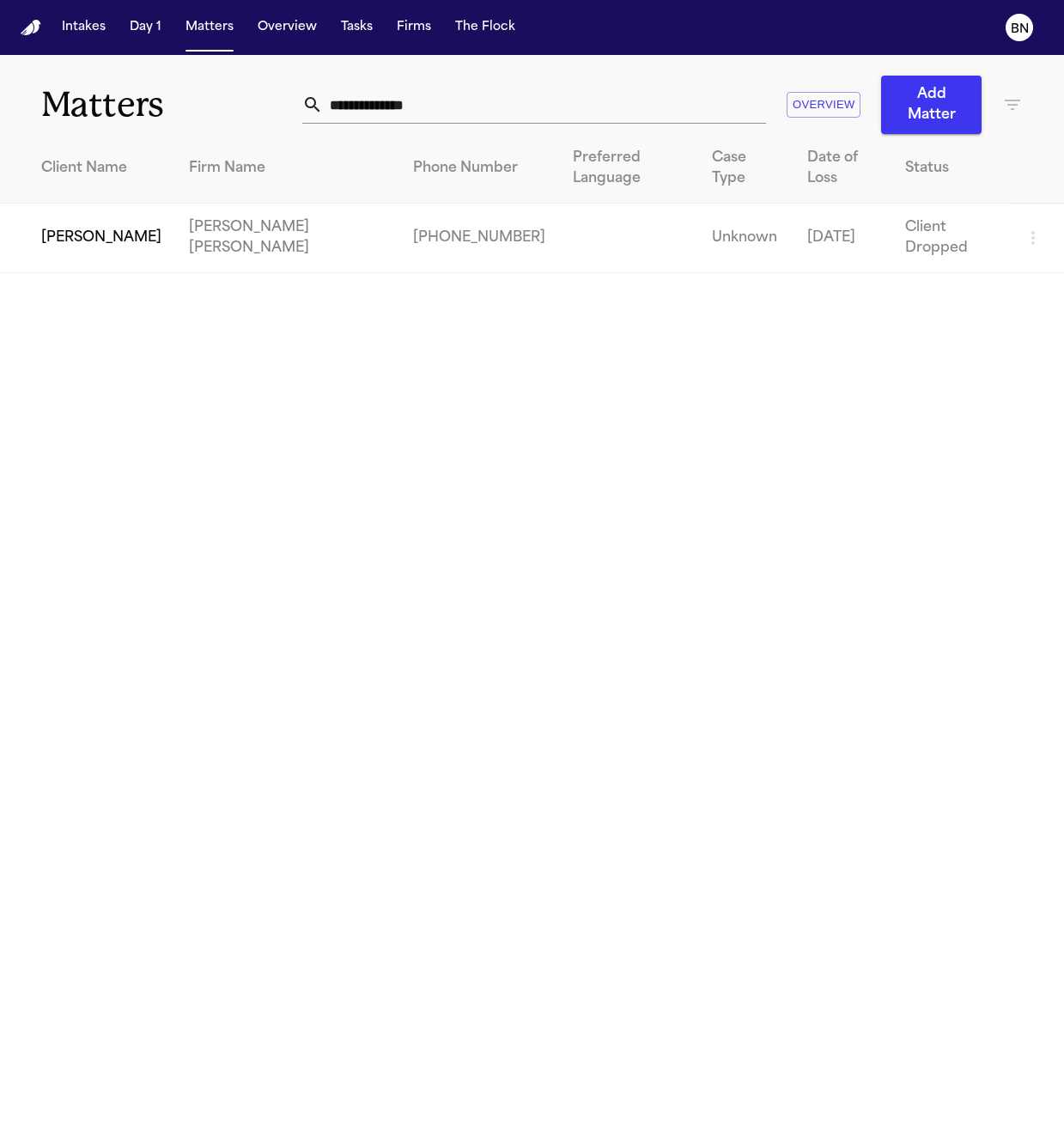
click at [412, 115] on input "**********" at bounding box center [544, 105] width 443 height 38
click at [407, 114] on input "**********" at bounding box center [544, 105] width 443 height 38
click at [407, 115] on input "**********" at bounding box center [544, 105] width 443 height 38
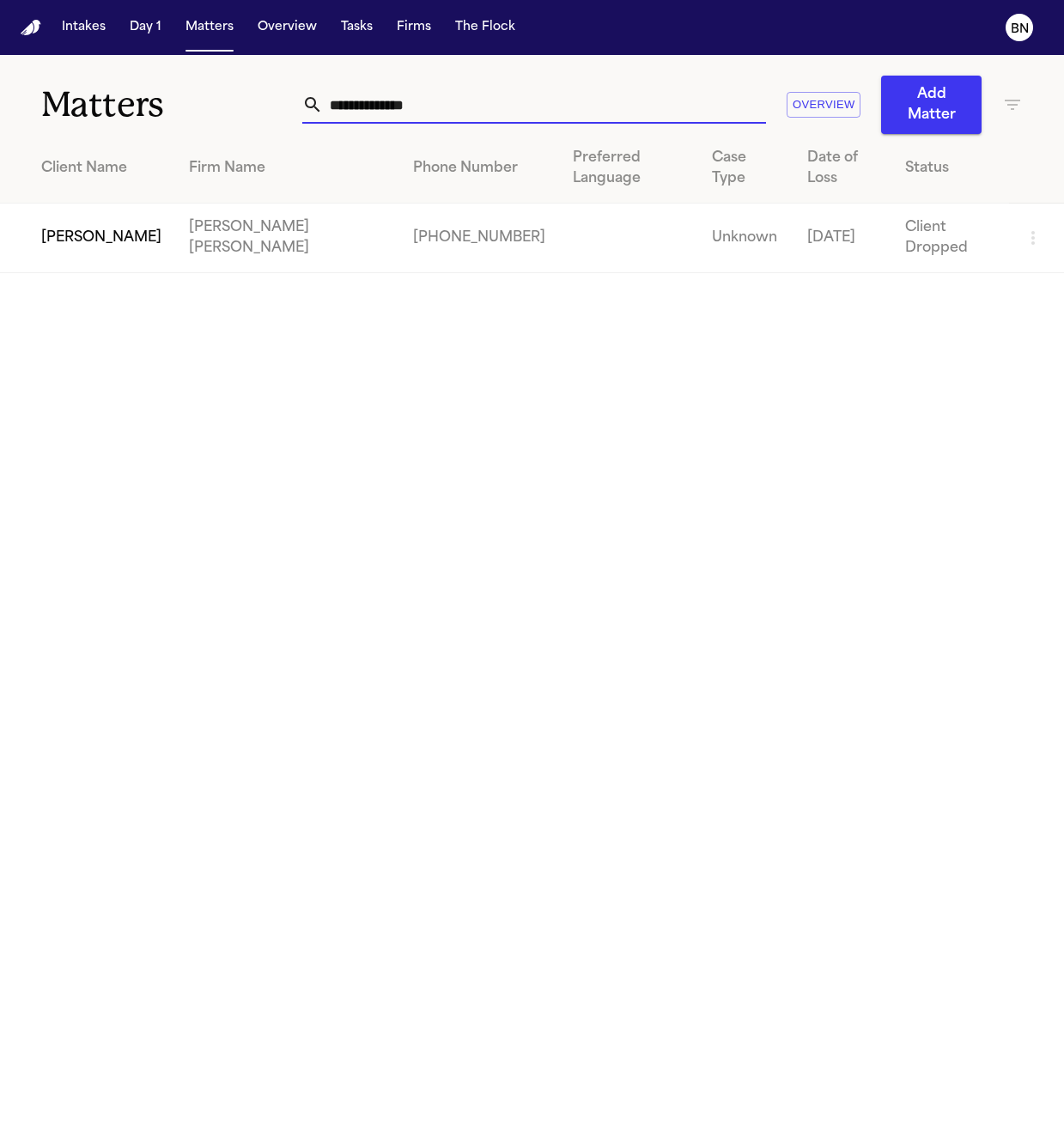
click at [406, 114] on input "**********" at bounding box center [544, 105] width 443 height 38
click at [406, 113] on input "**********" at bounding box center [544, 105] width 443 height 38
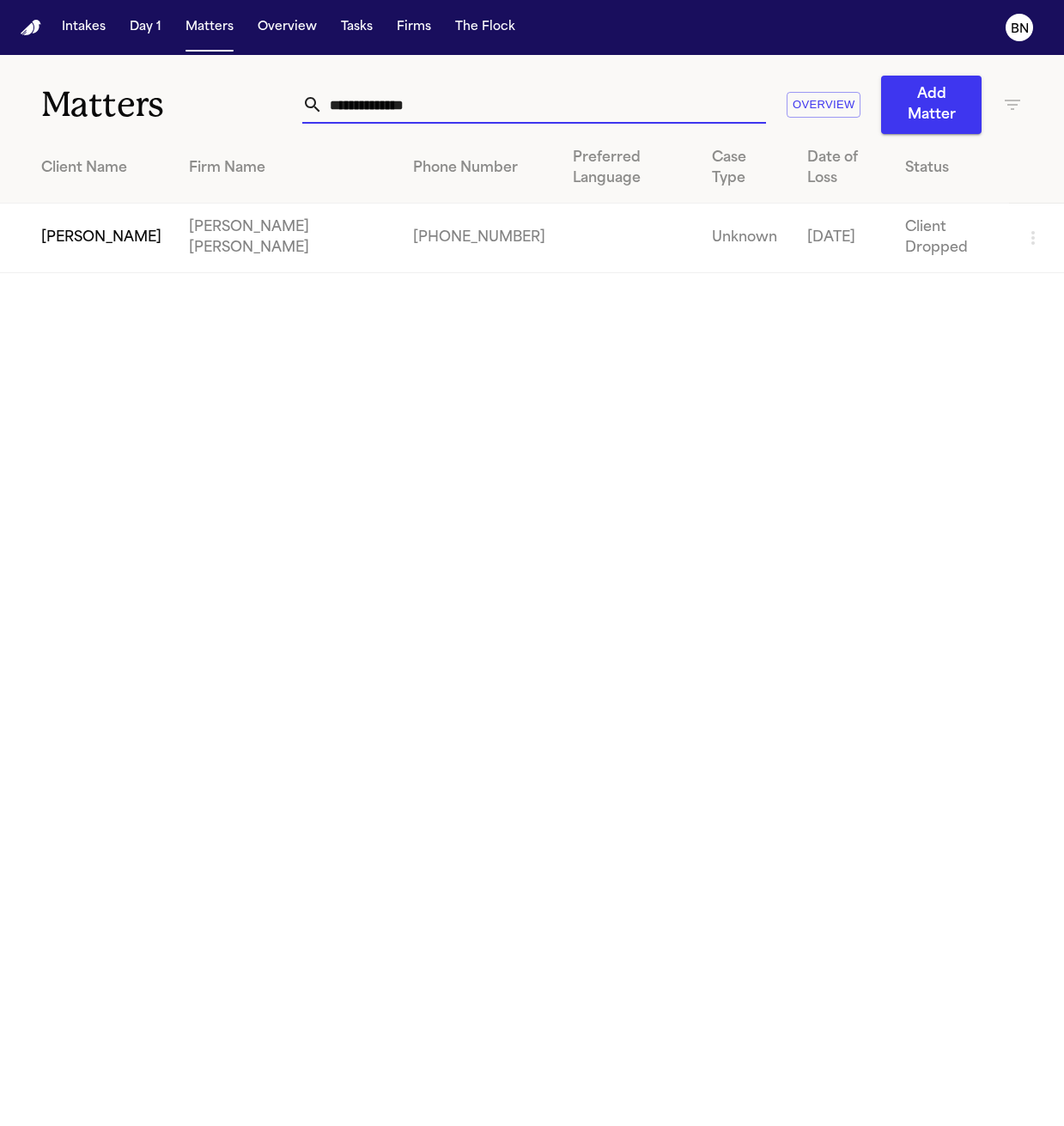
paste input "text"
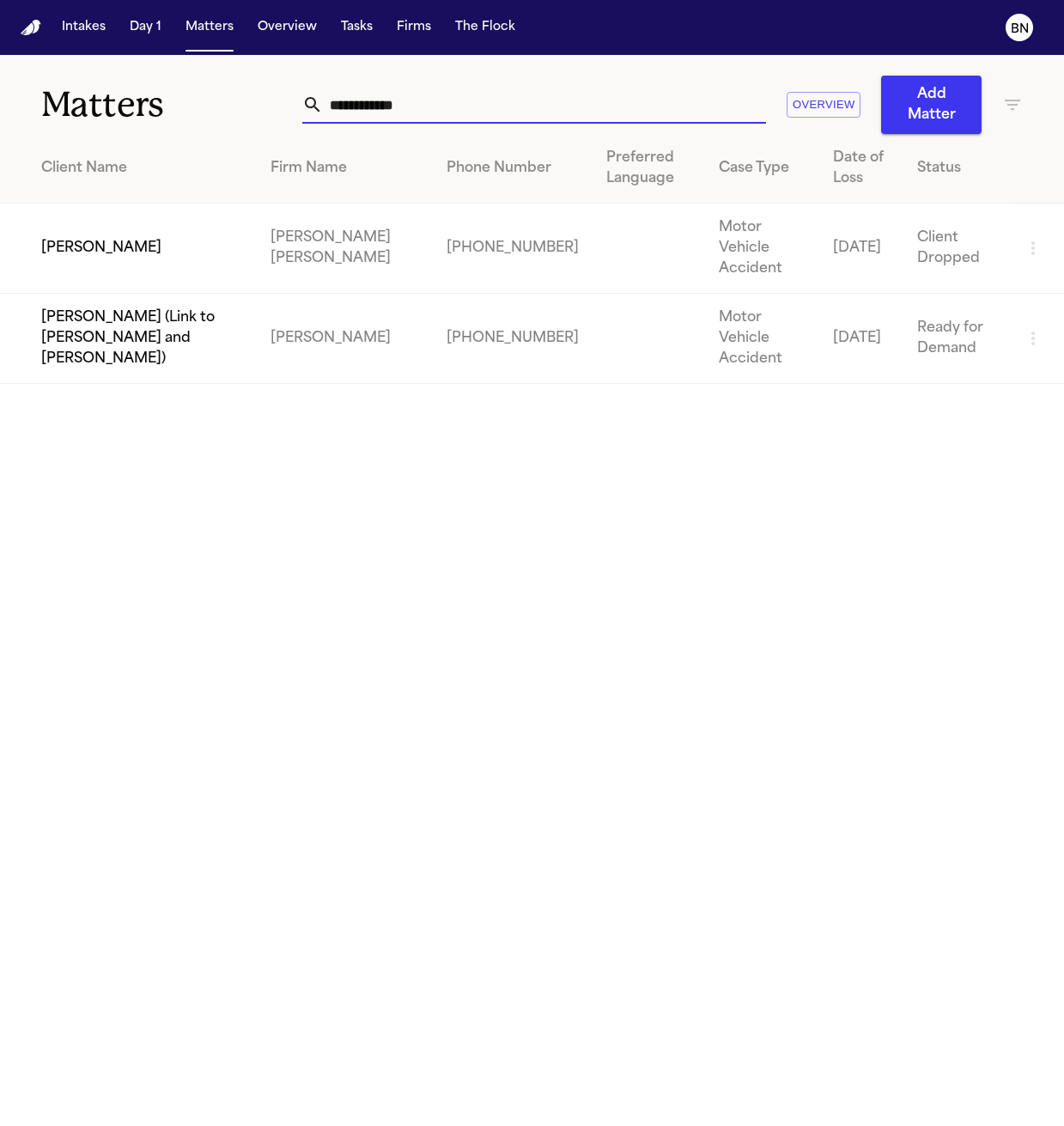
click at [113, 249] on td "[PERSON_NAME]" at bounding box center [128, 248] width 257 height 90
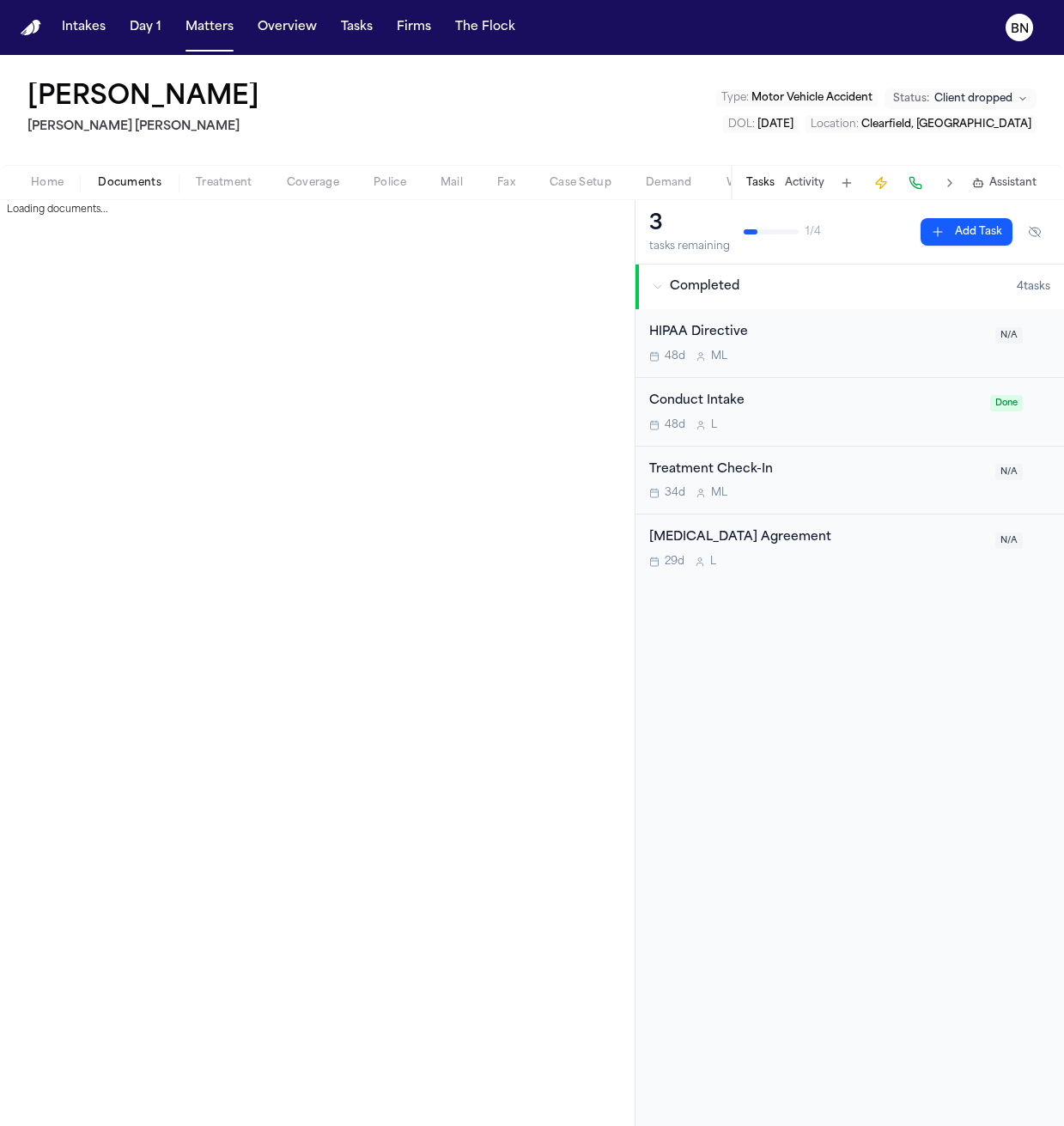
click at [120, 184] on span "Documents" at bounding box center [129, 182] width 64 height 13
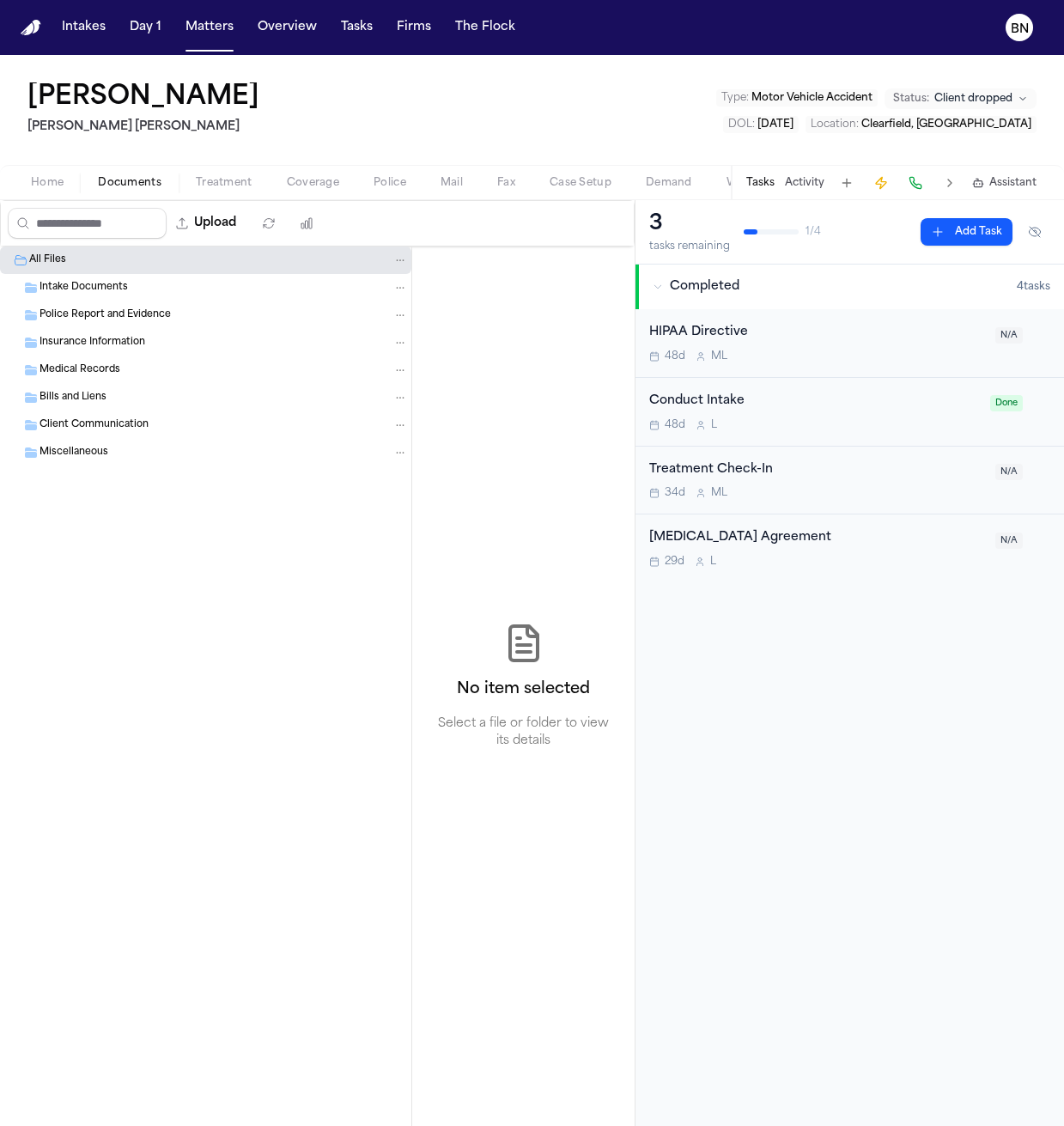
click at [39, 181] on span "Home" at bounding box center [47, 182] width 32 height 13
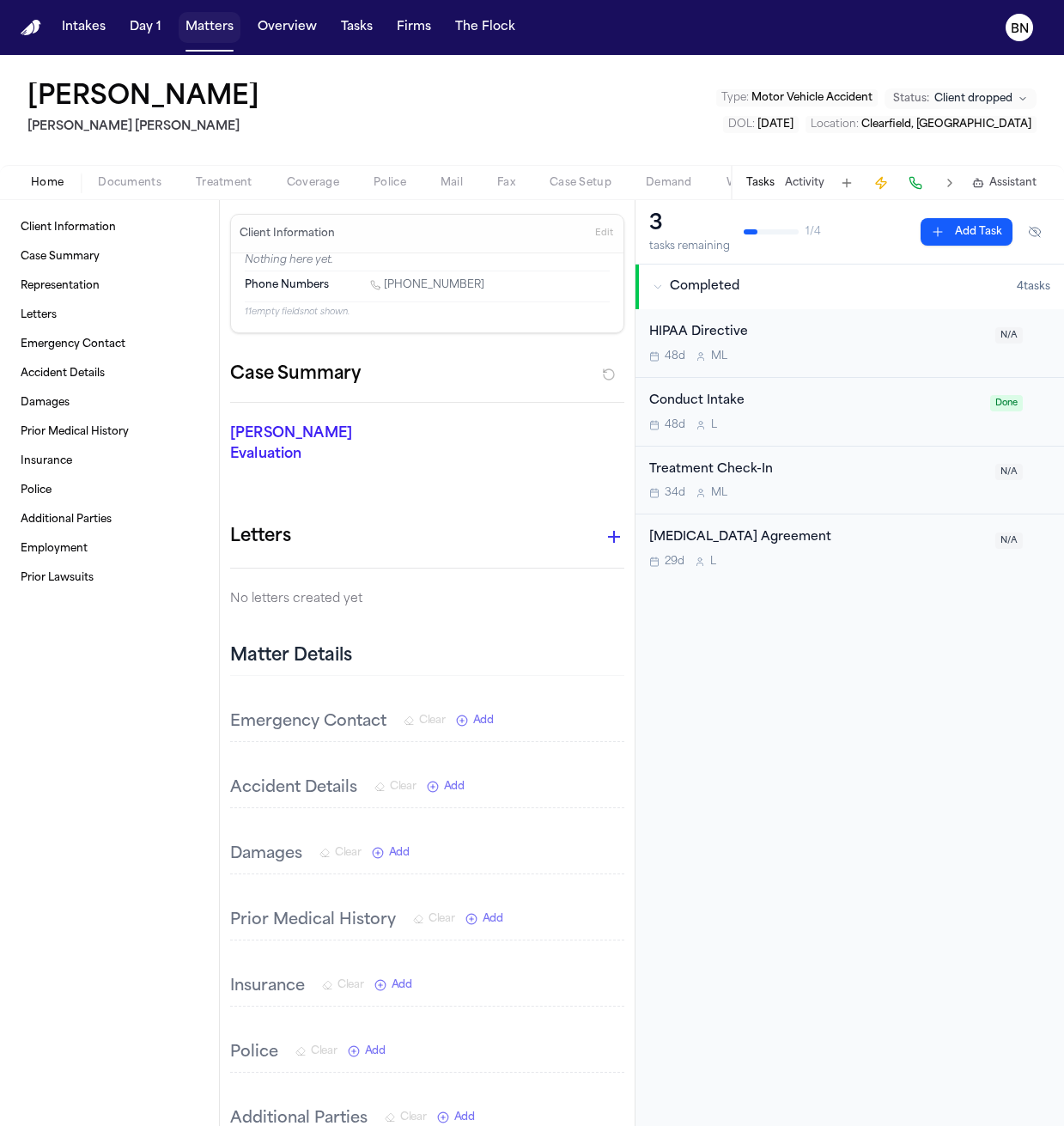
click at [197, 21] on button "Matters" at bounding box center [209, 28] width 62 height 31
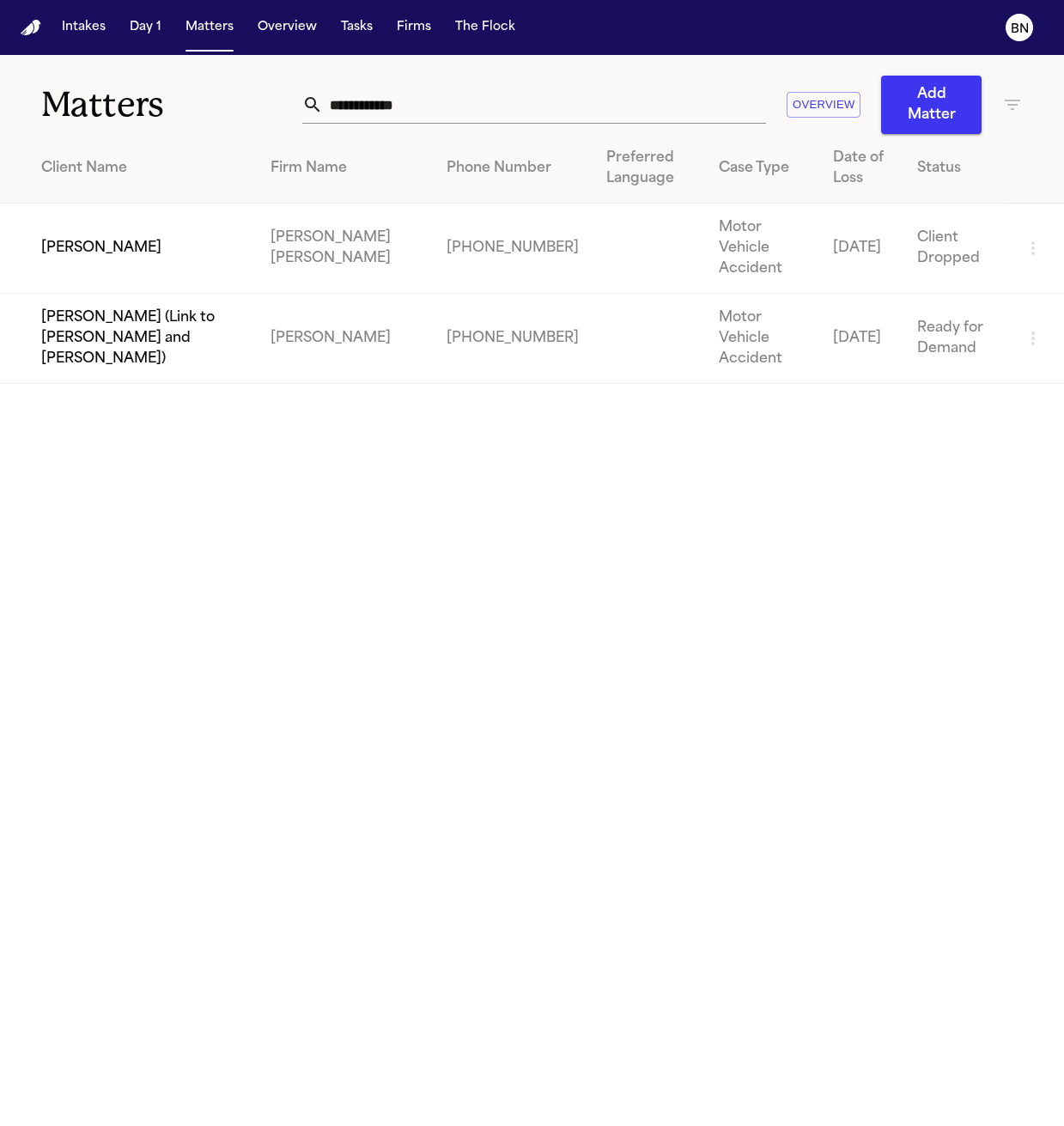
click at [208, 221] on td "[PERSON_NAME]" at bounding box center [128, 248] width 257 height 90
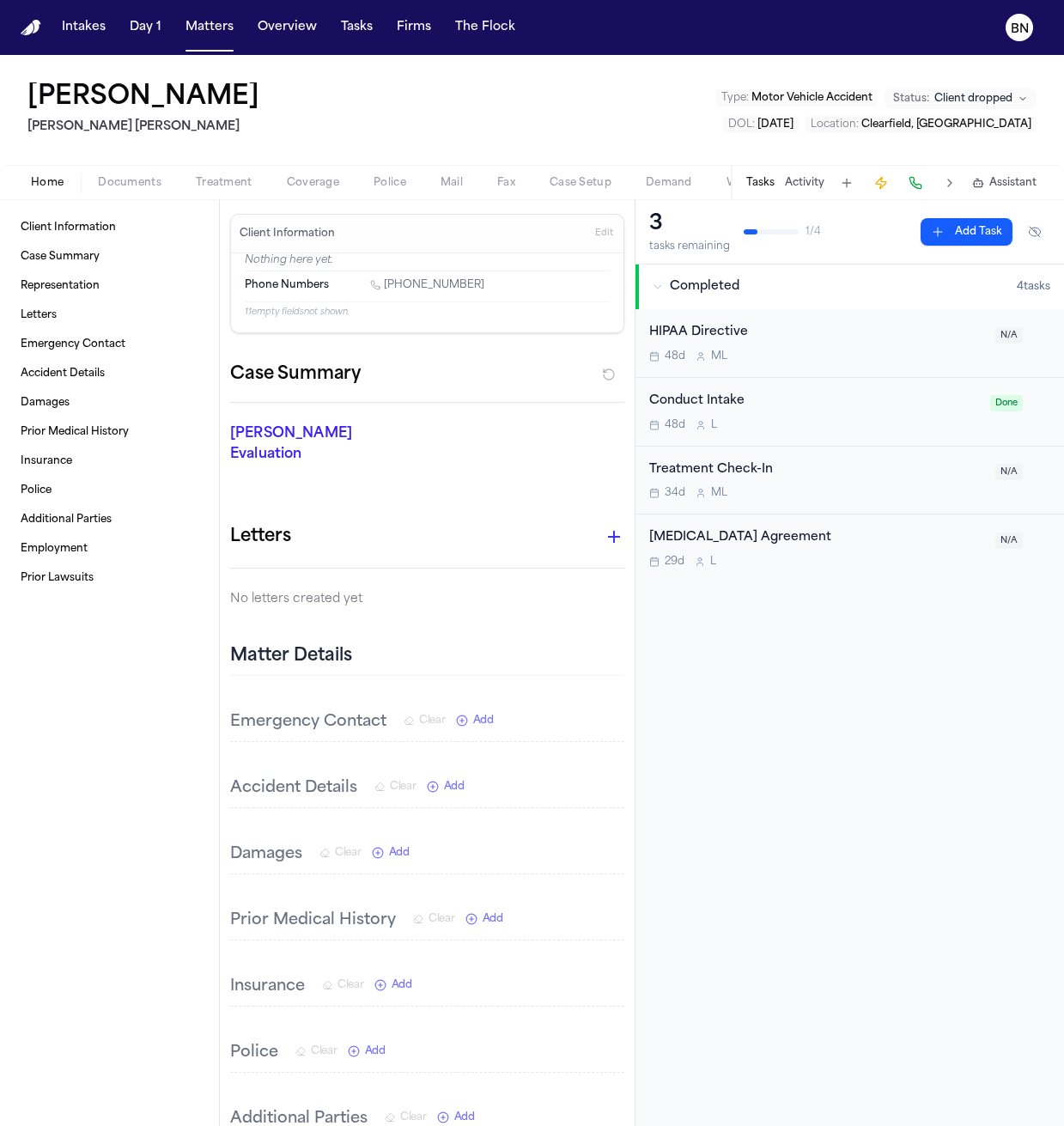
click at [742, 182] on button "Activity" at bounding box center [804, 182] width 39 height 13
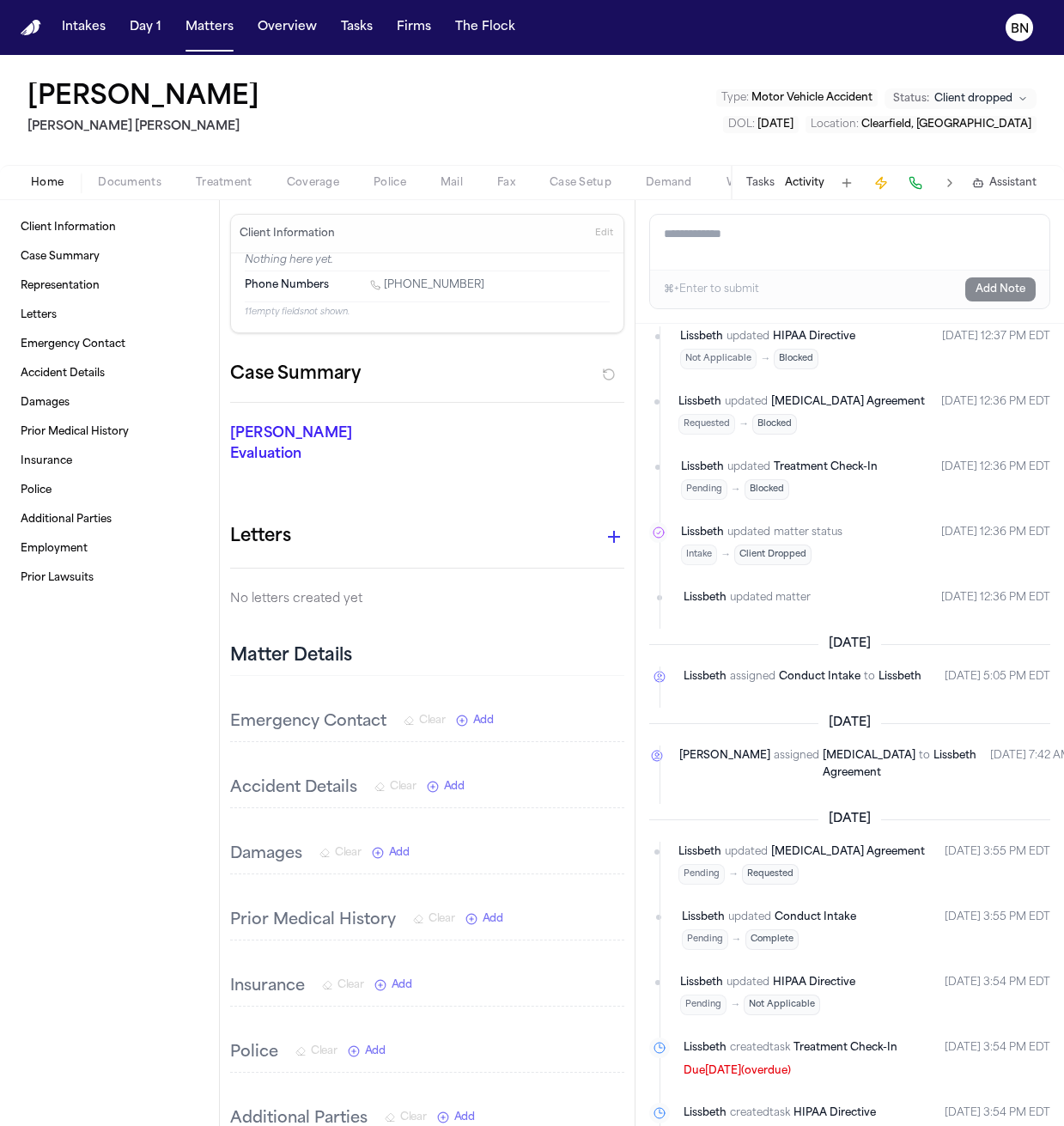
scroll to position [542, 0]
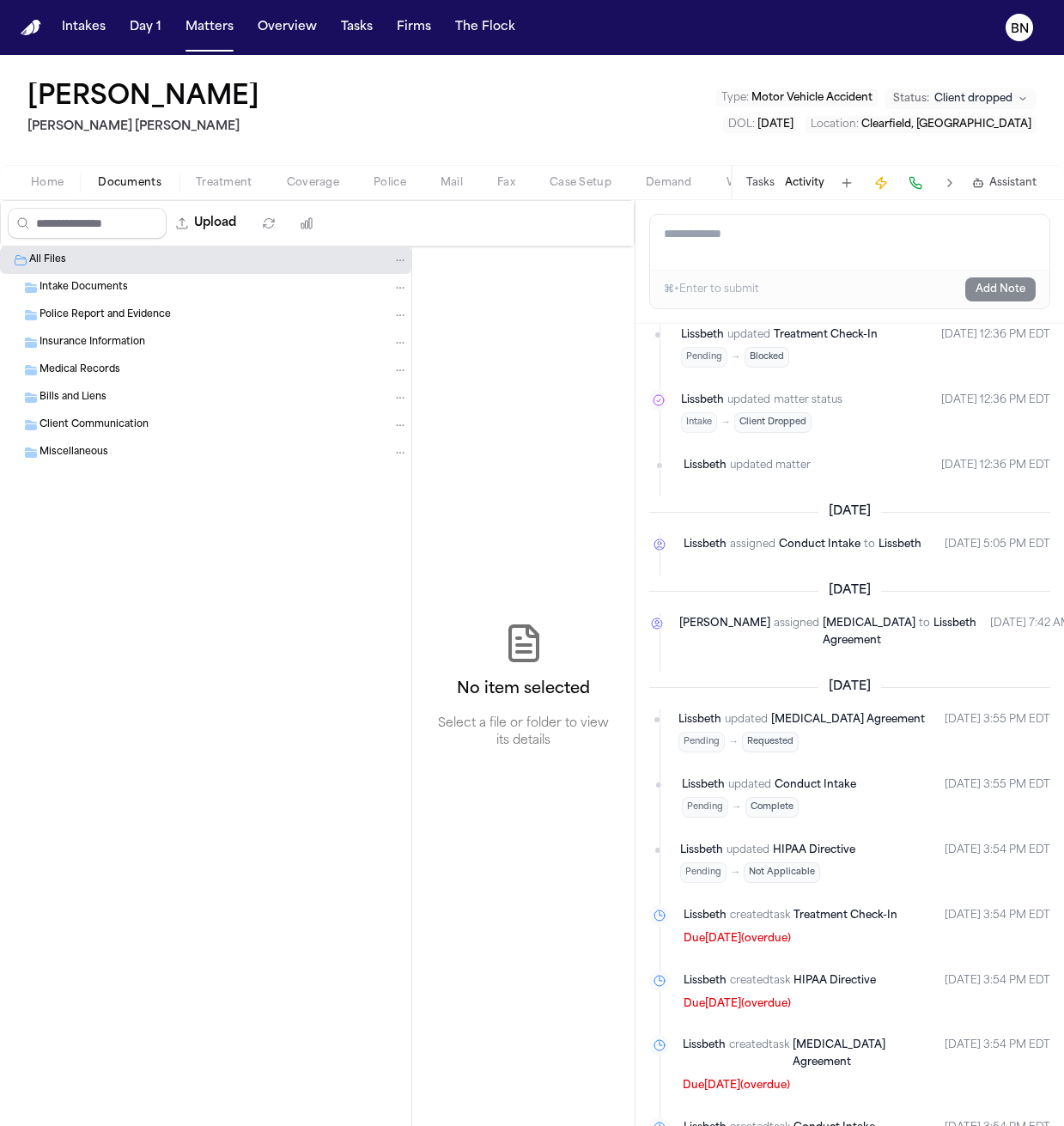
click at [155, 181] on span "Documents" at bounding box center [129, 182] width 64 height 13
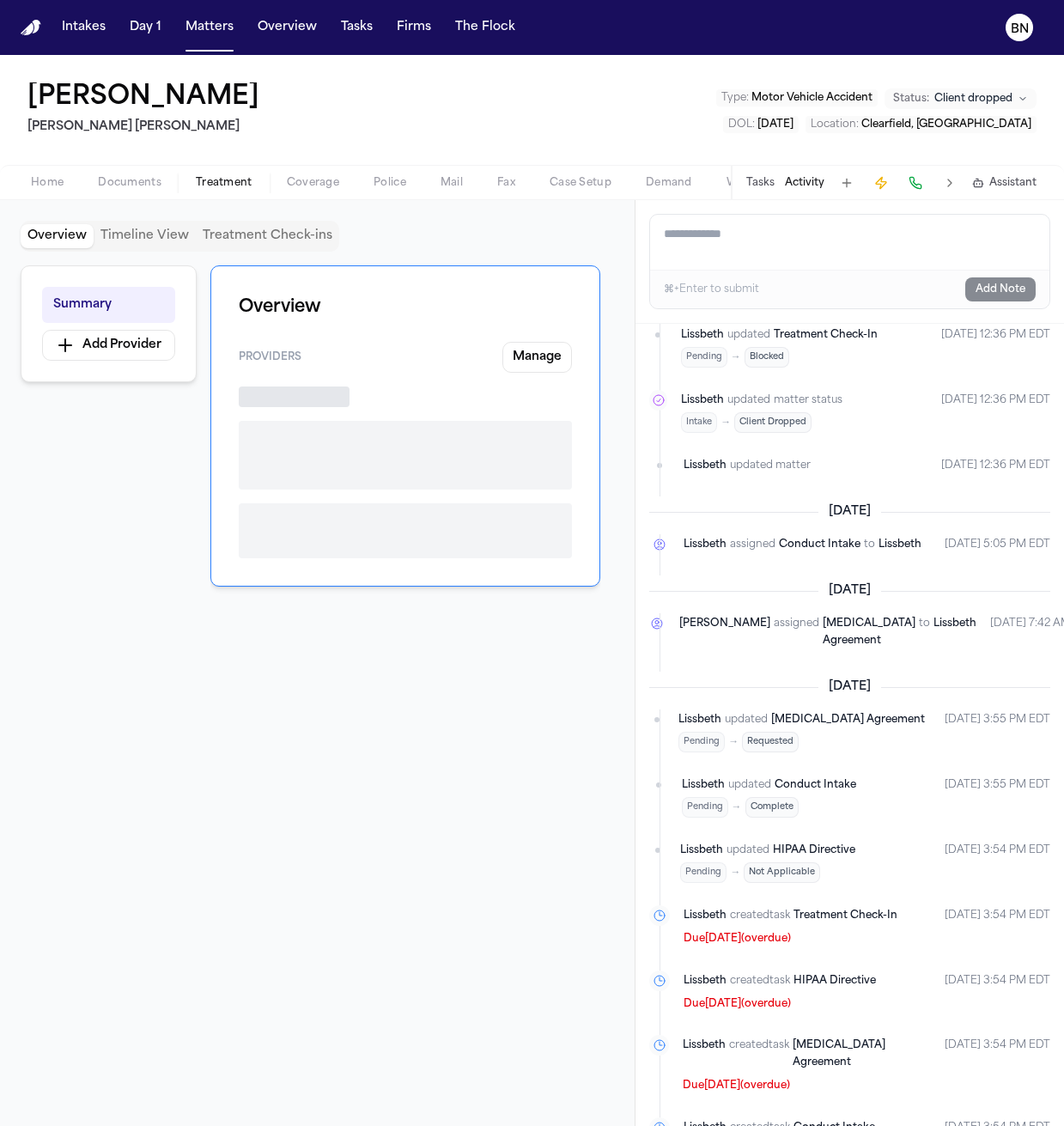
click at [208, 181] on span "Treatment" at bounding box center [223, 182] width 56 height 13
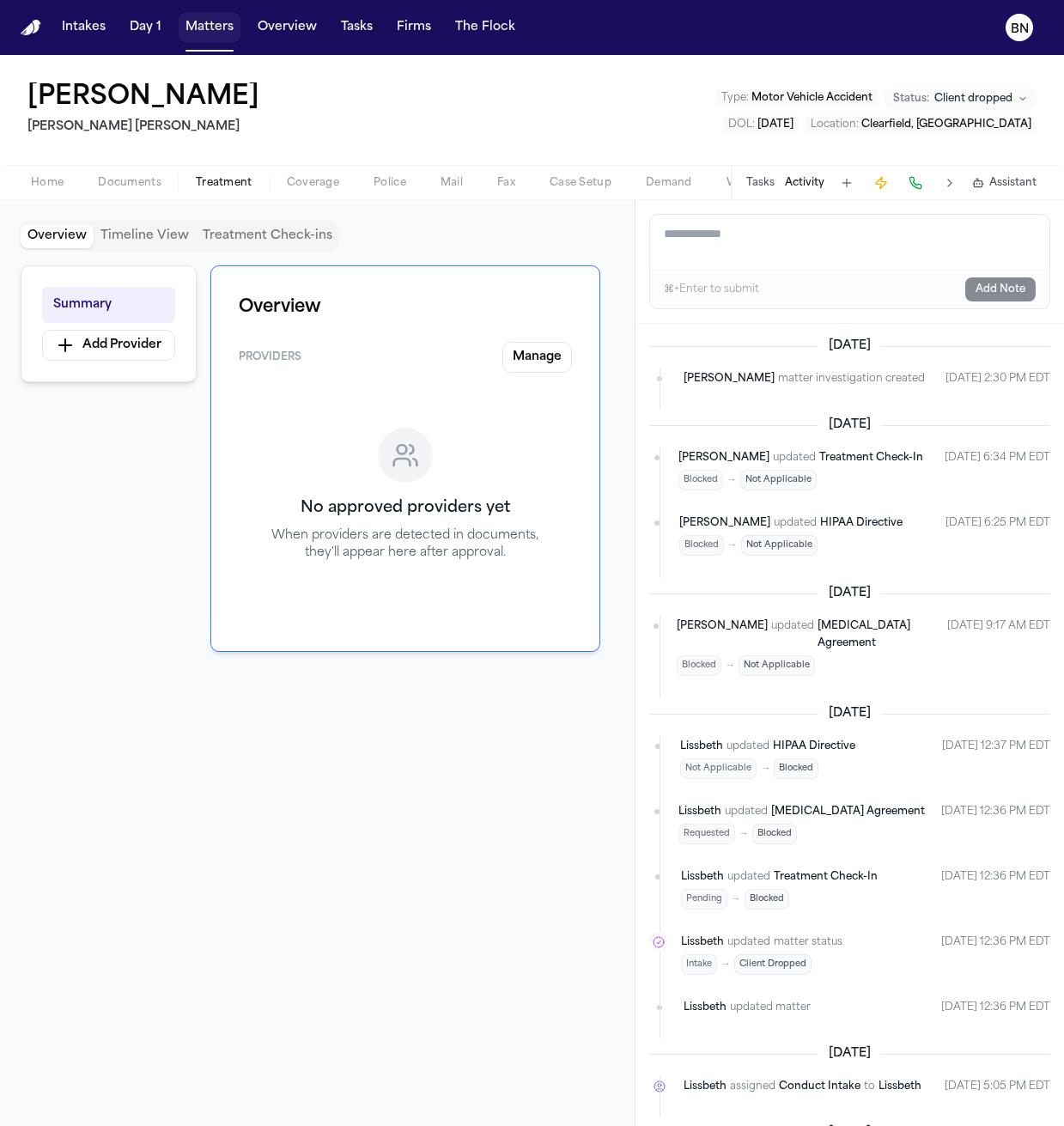
click at [179, 30] on button "Matters" at bounding box center [209, 28] width 62 height 31
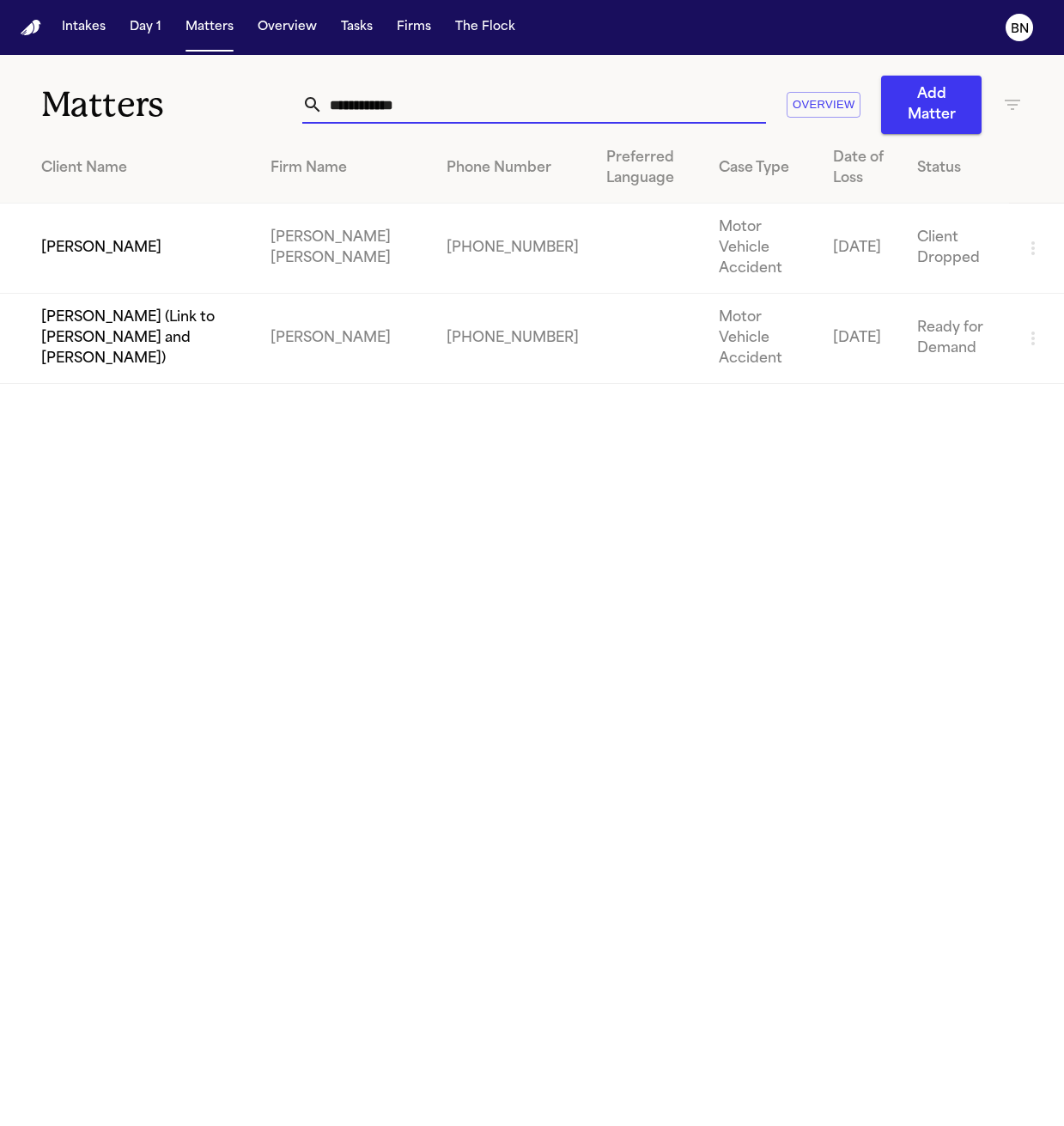
click at [642, 100] on input "**********" at bounding box center [544, 105] width 443 height 38
paste input "*****"
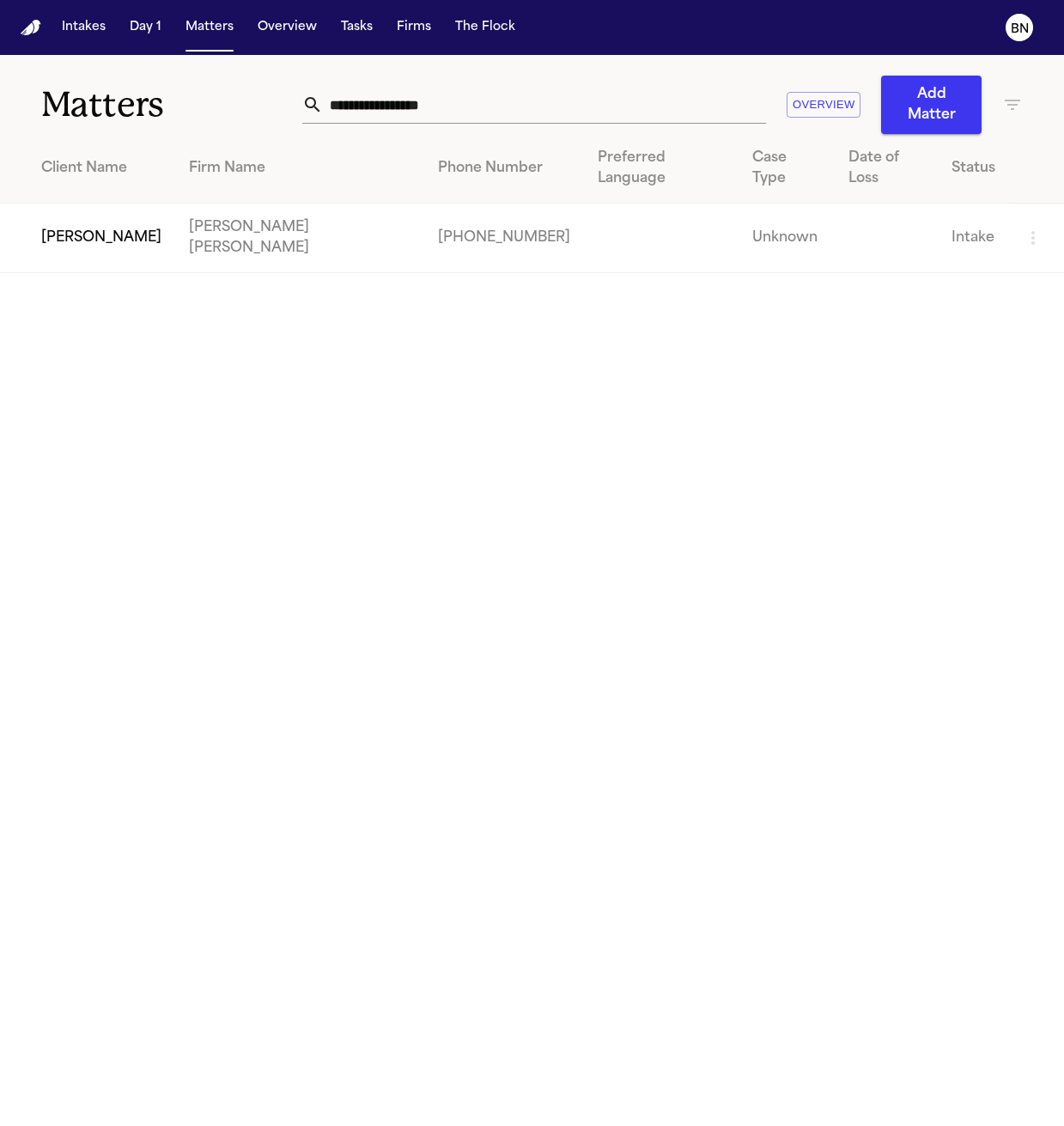
click at [140, 217] on td "[PERSON_NAME]" at bounding box center [87, 238] width 175 height 70
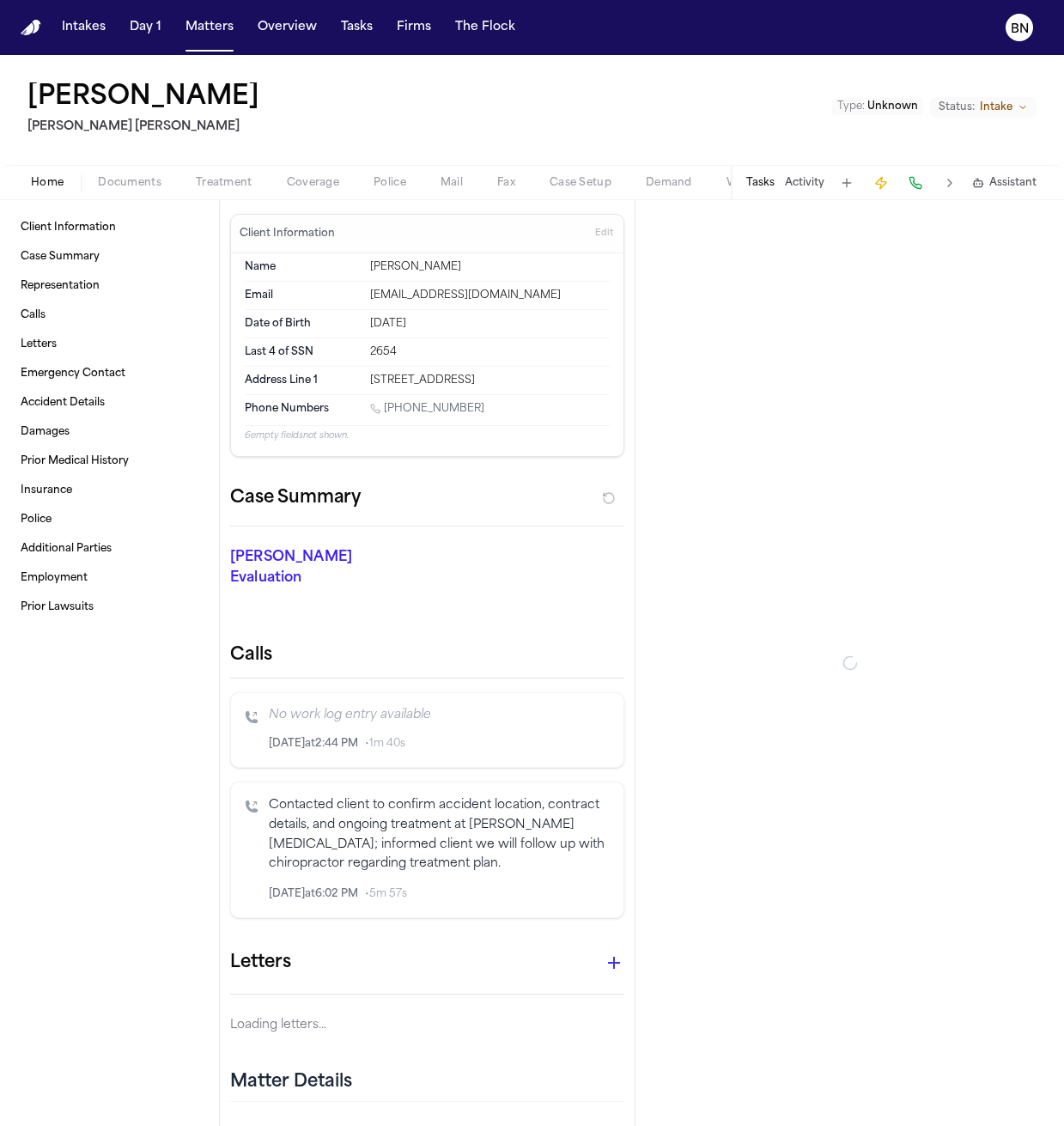
click at [742, 183] on div "Tasks Activity Assistant" at bounding box center [890, 182] width 319 height 33
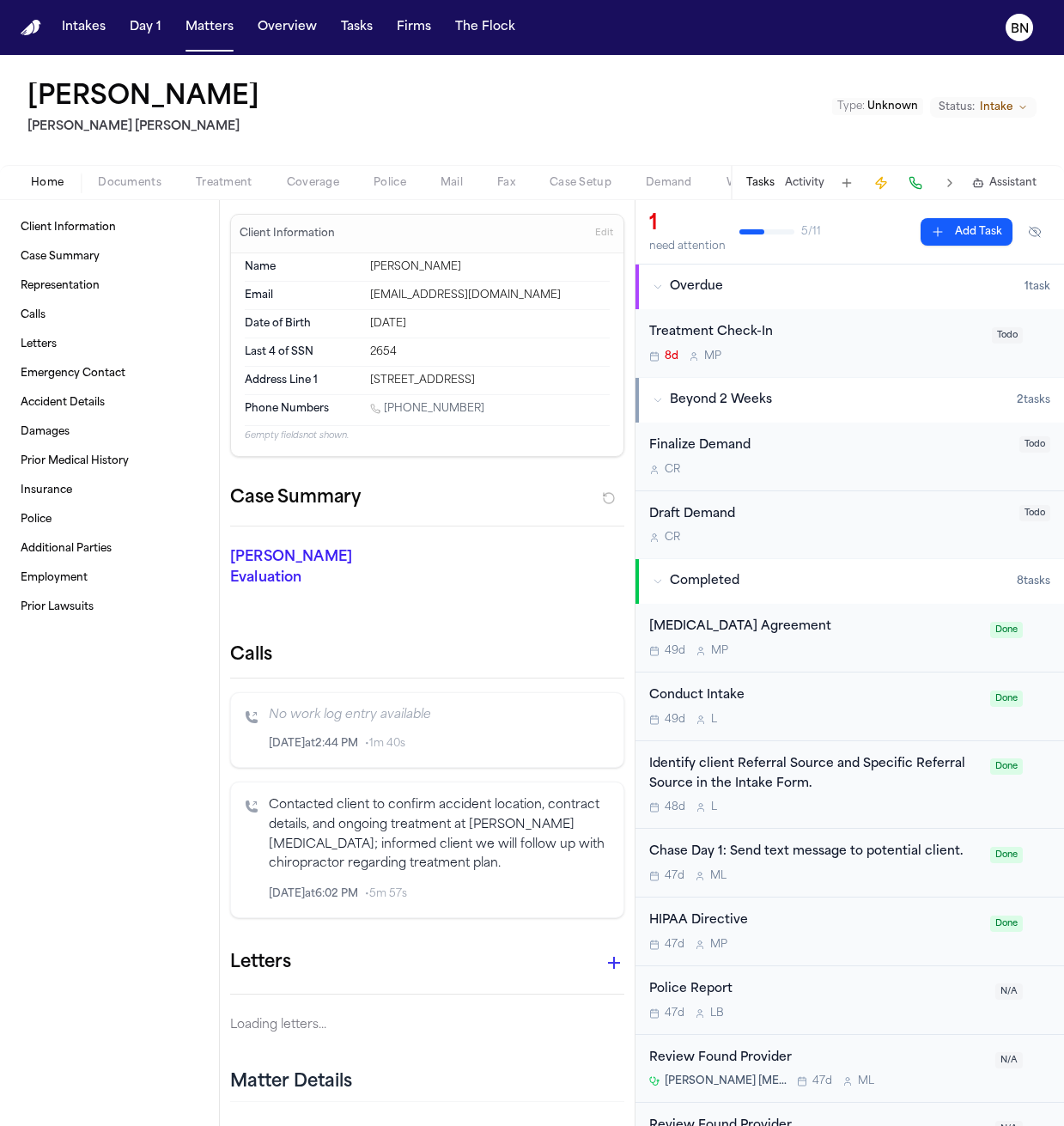
click at [742, 183] on button "Activity" at bounding box center [804, 182] width 39 height 13
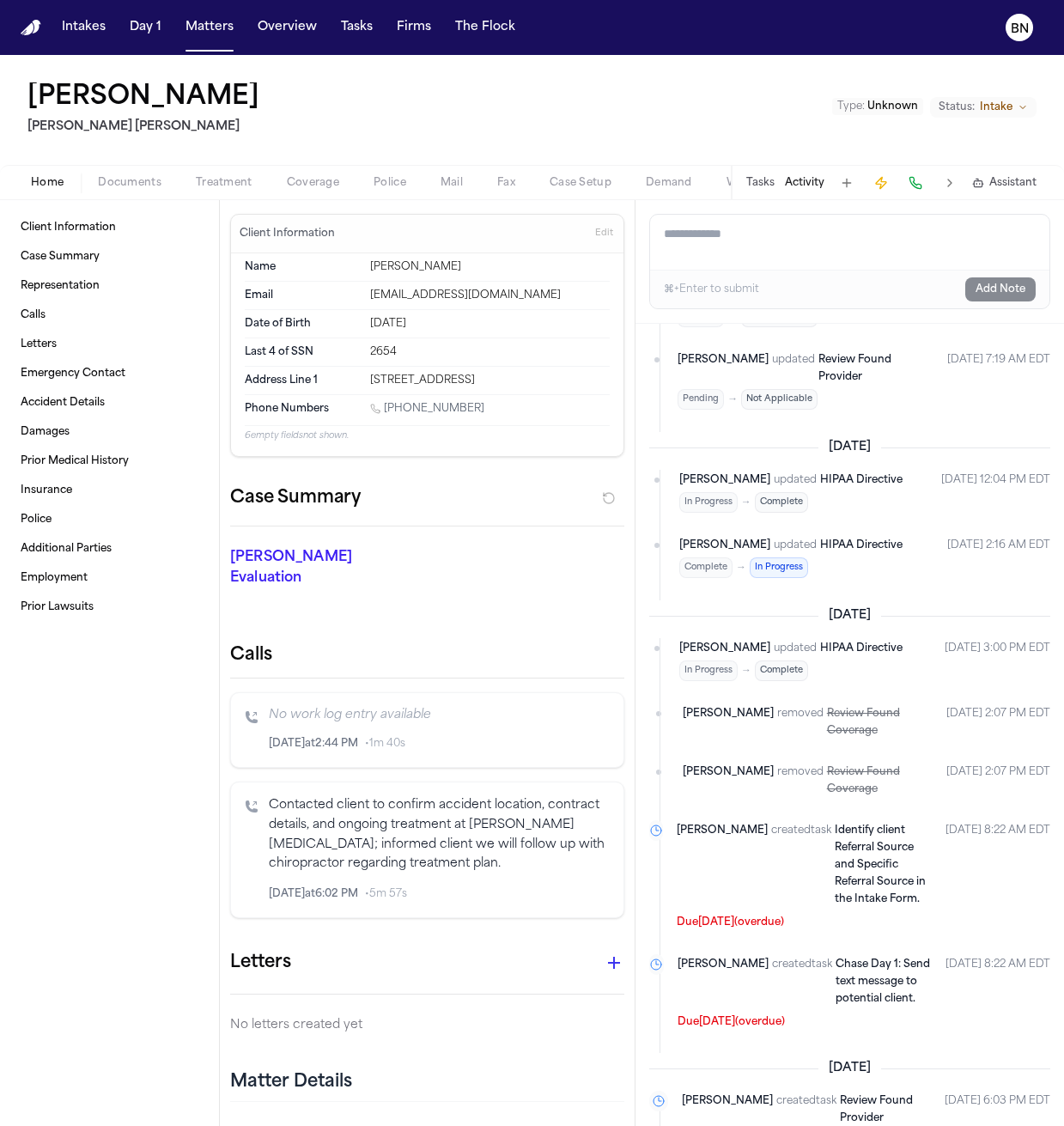
scroll to position [1390, 0]
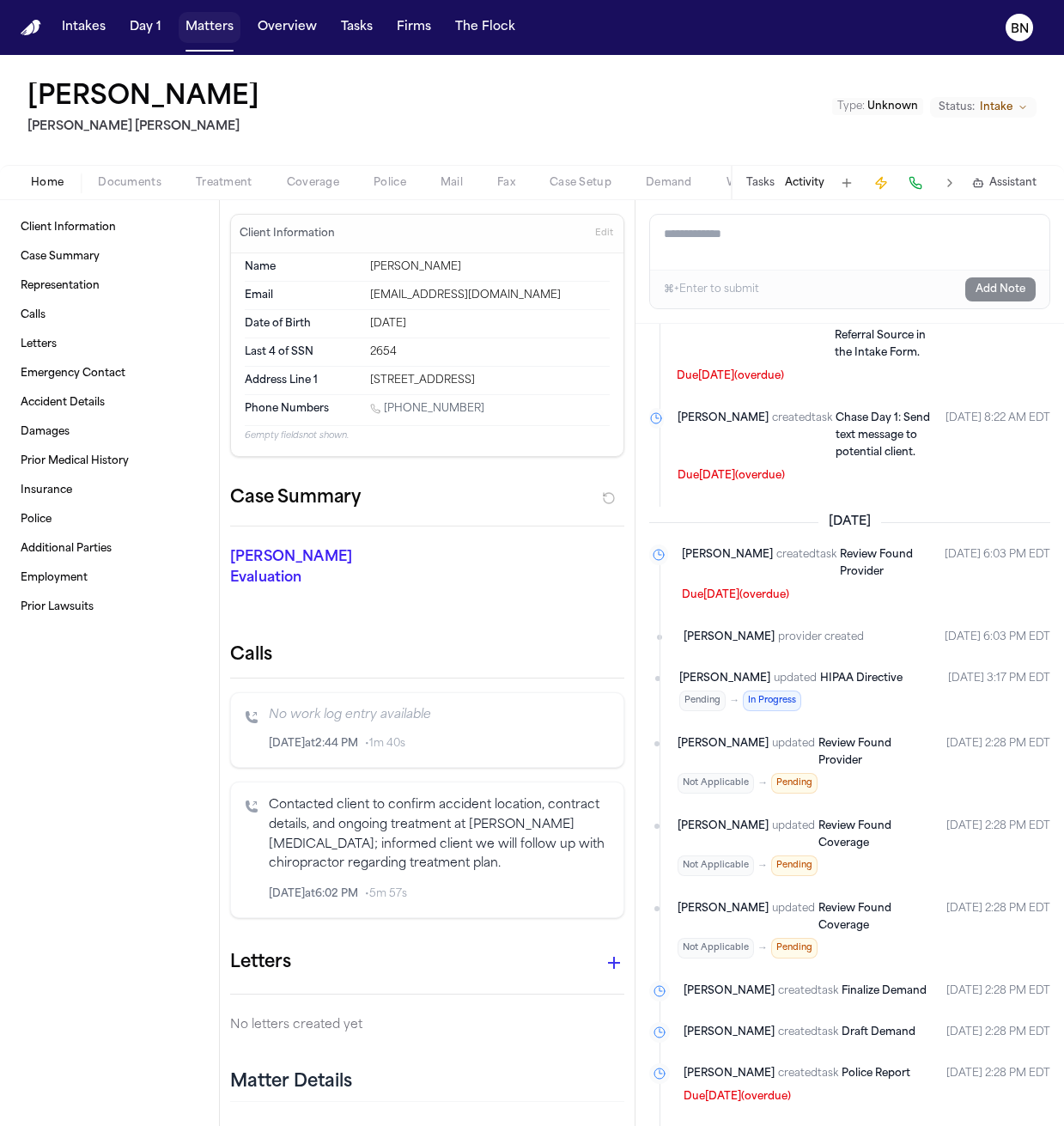
click at [217, 30] on button "Matters" at bounding box center [209, 28] width 62 height 31
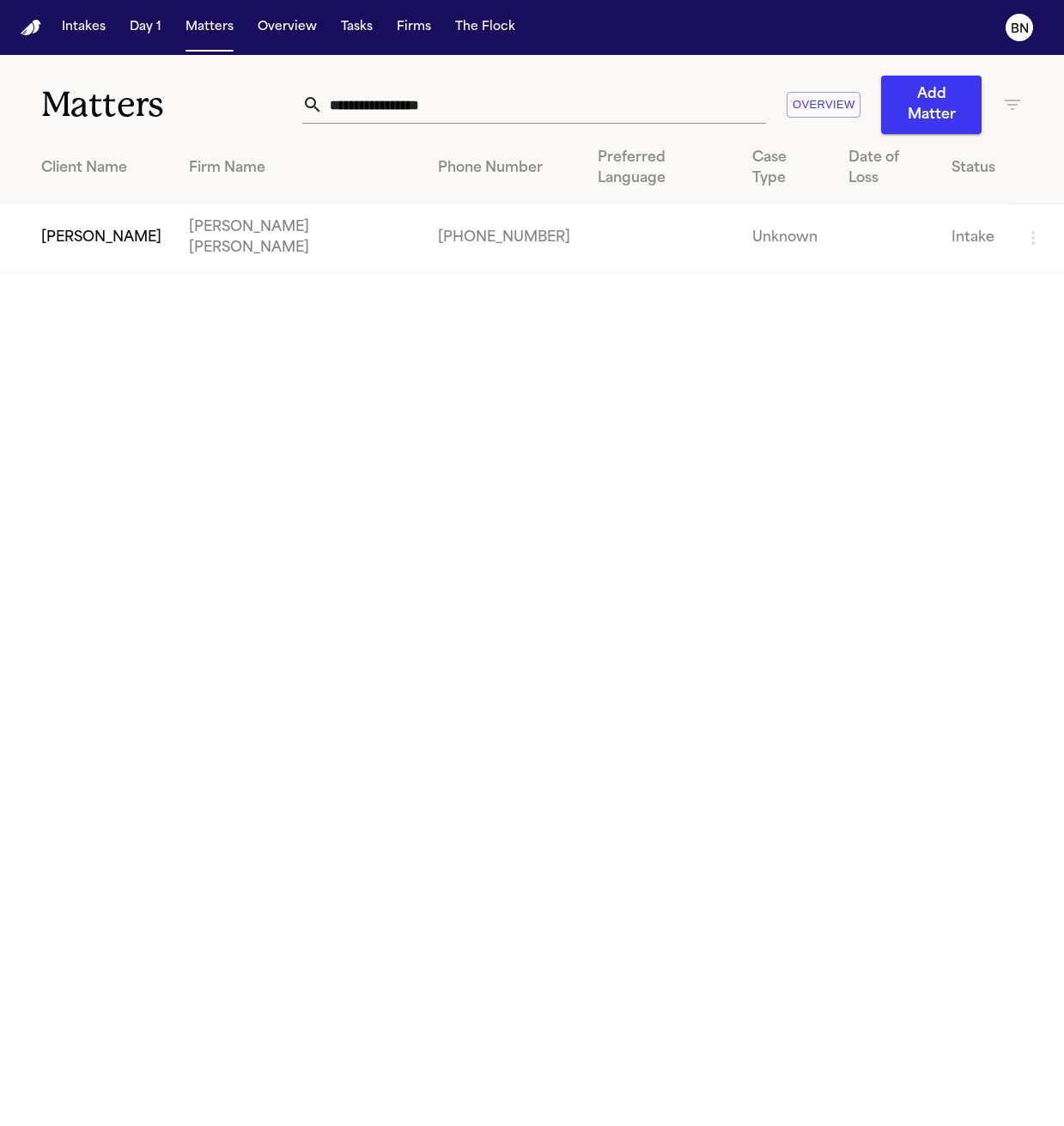
click at [705, 96] on input "**********" at bounding box center [544, 105] width 443 height 38
paste input "text"
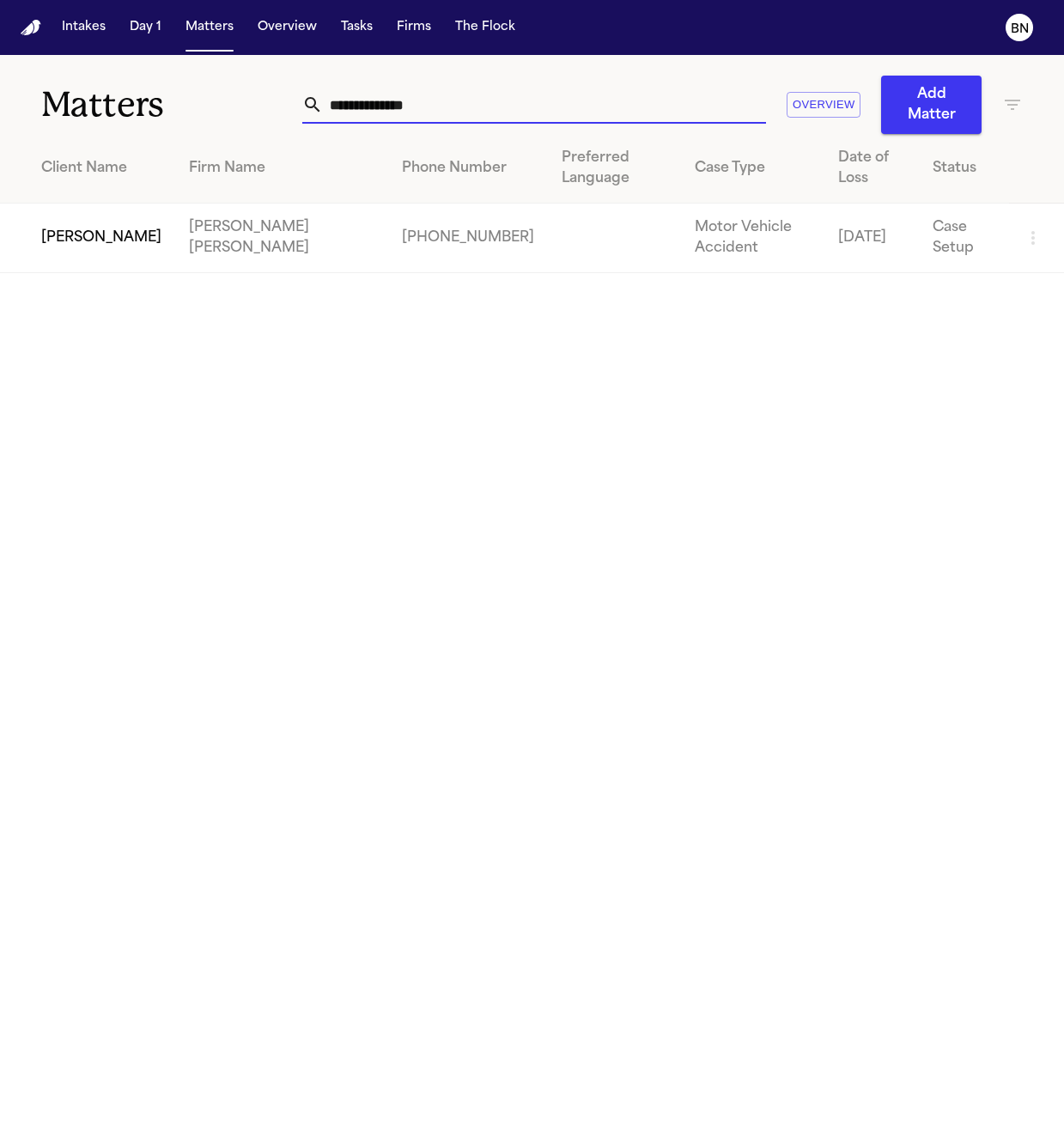
click at [133, 238] on td "[PERSON_NAME]" at bounding box center [87, 238] width 175 height 70
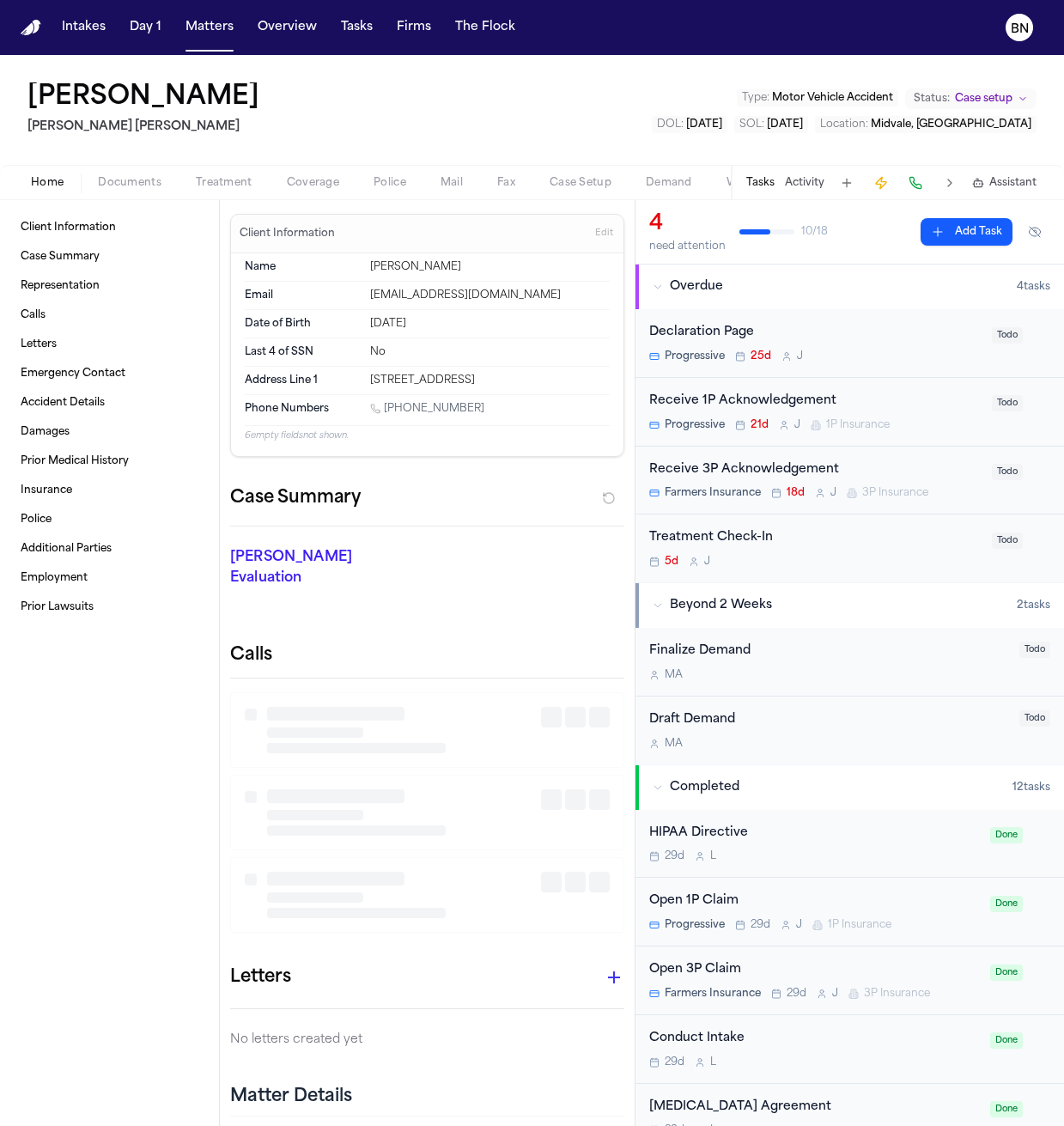
click at [742, 178] on button "Activity" at bounding box center [804, 182] width 39 height 13
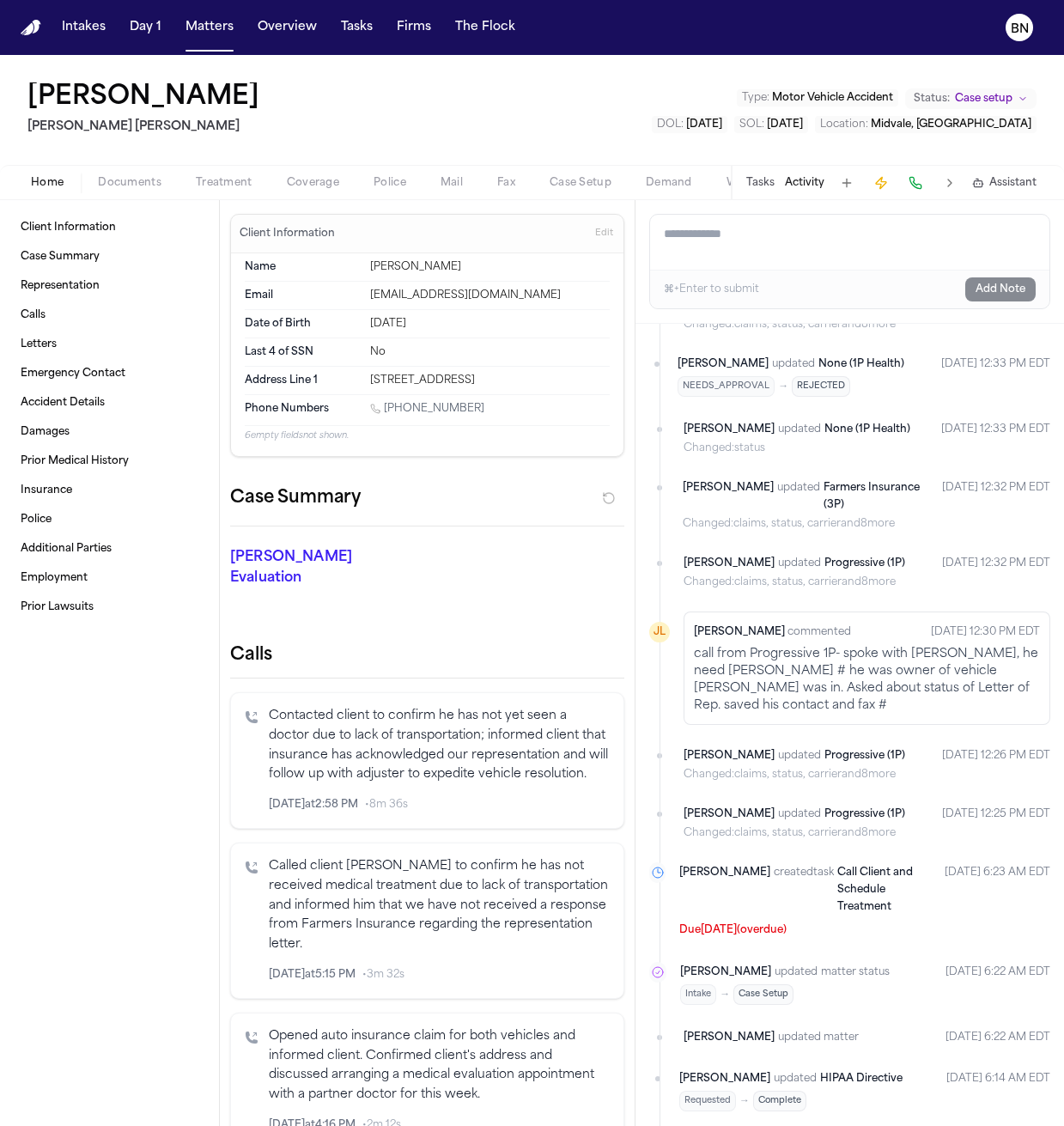
scroll to position [2666, 0]
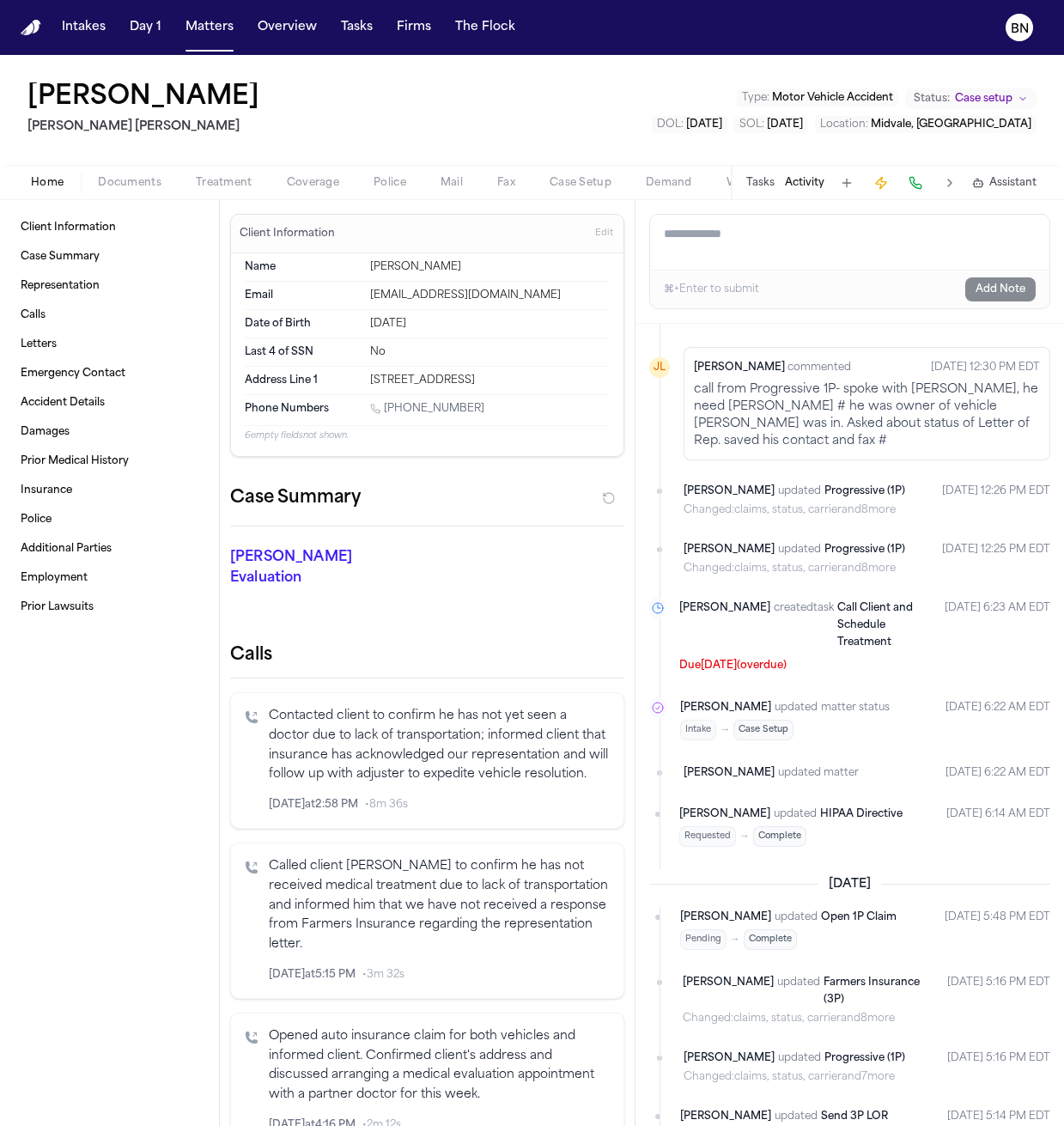
click at [217, 34] on button "Matters" at bounding box center [209, 28] width 62 height 31
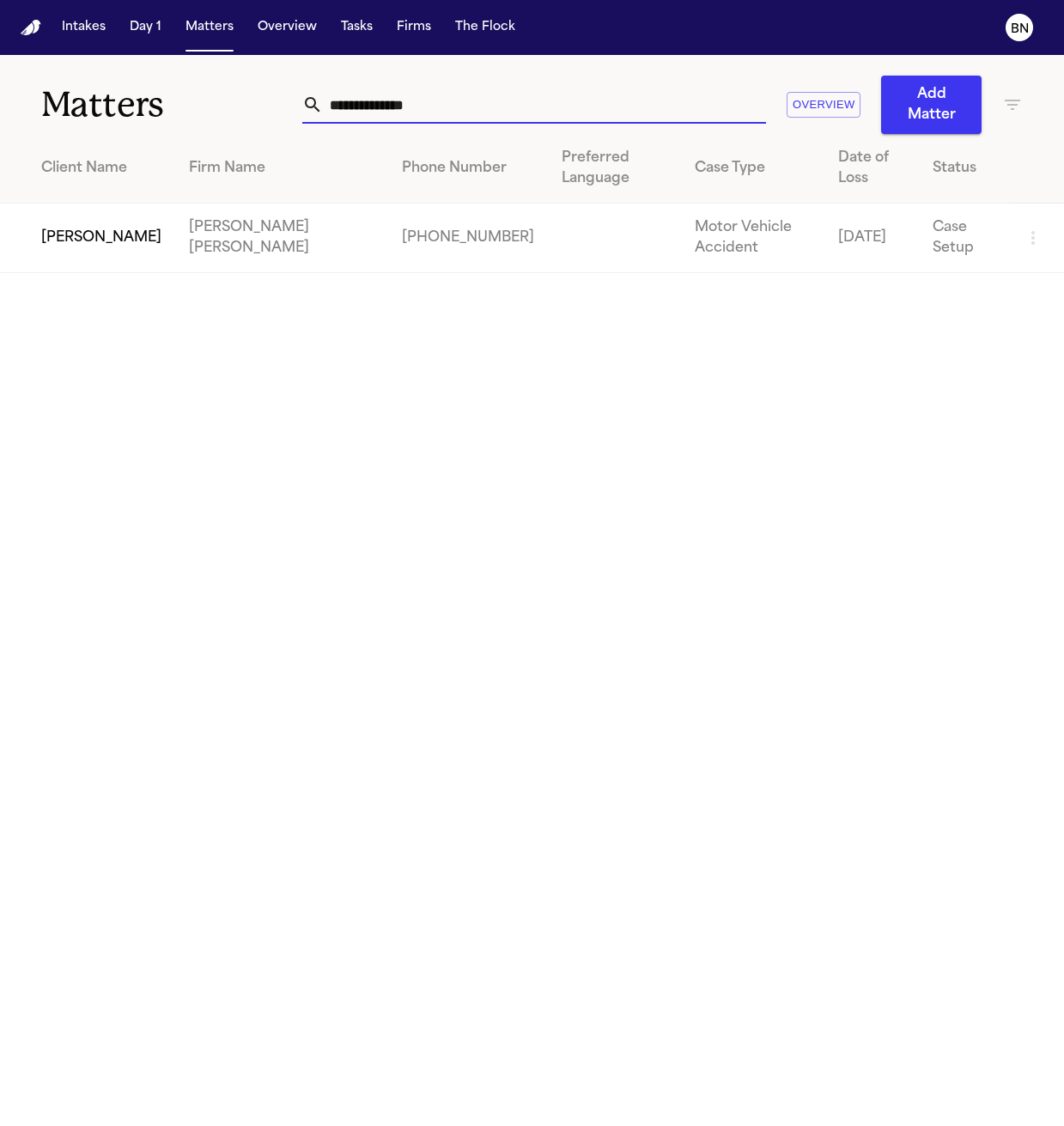
click at [634, 97] on input "**********" at bounding box center [544, 105] width 443 height 38
paste input "*****"
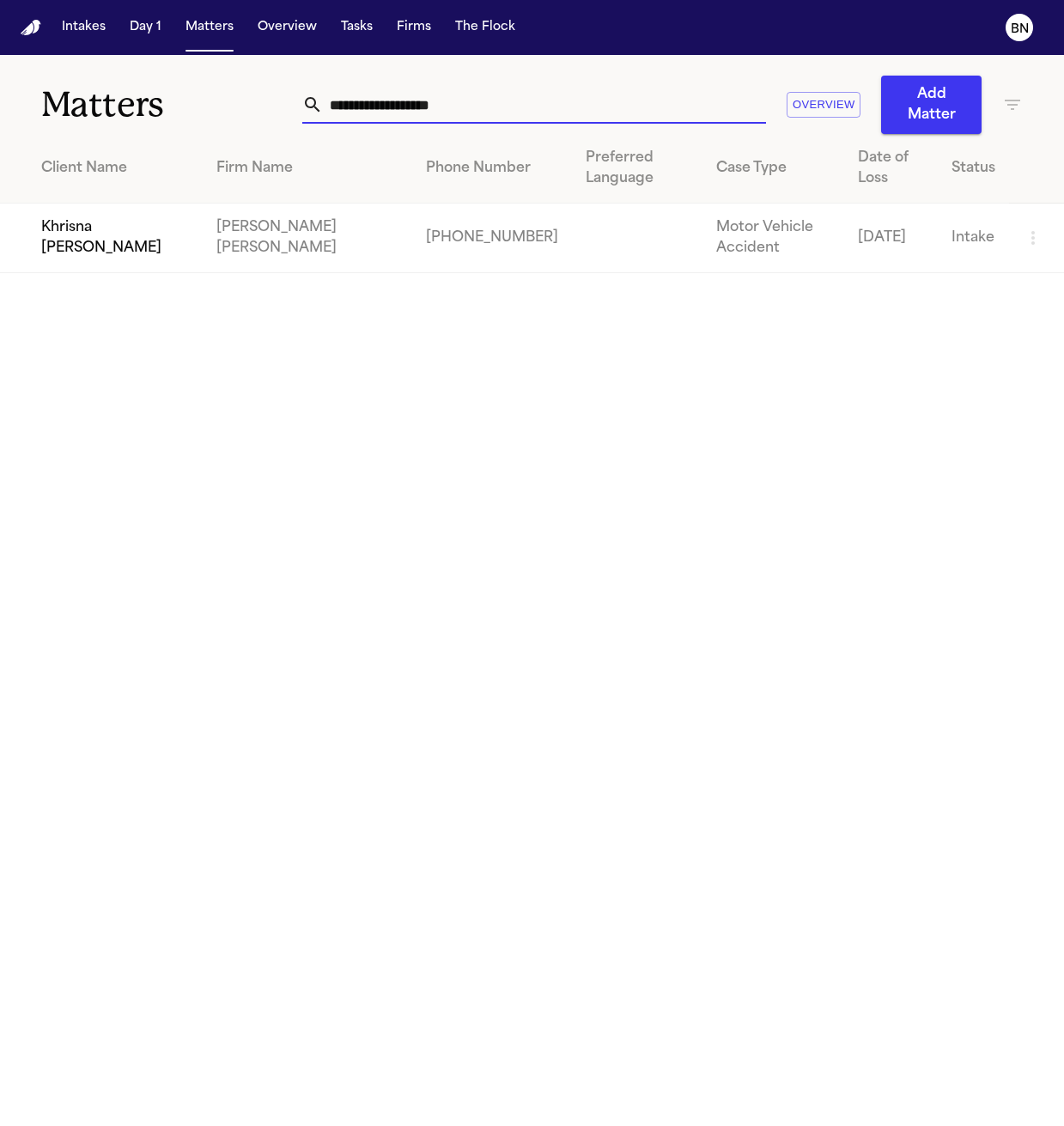
click at [140, 240] on td "Khrisna [PERSON_NAME]" at bounding box center [101, 238] width 202 height 70
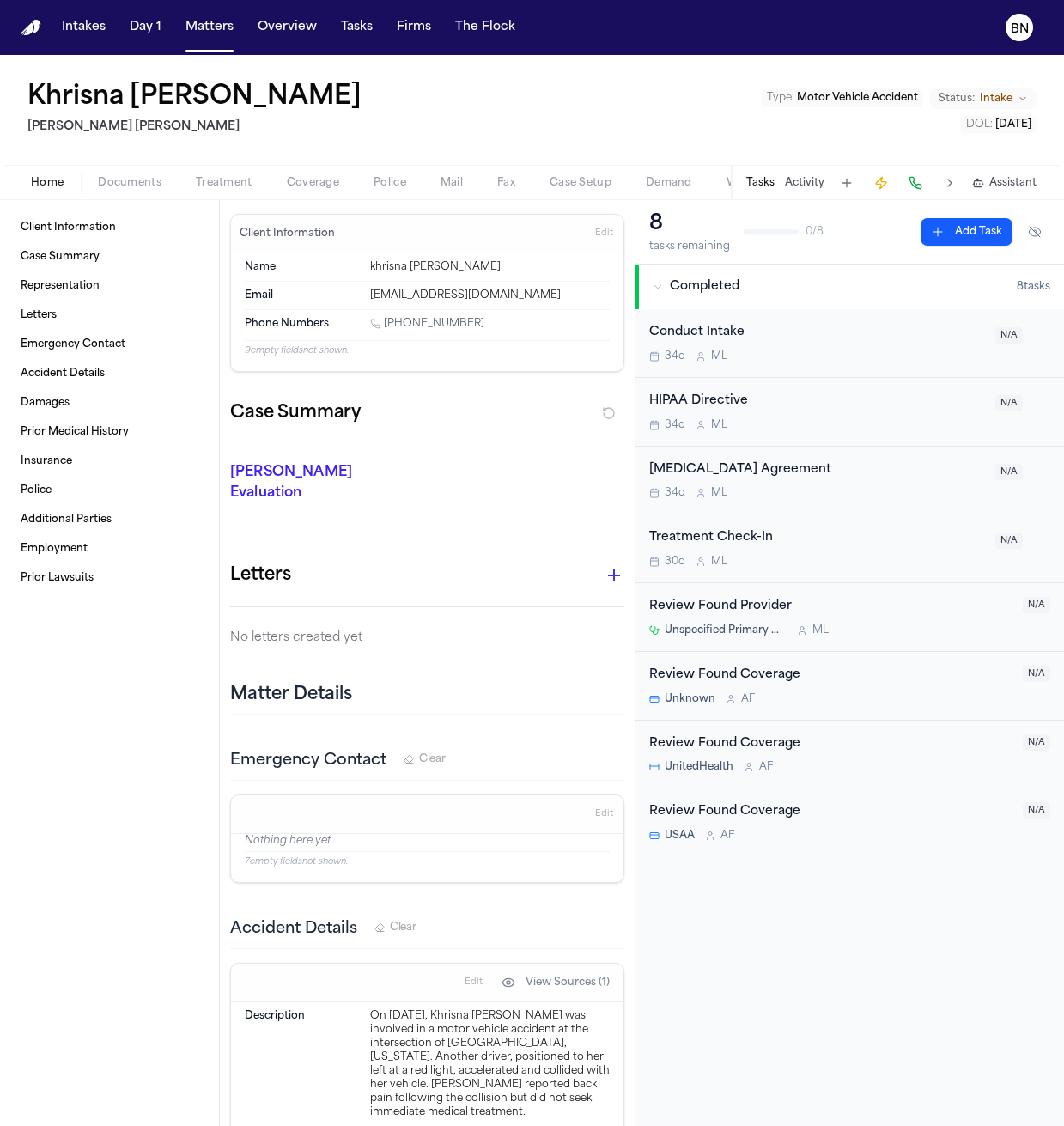
click at [742, 185] on button "Activity" at bounding box center [804, 182] width 39 height 13
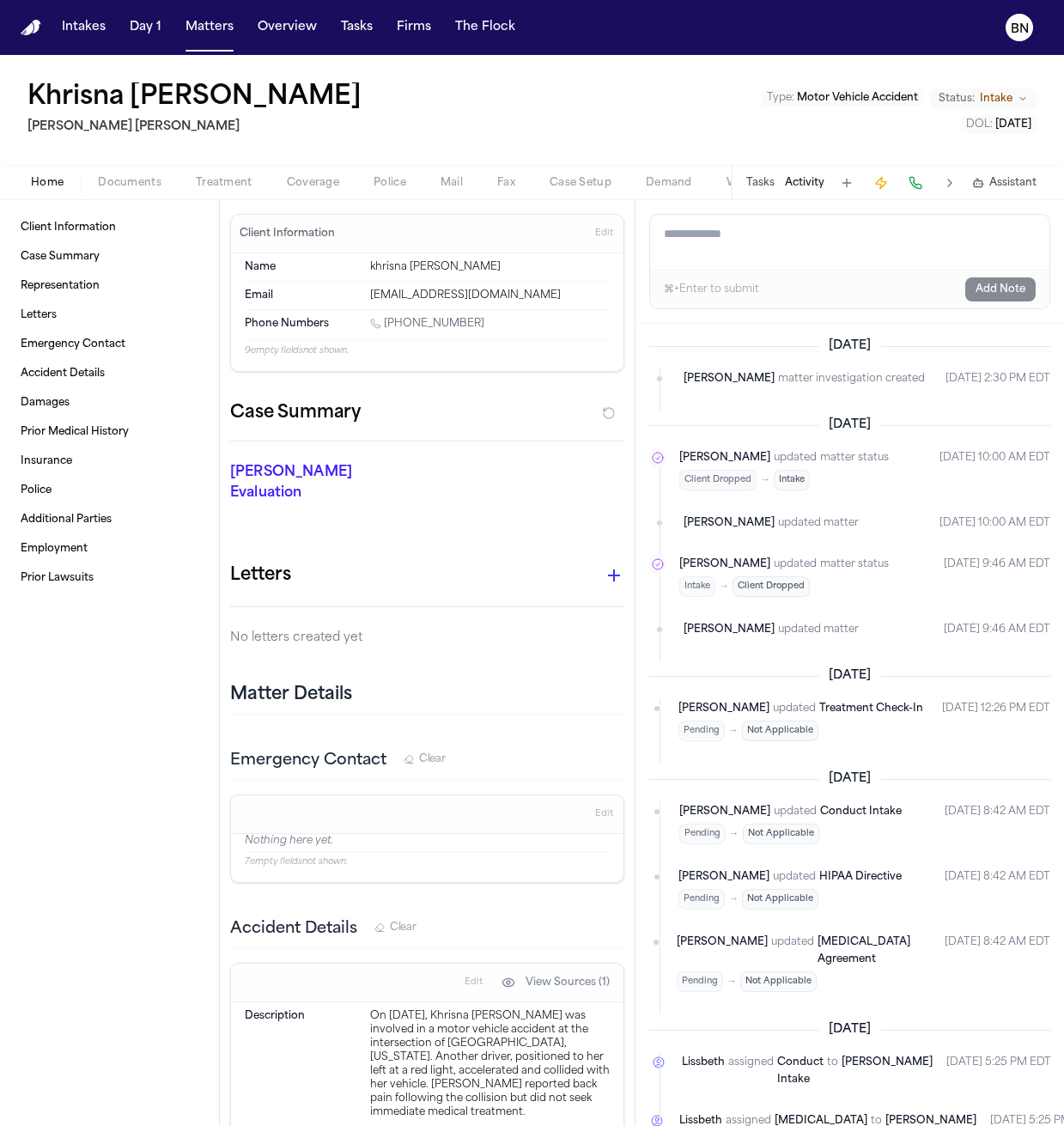
click at [741, 481] on span "Client Dropped" at bounding box center [717, 480] width 77 height 21
click at [742, 492] on div "Finch updated matter status Client Dropped → Intake Aug 6, 2025 10:00 AM EDT" at bounding box center [864, 469] width 371 height 45
click at [742, 523] on div "Finch updated matter Aug 6, 2025 10:00 AM EDT" at bounding box center [867, 523] width 367 height 17
click at [184, 28] on button "Matters" at bounding box center [209, 28] width 62 height 31
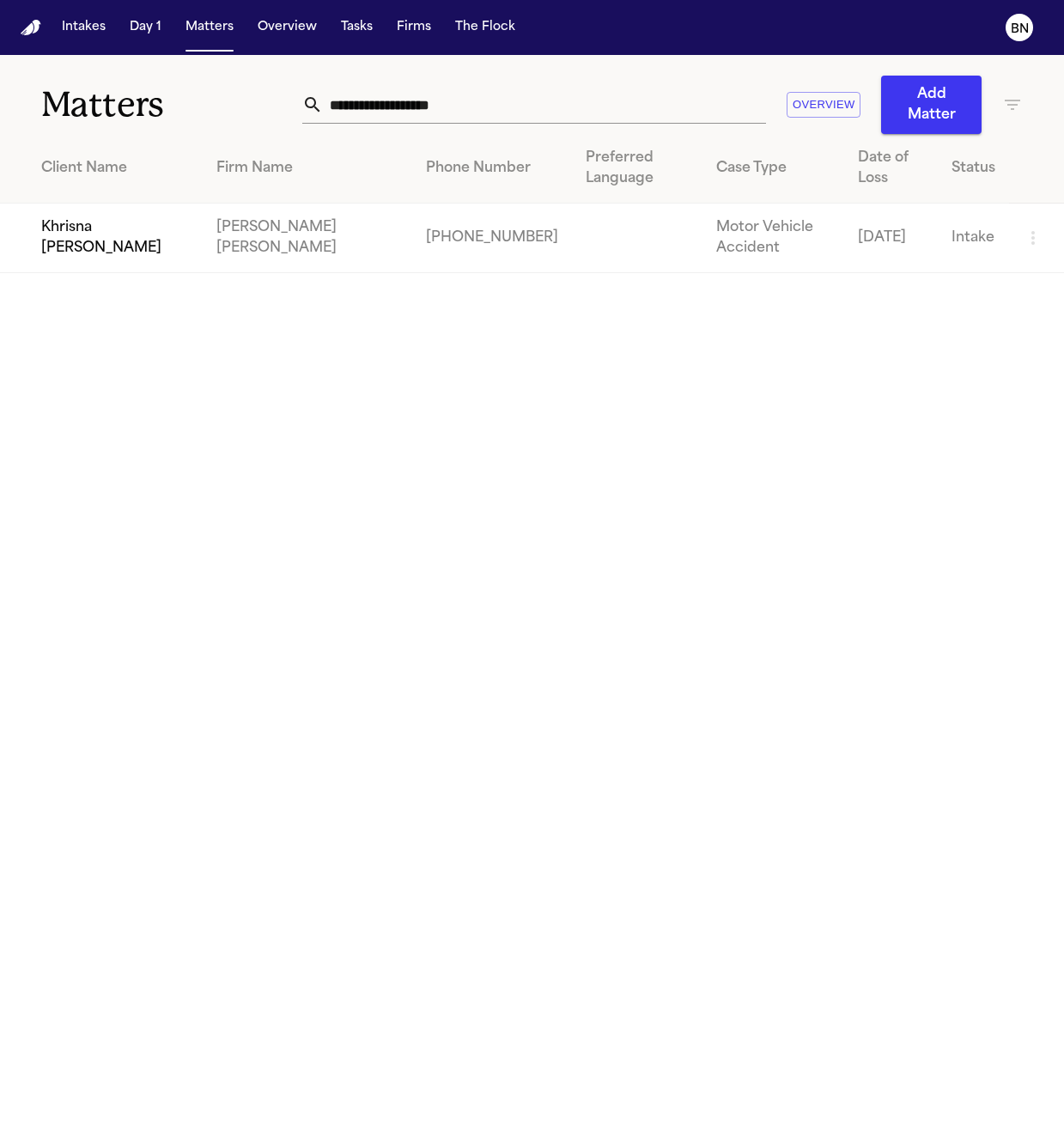
click at [585, 105] on input "**********" at bounding box center [544, 105] width 443 height 38
paste input "text"
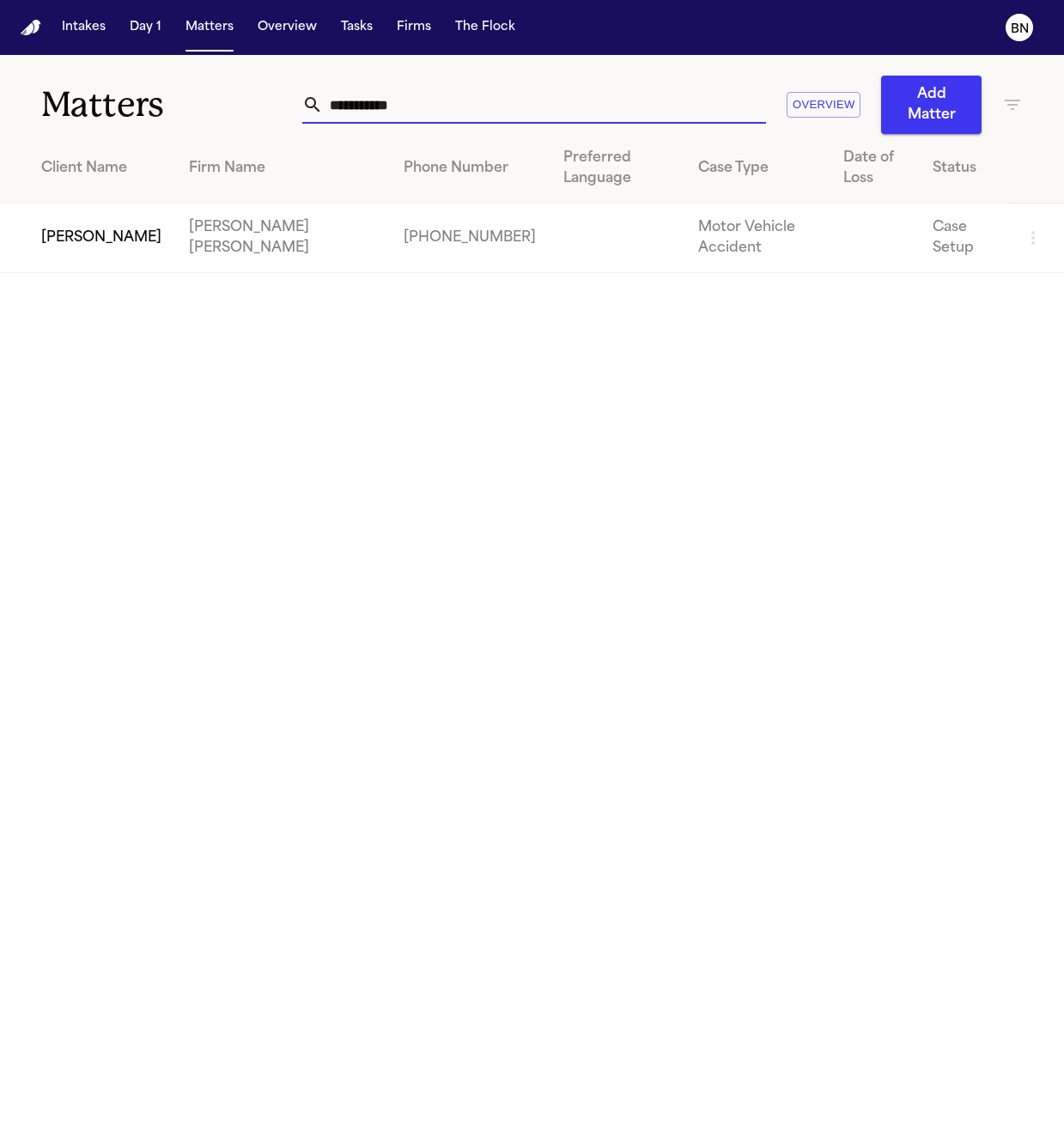
click at [94, 225] on td "[PERSON_NAME]" at bounding box center [87, 238] width 175 height 70
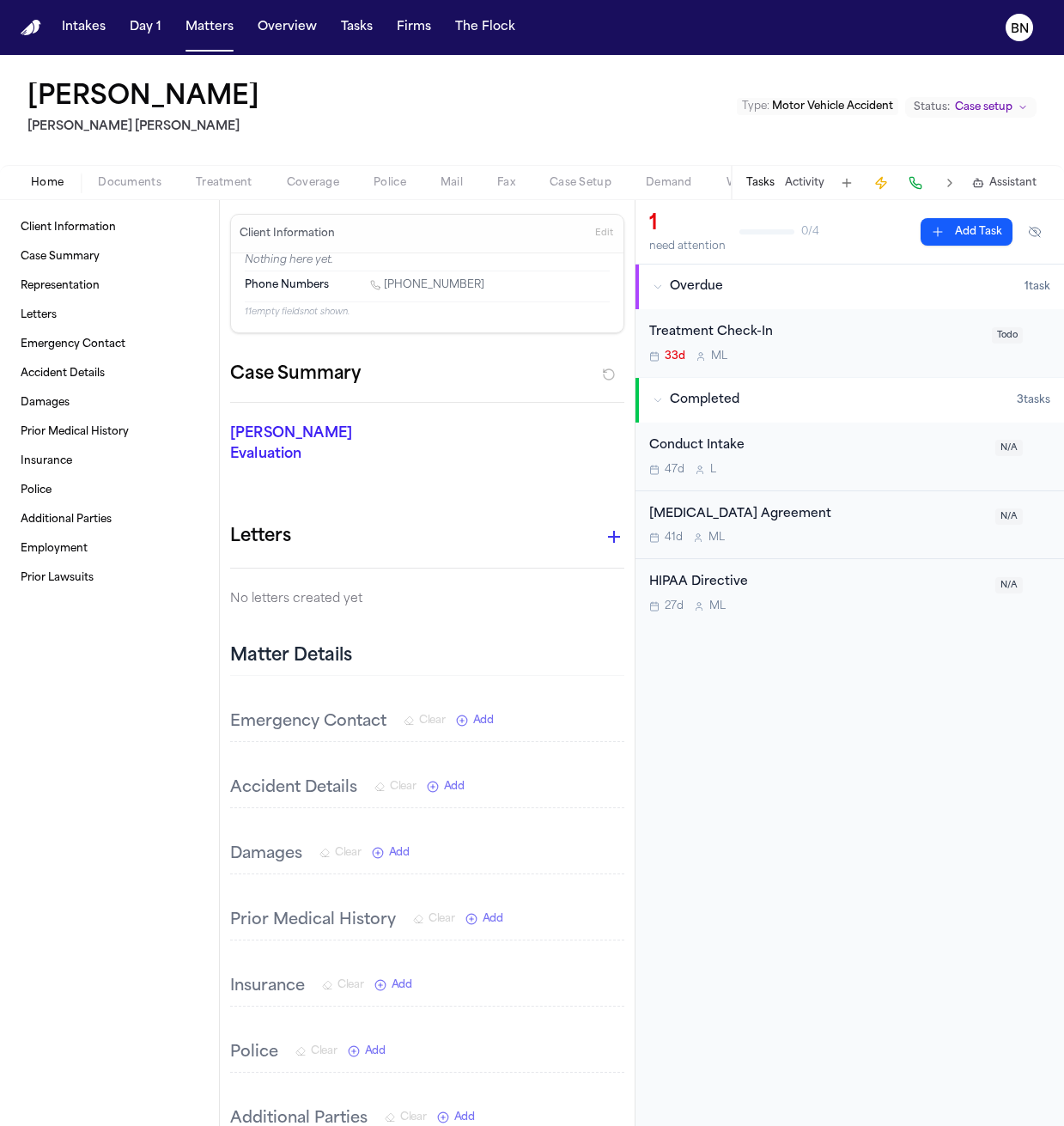
click at [742, 181] on button "Activity" at bounding box center [804, 182] width 39 height 13
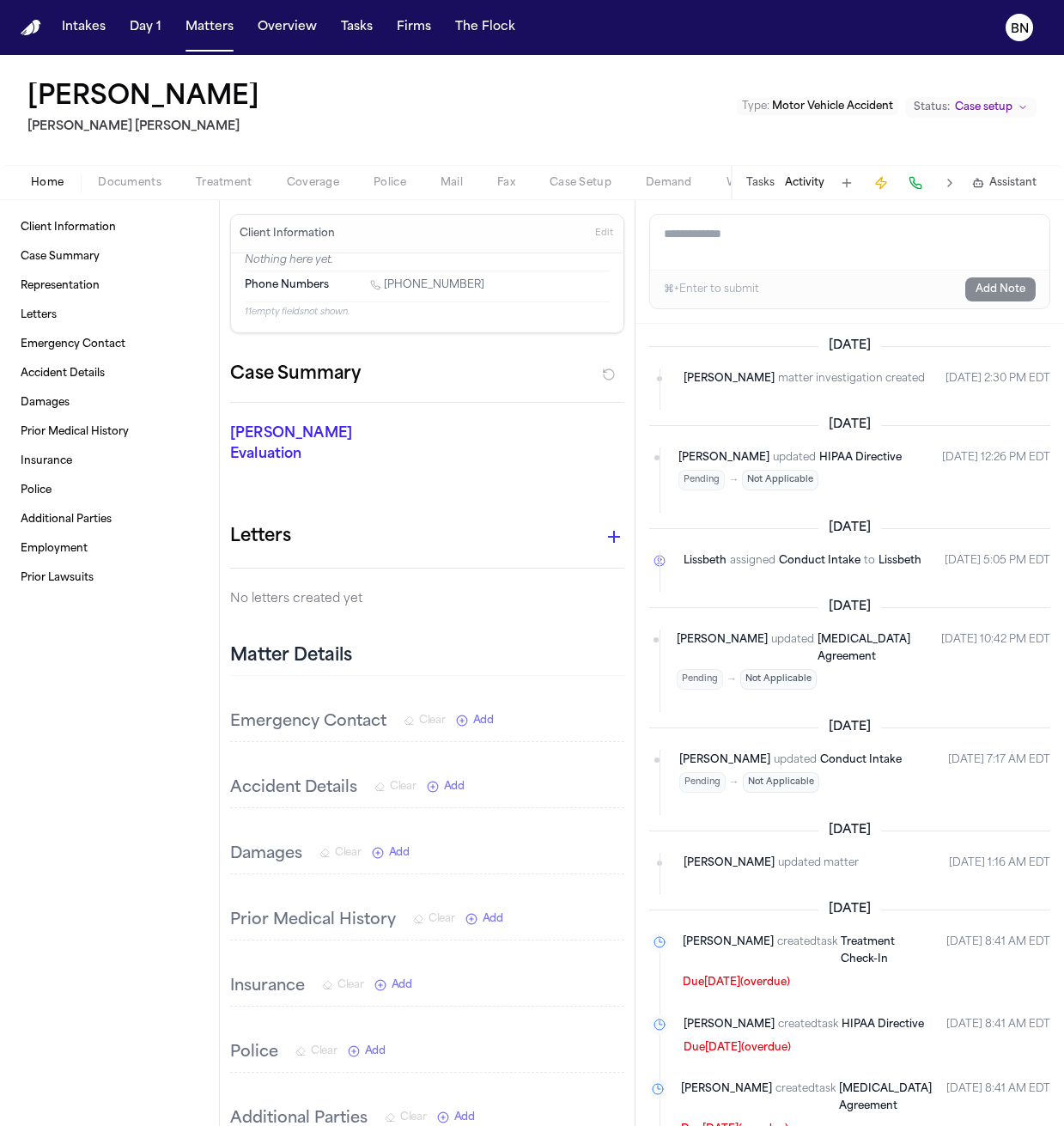
click at [742, 186] on button "Tasks" at bounding box center [760, 182] width 29 height 13
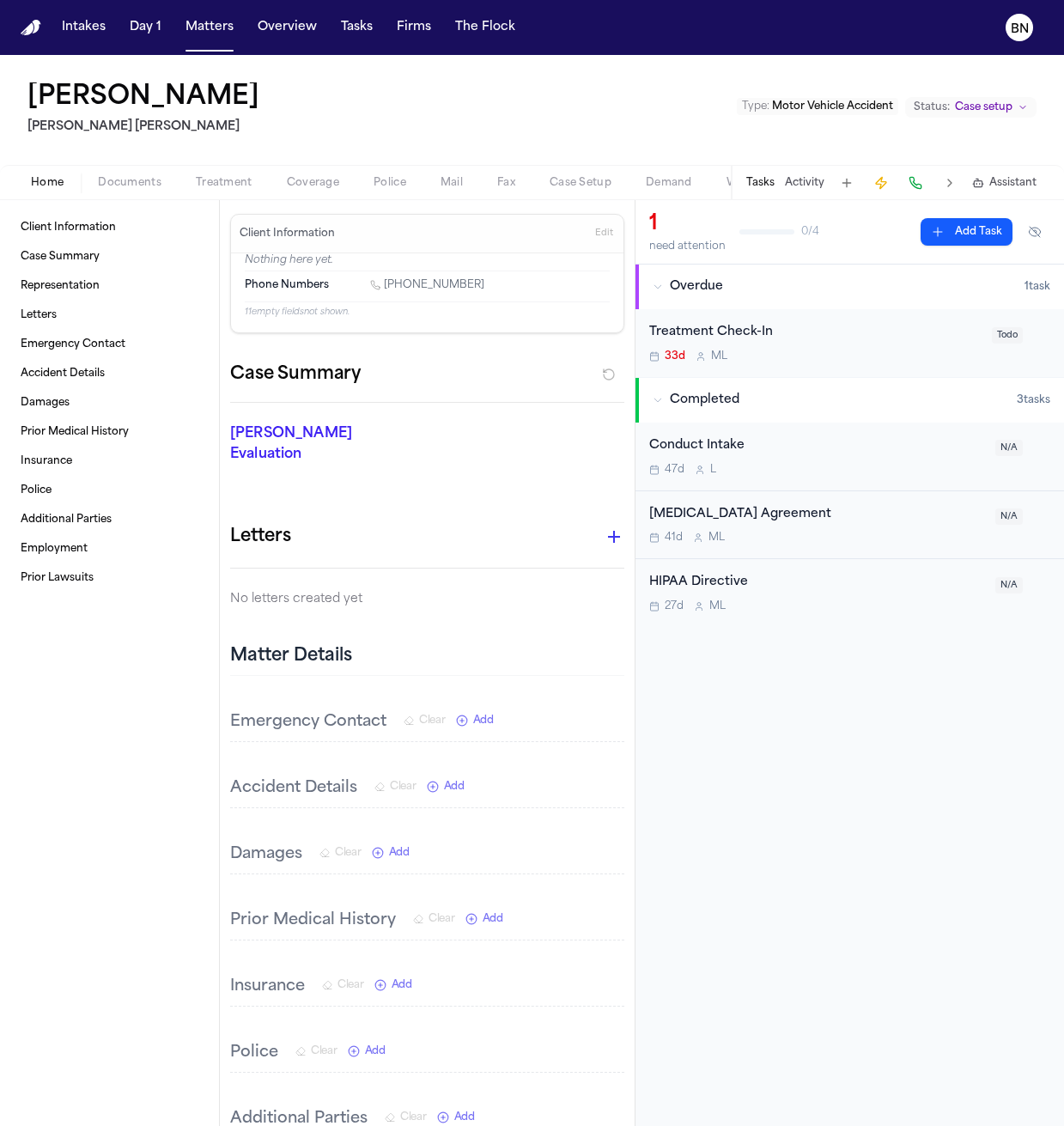
click at [143, 168] on div "Home Documents Treatment Coverage Police Mail Fax Case Setup Demand Workspaces …" at bounding box center [532, 182] width 1064 height 34
click at [140, 183] on span "Documents" at bounding box center [129, 182] width 64 height 13
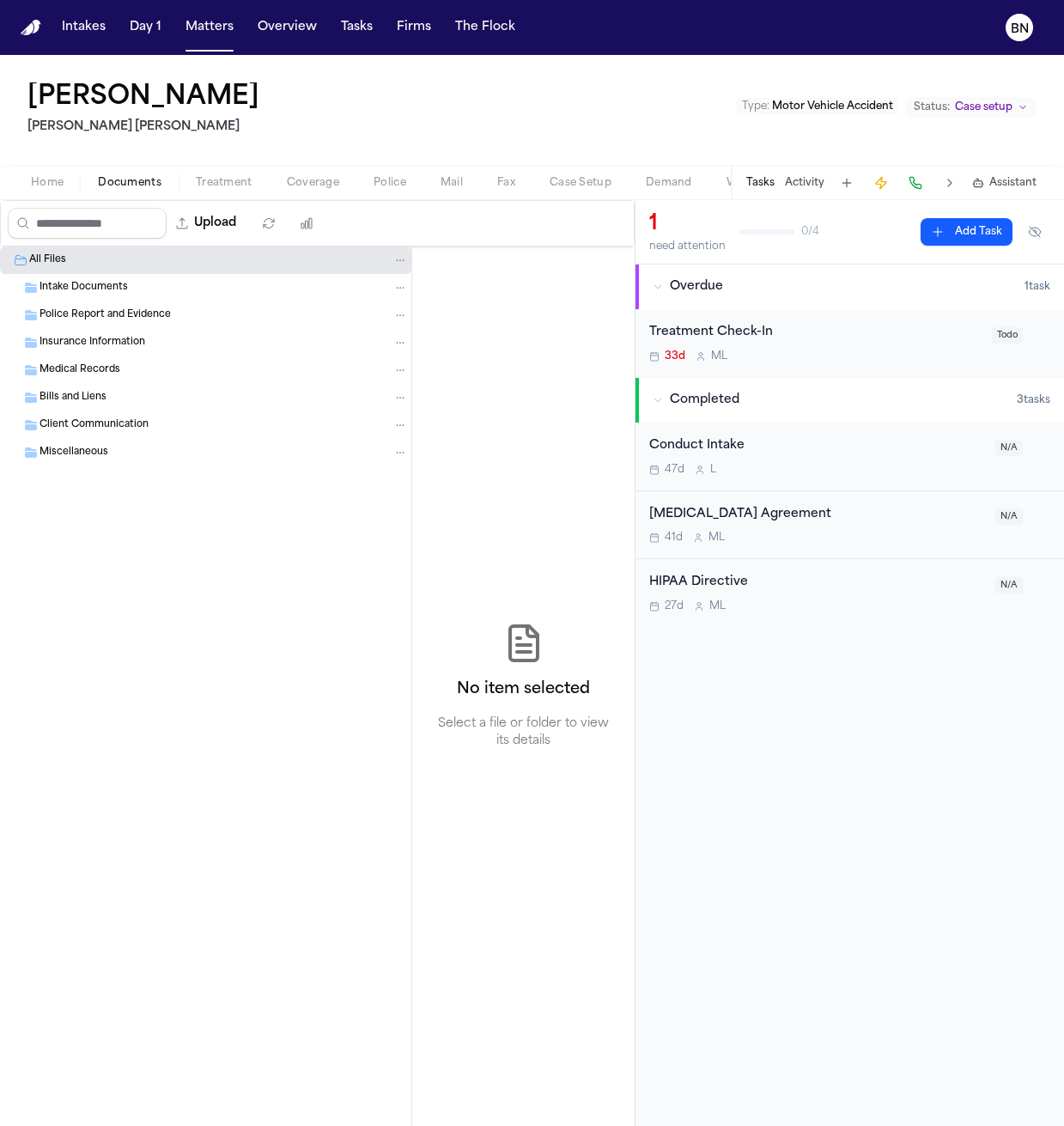
click at [179, 15] on button "Matters" at bounding box center [209, 28] width 62 height 31
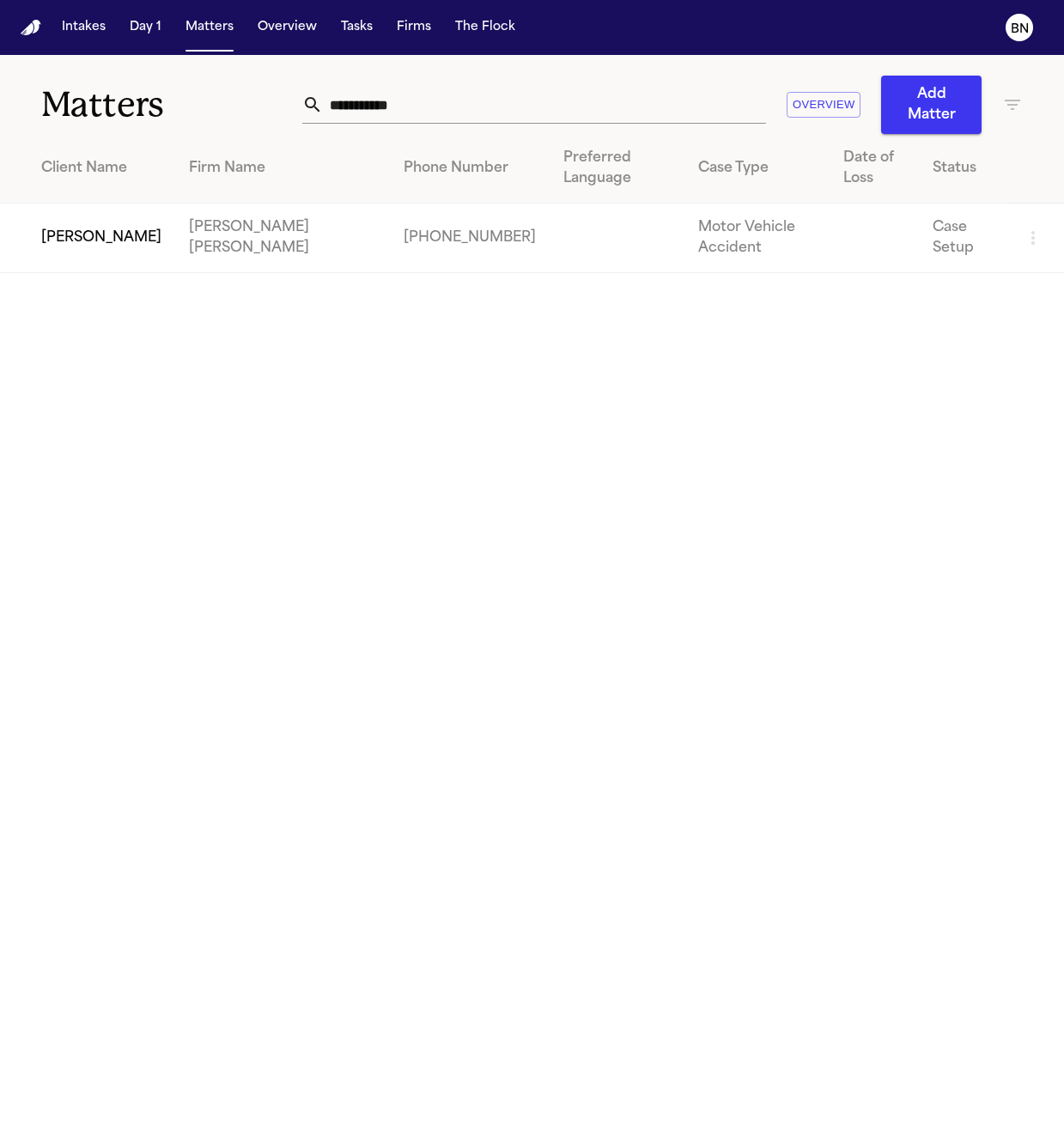
click at [571, 52] on nav "Intakes Day 1 Matters Overview Tasks Firms The Flock BN" at bounding box center [532, 28] width 1064 height 55
click at [542, 91] on input "**********" at bounding box center [544, 105] width 443 height 38
paste input "********"
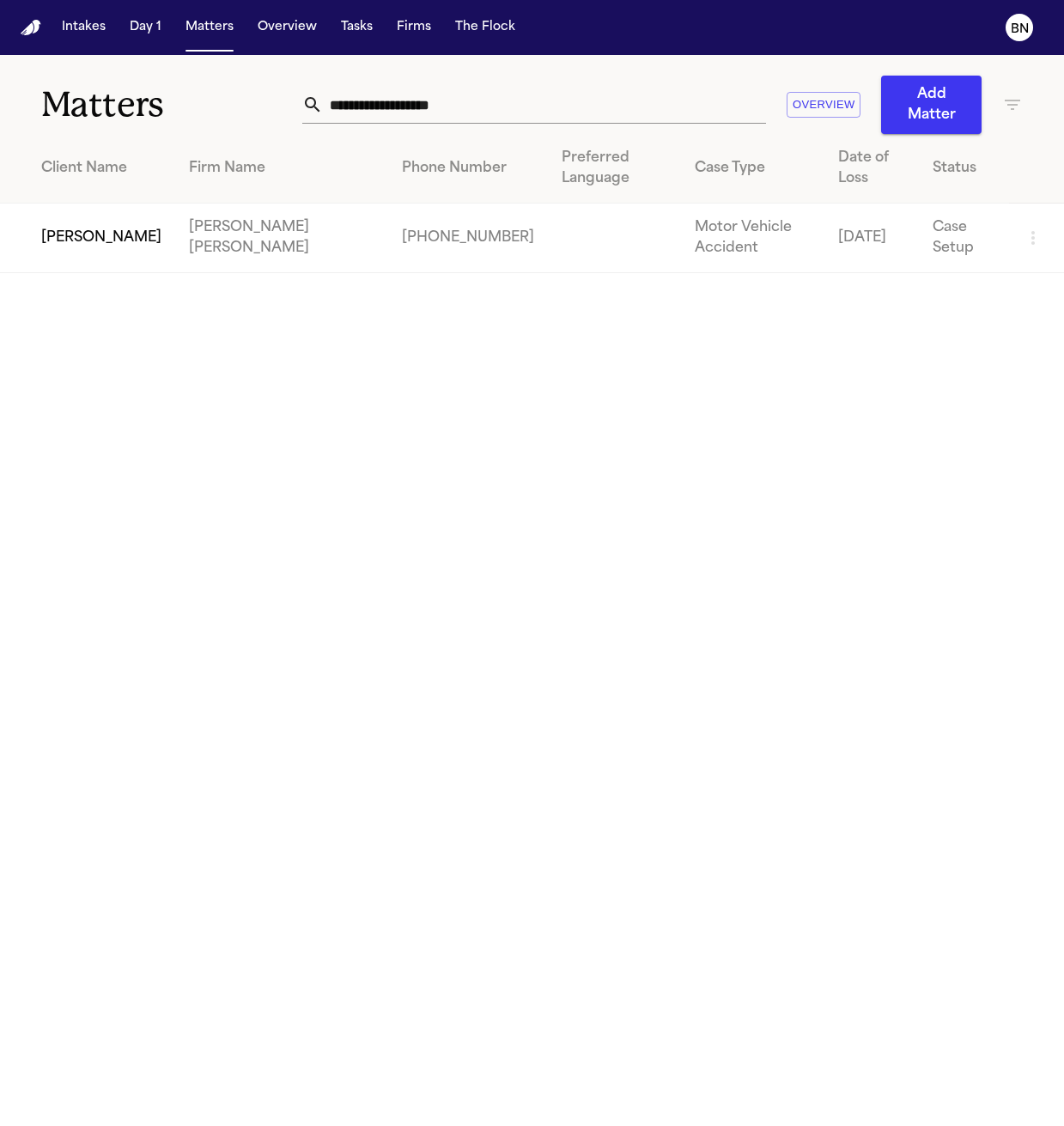
click at [129, 221] on td "[PERSON_NAME]" at bounding box center [87, 238] width 175 height 70
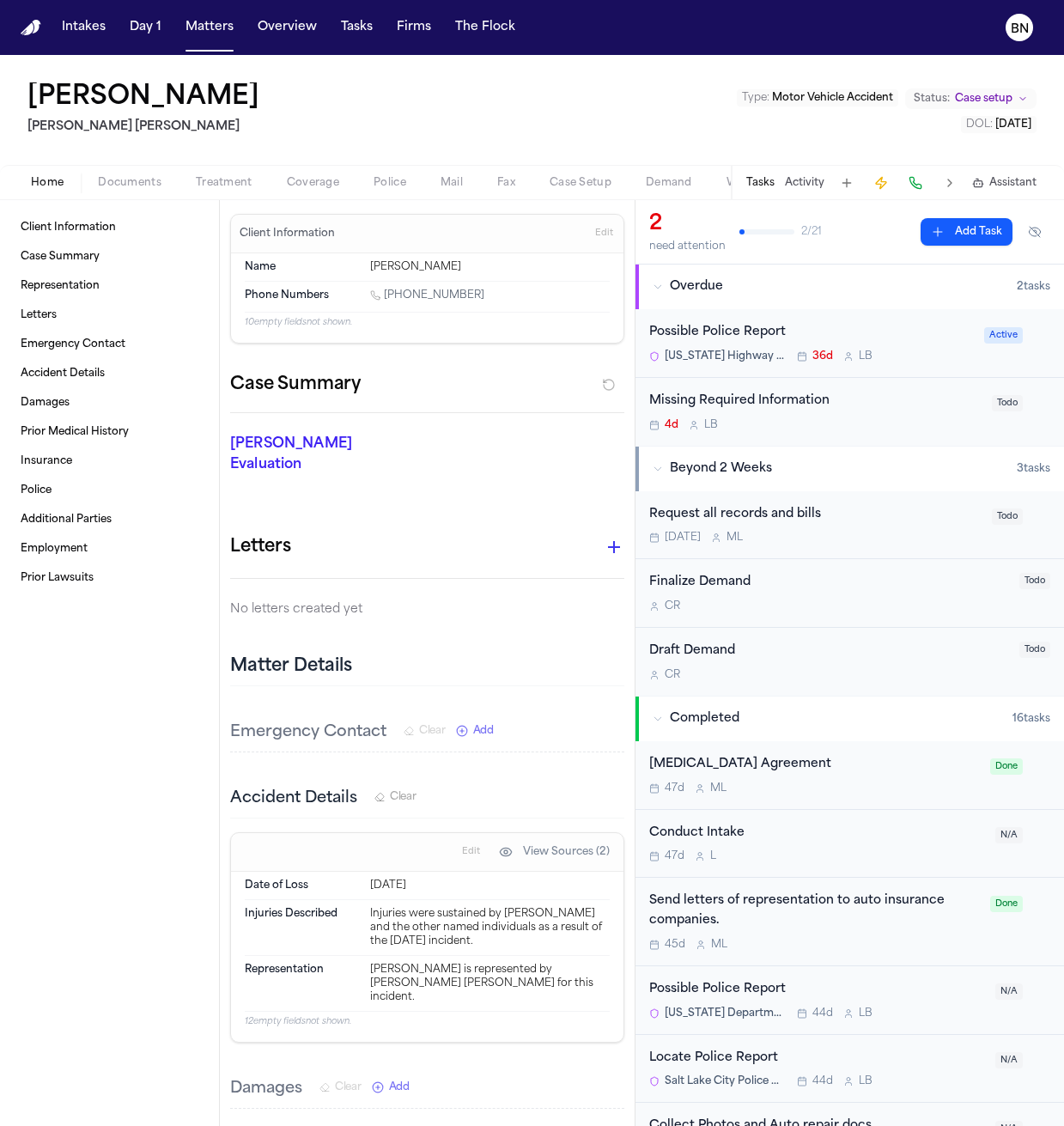
click at [742, 191] on div "Tasks Activity Assistant" at bounding box center [890, 182] width 319 height 33
click at [742, 185] on button "Activity" at bounding box center [804, 182] width 39 height 13
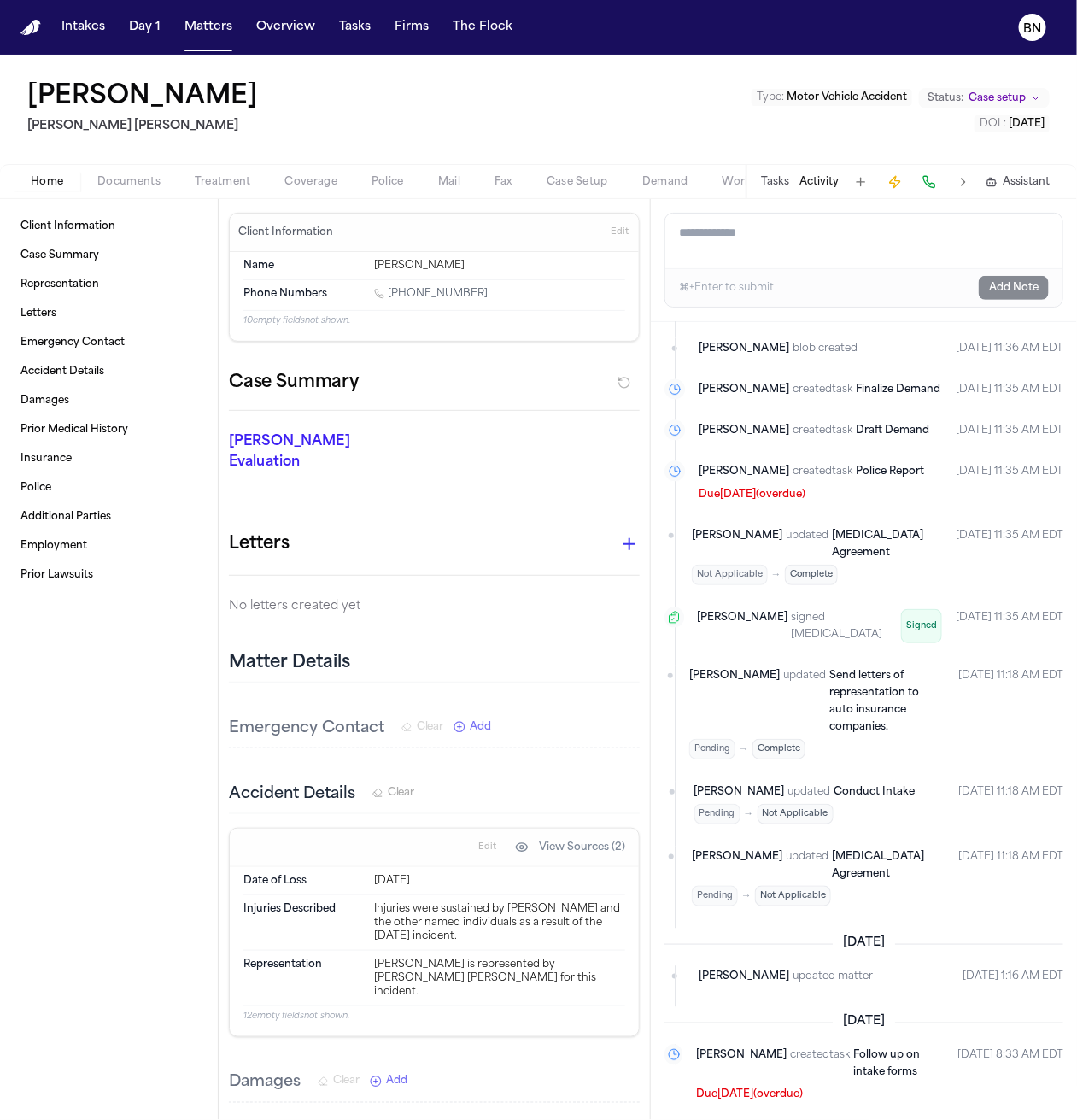
scroll to position [2739, 0]
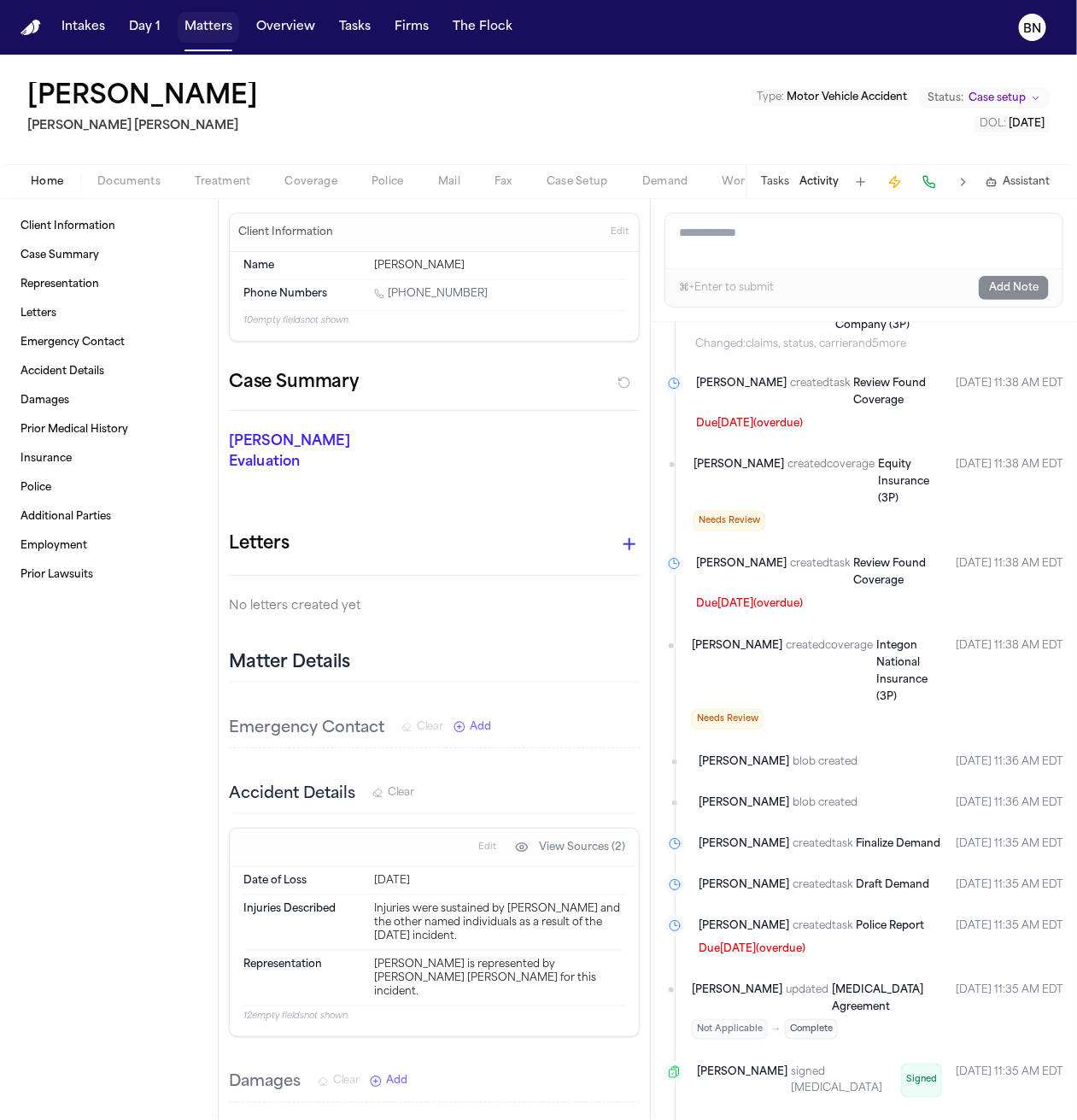
click at [217, 30] on button "Matters" at bounding box center [208, 28] width 62 height 30
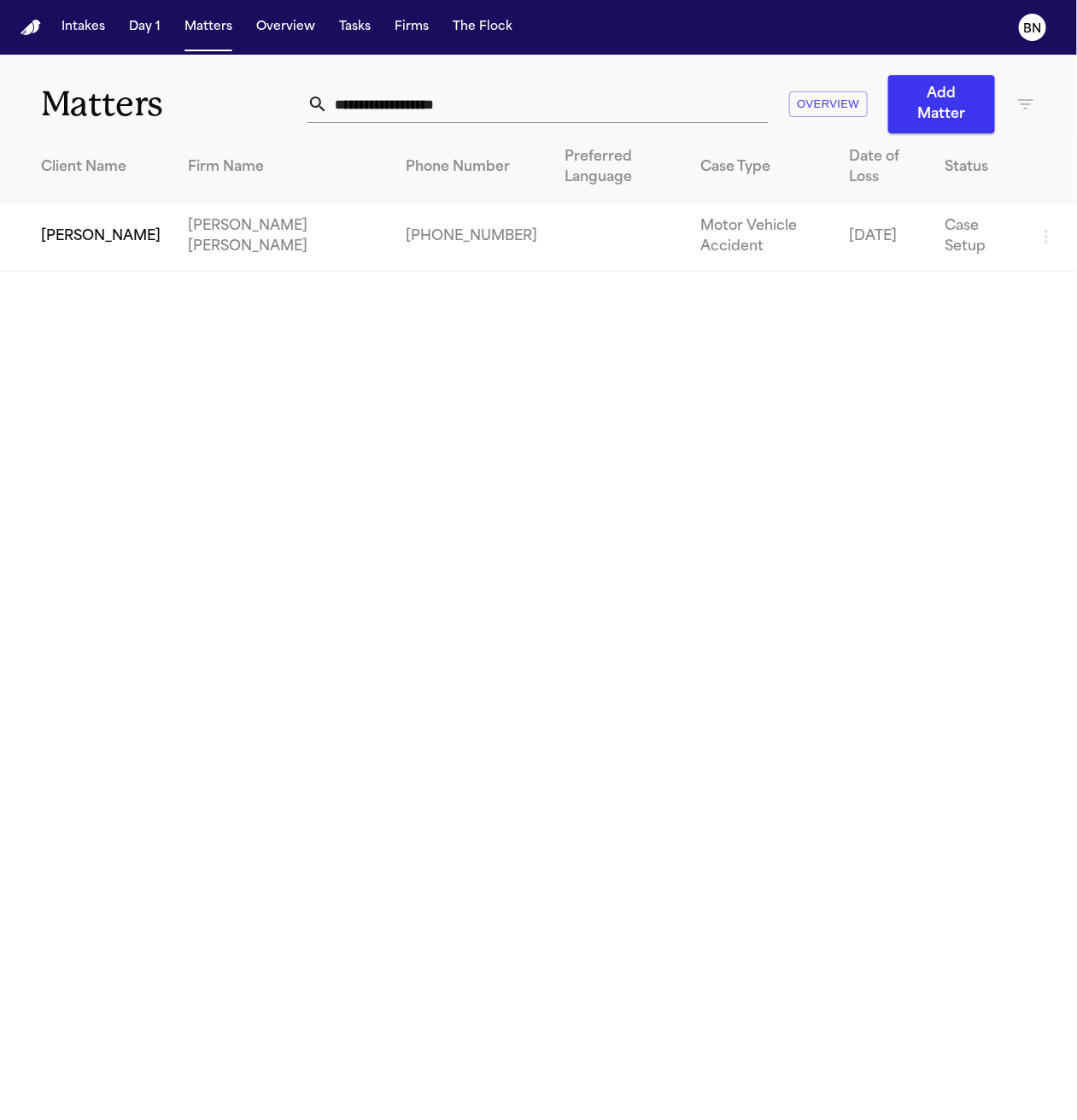
click at [738, 100] on input "**********" at bounding box center [548, 104] width 441 height 38
paste input "text"
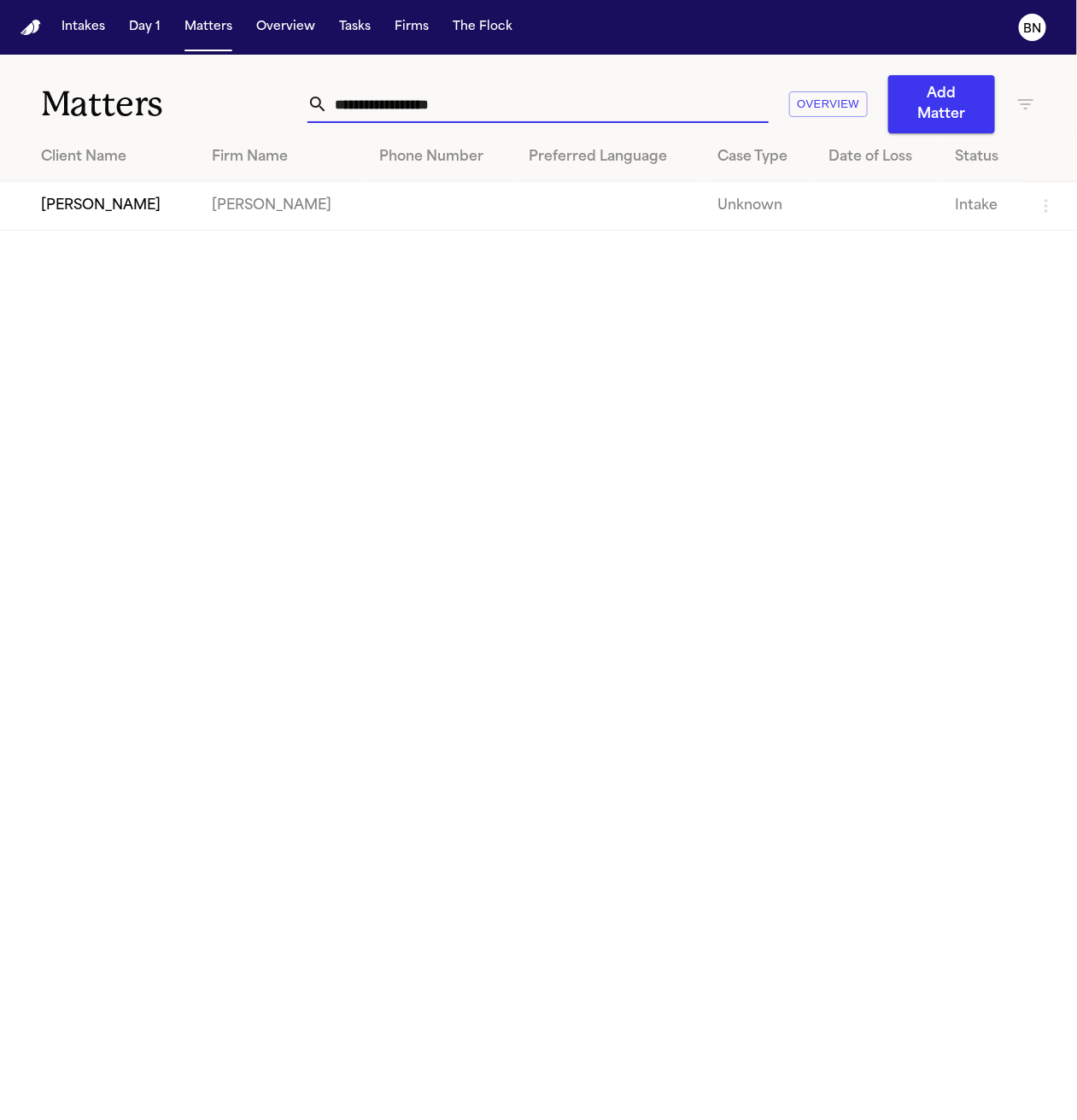
click at [113, 182] on td "[PERSON_NAME]" at bounding box center [99, 205] width 198 height 48
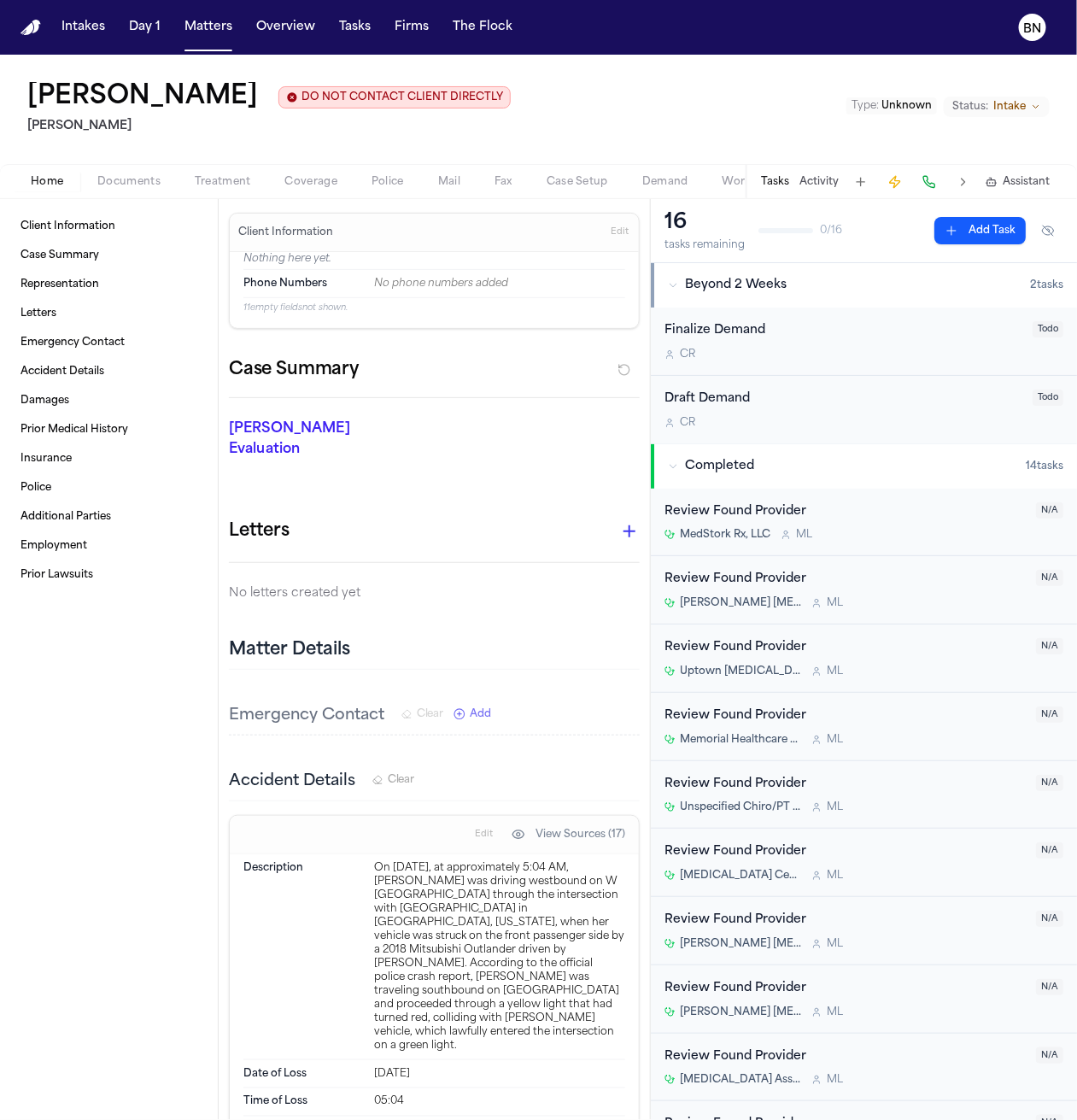
click at [738, 189] on button "Activity" at bounding box center [818, 181] width 39 height 13
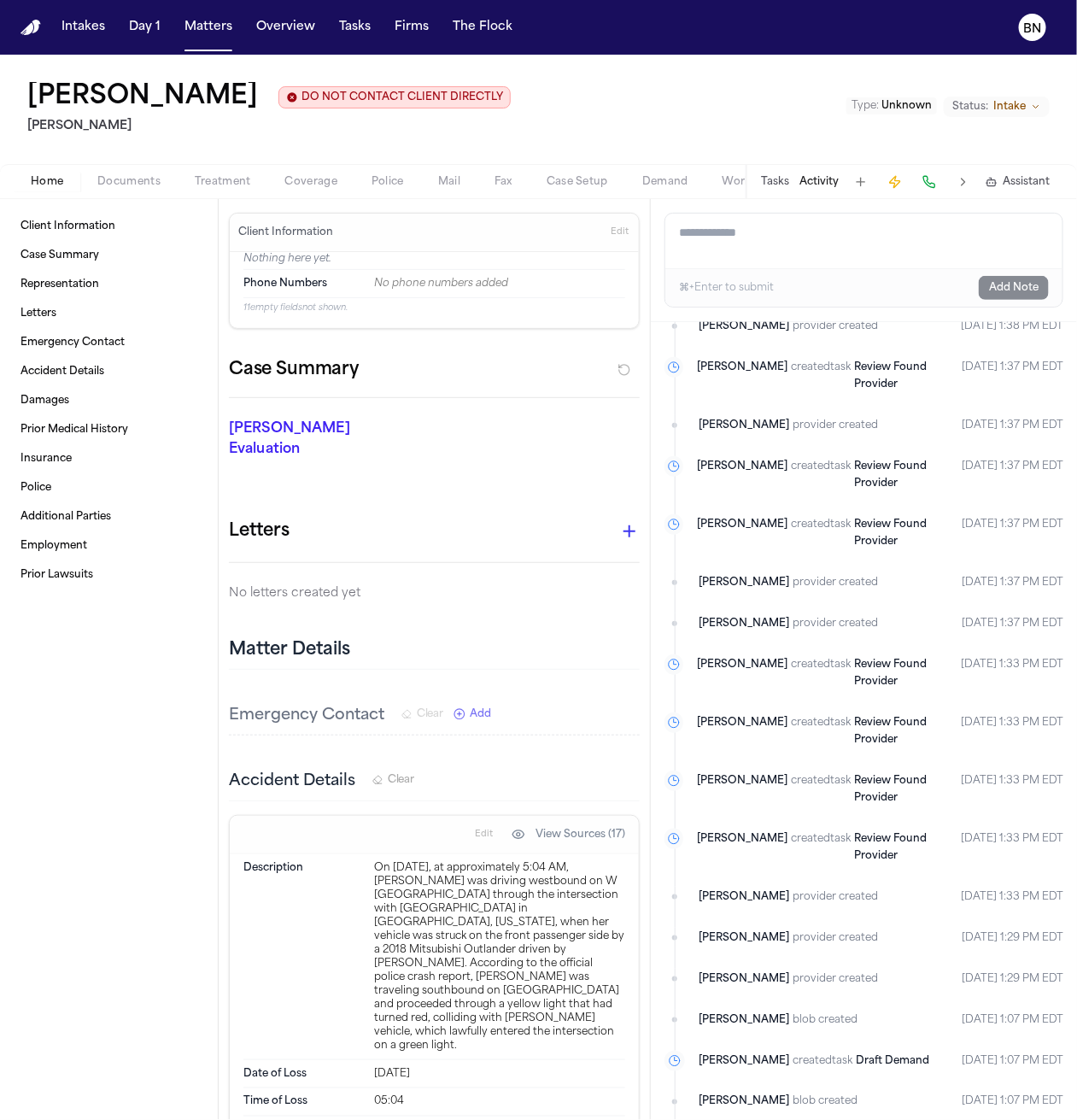
scroll to position [1604, 0]
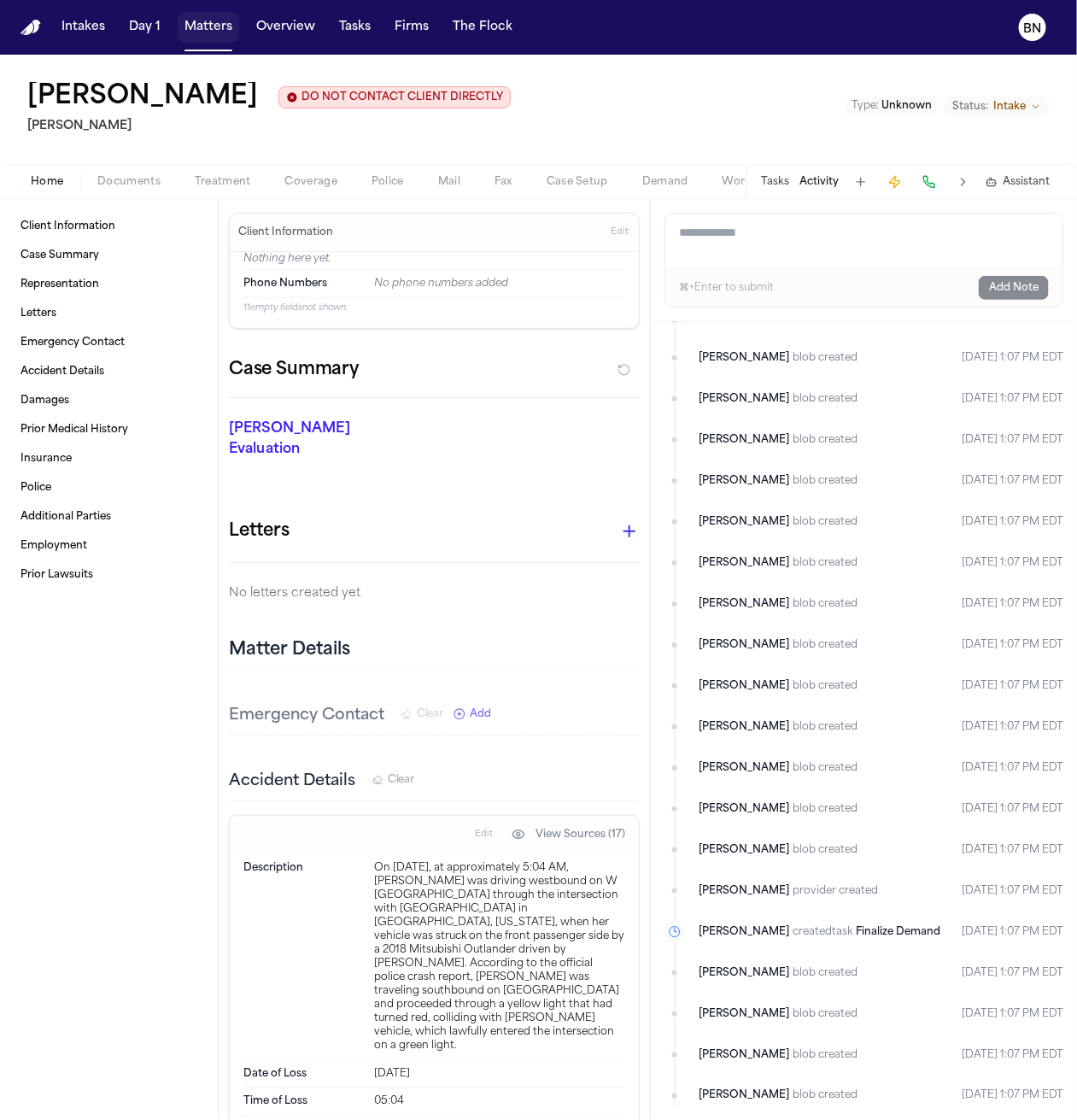
click at [216, 21] on button "Matters" at bounding box center [208, 28] width 62 height 30
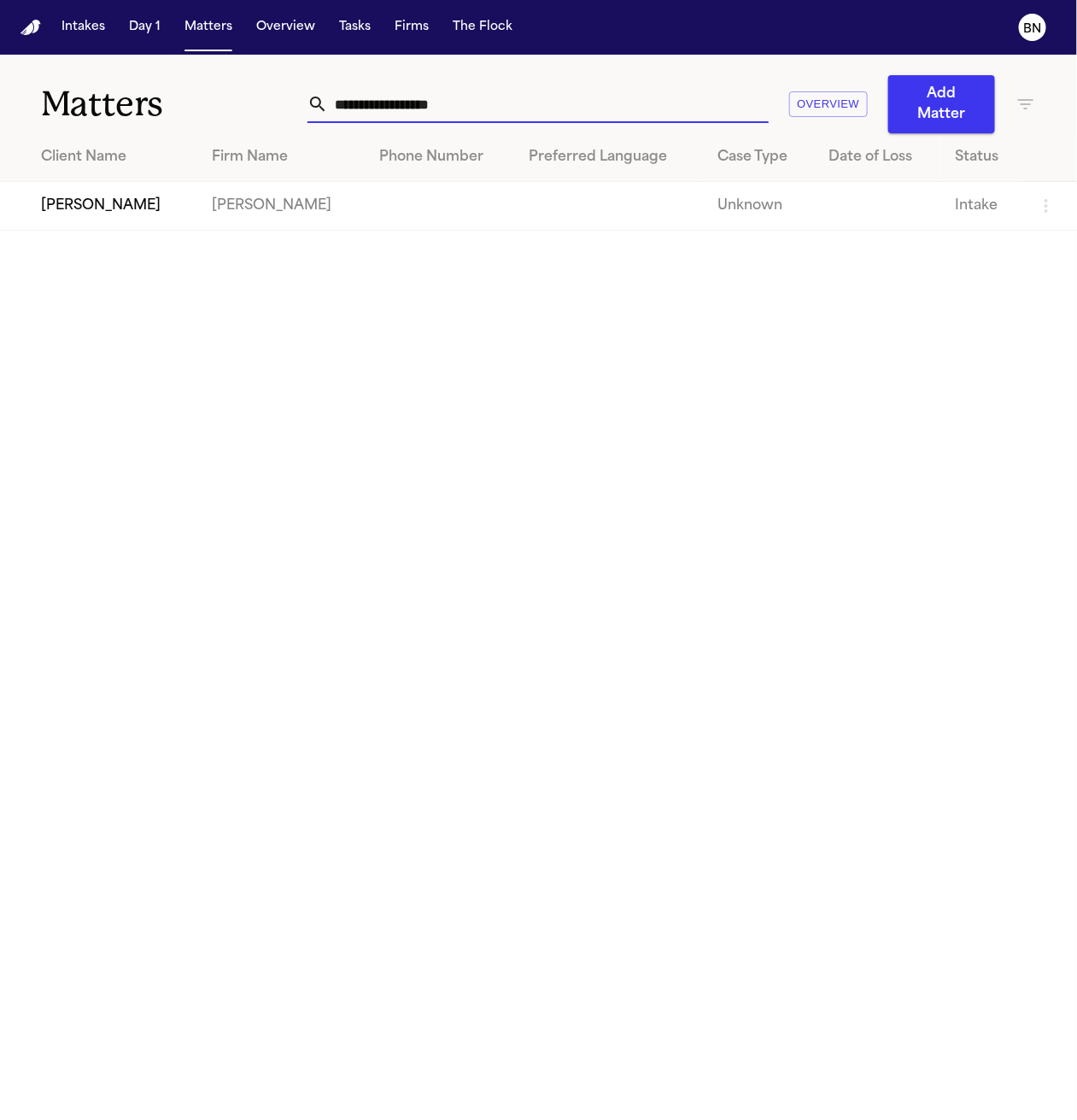
click at [676, 114] on input "**********" at bounding box center [548, 104] width 441 height 38
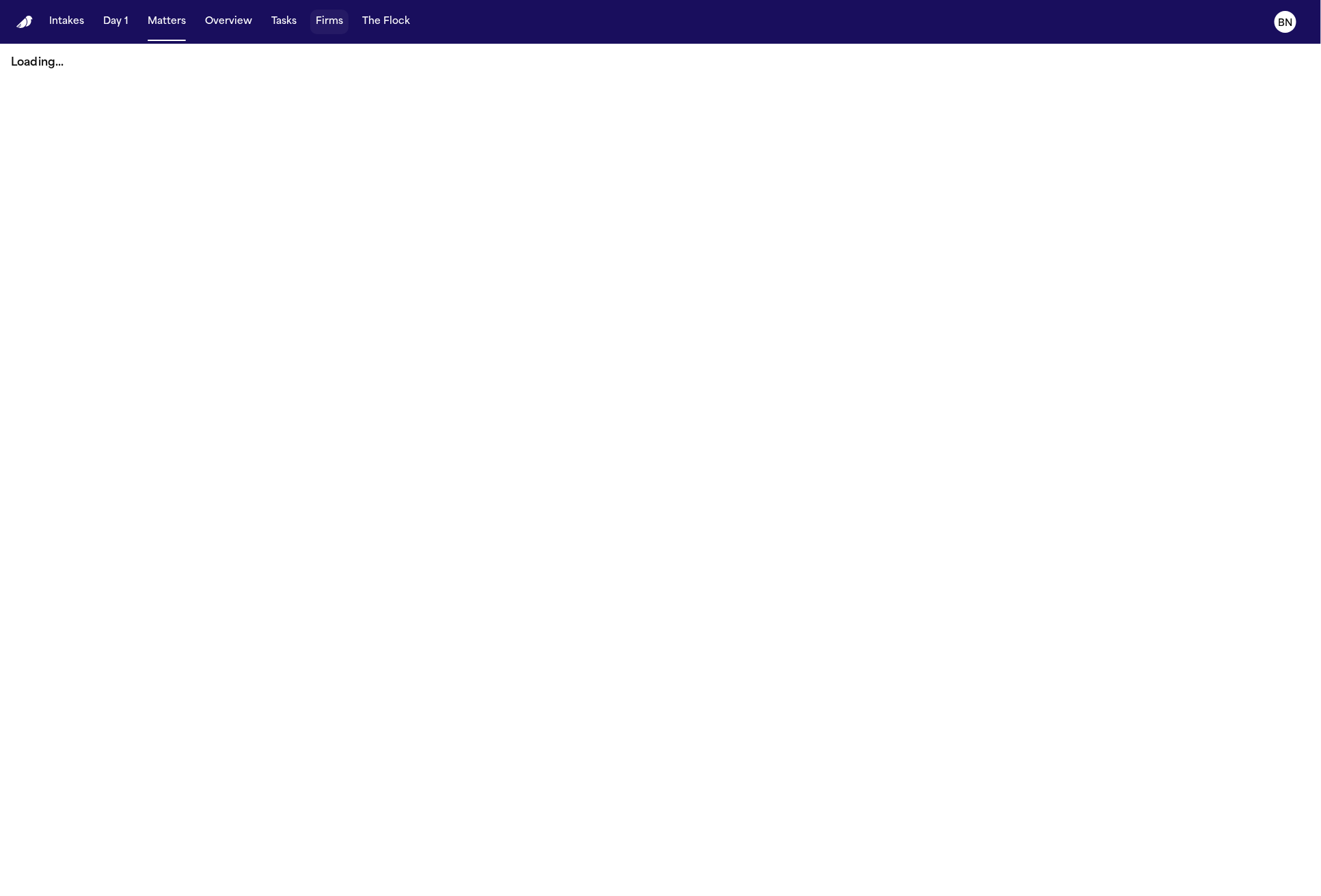
click at [334, 21] on button "Firms" at bounding box center [329, 22] width 38 height 24
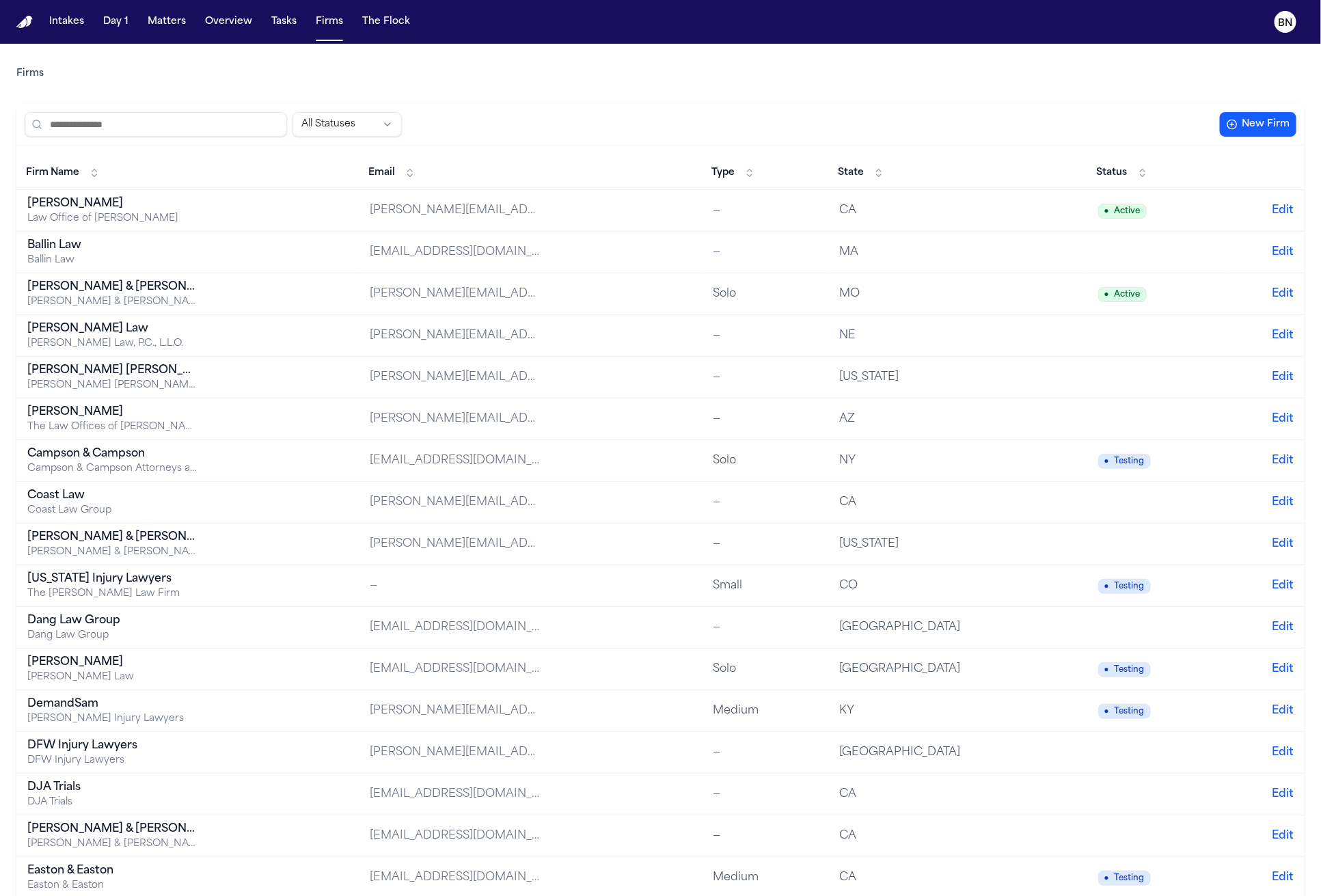
click at [236, 233] on td "Ballin Law Ballin Law" at bounding box center [188, 252] width 342 height 42
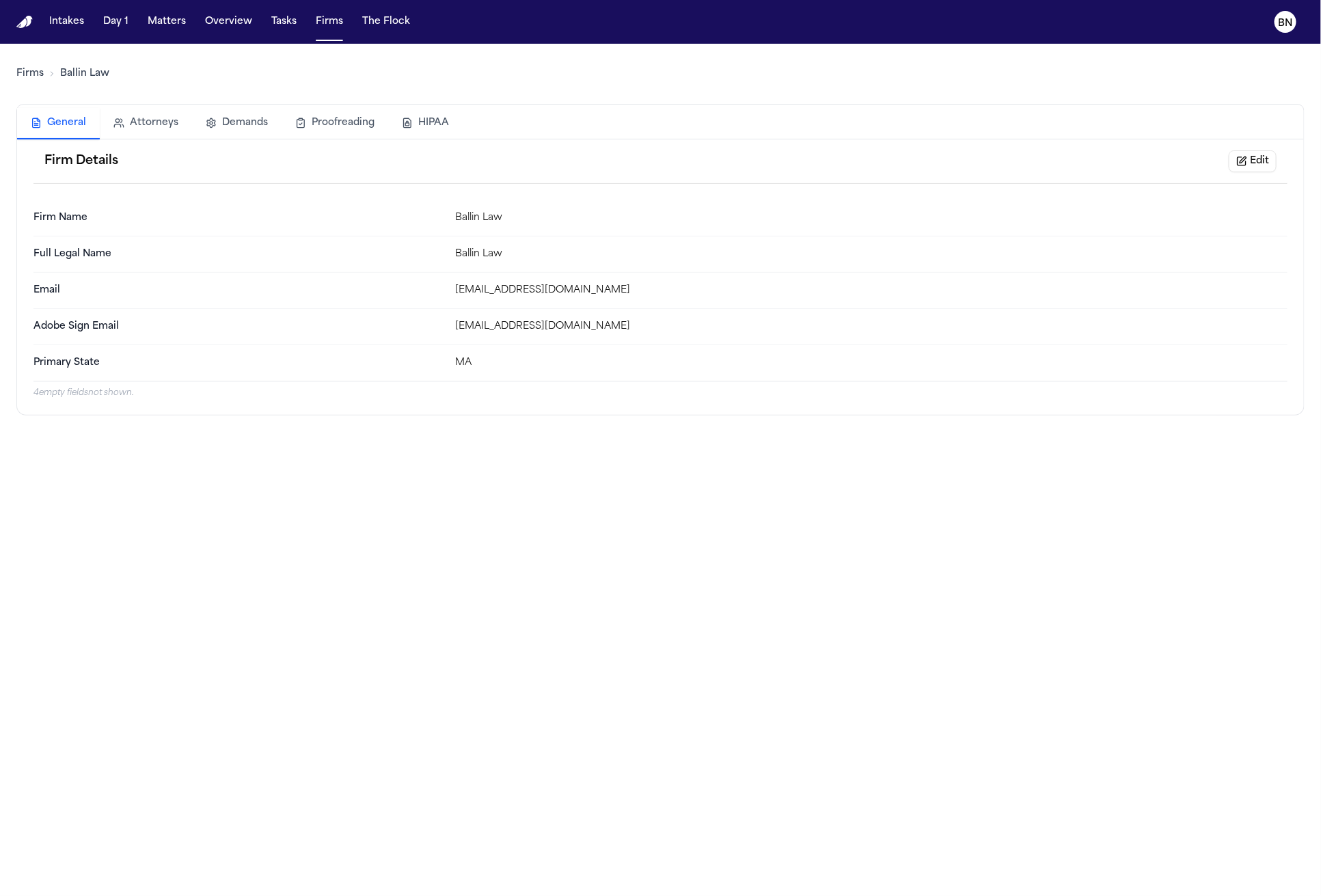
click at [1252, 171] on button "Edit" at bounding box center [1252, 161] width 48 height 22
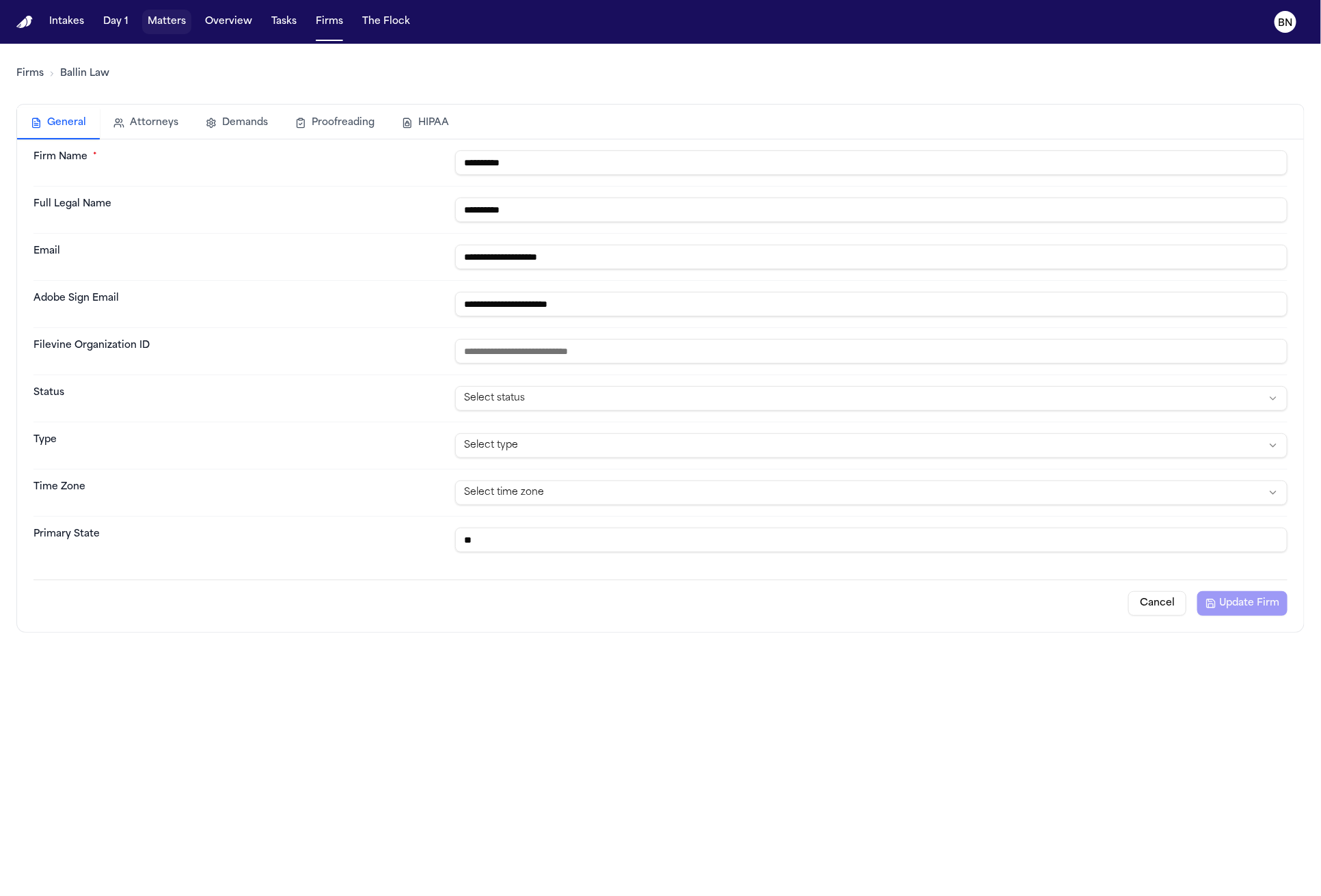
click at [184, 32] on button "Matters" at bounding box center [166, 22] width 49 height 24
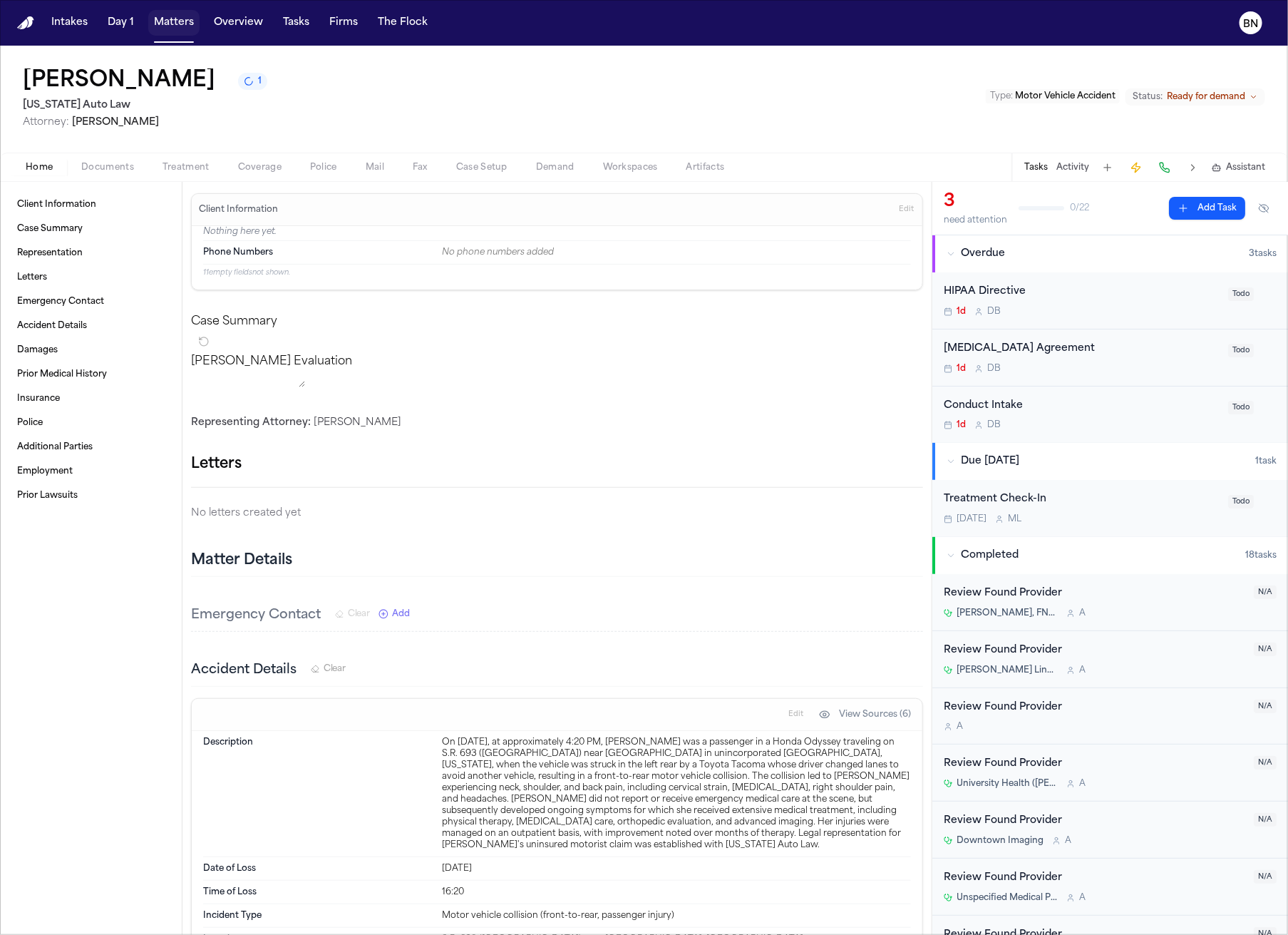
click at [161, 26] on button "Matters" at bounding box center [174, 23] width 52 height 25
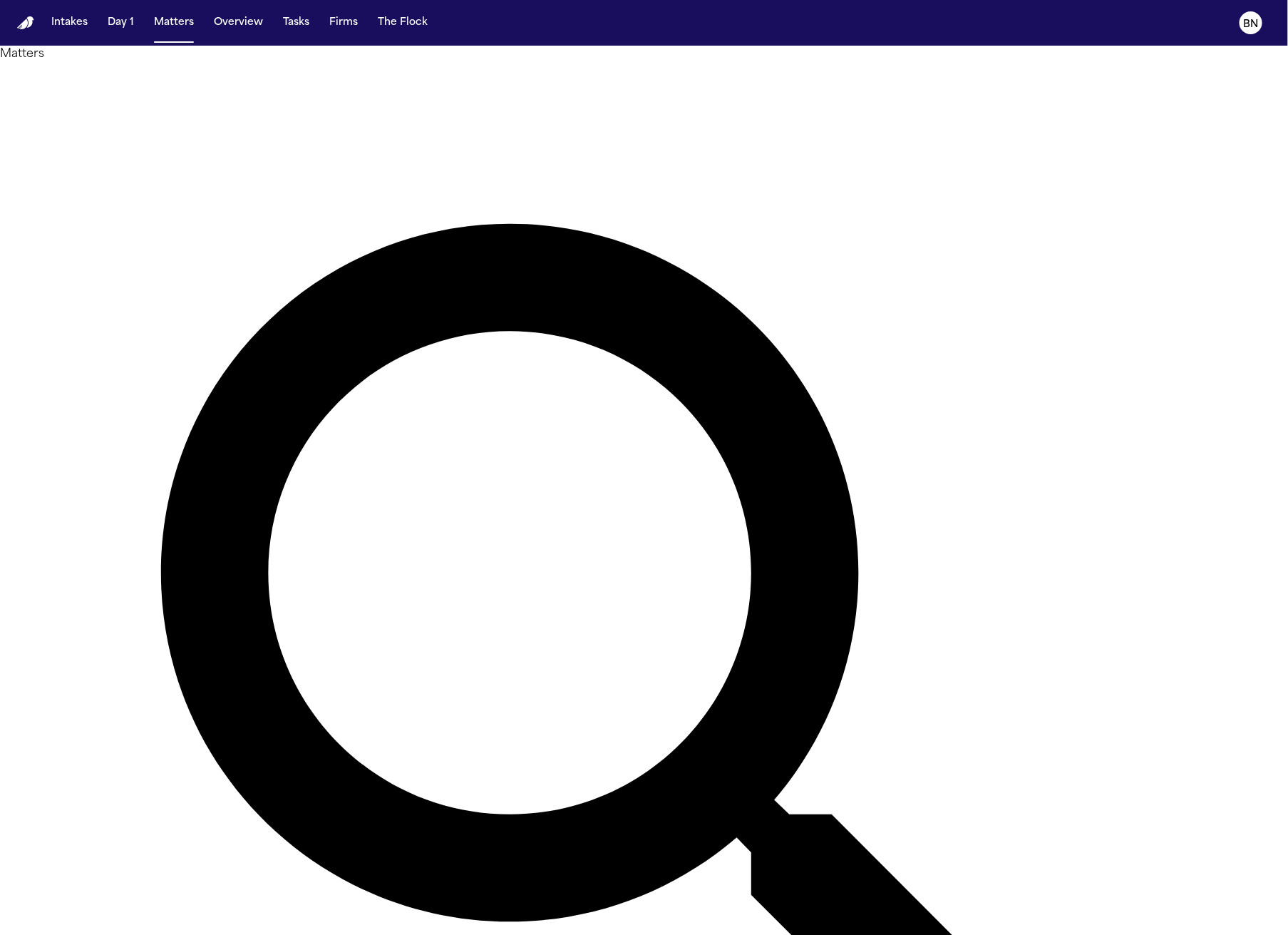
paste input "**********"
type input "**********"
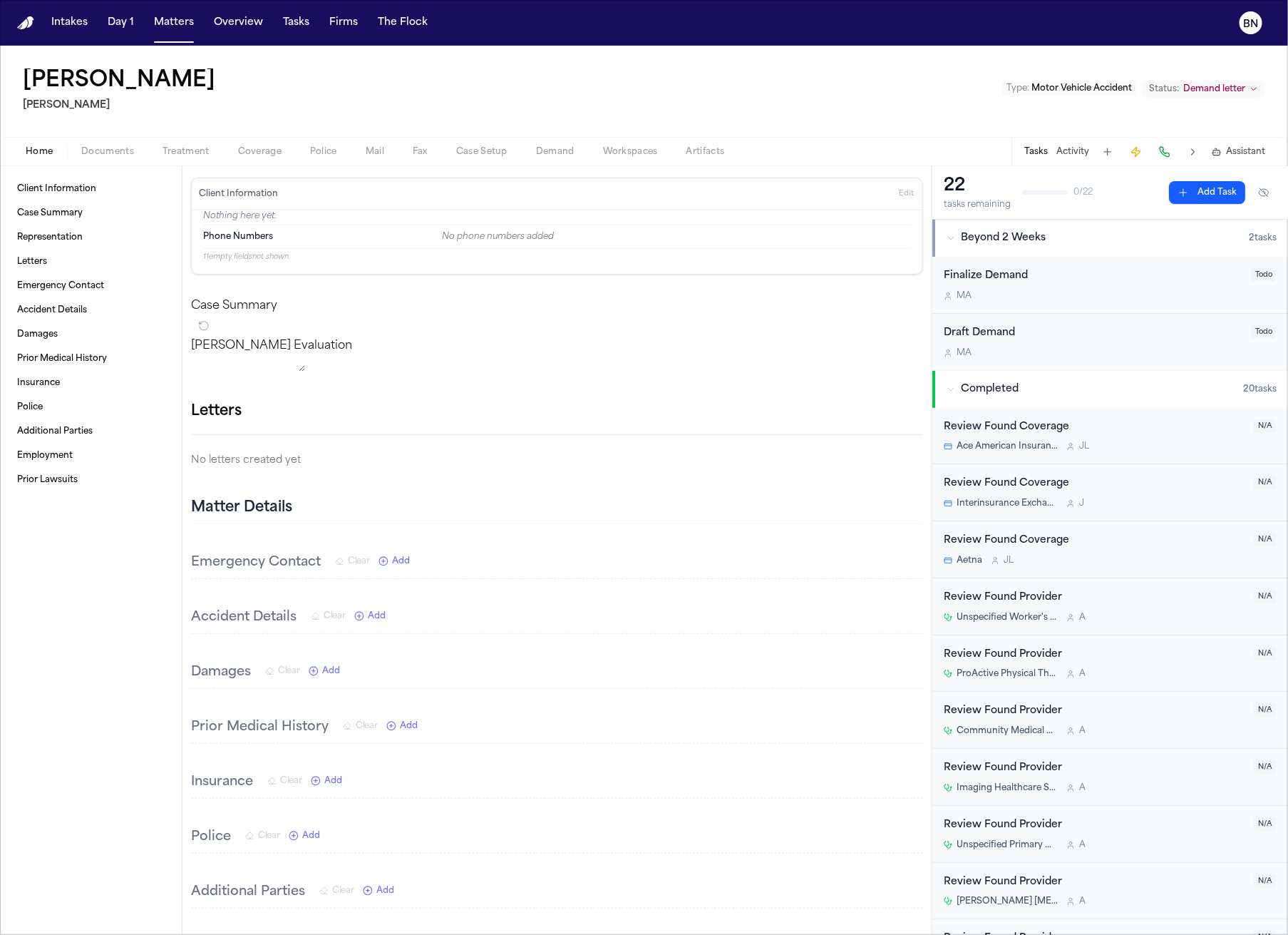
click at [98, 137] on div "Home Documents Treatment Coverage Police Mail Fax Case Setup Demand Workspaces …" at bounding box center [644, 151] width 1288 height 29
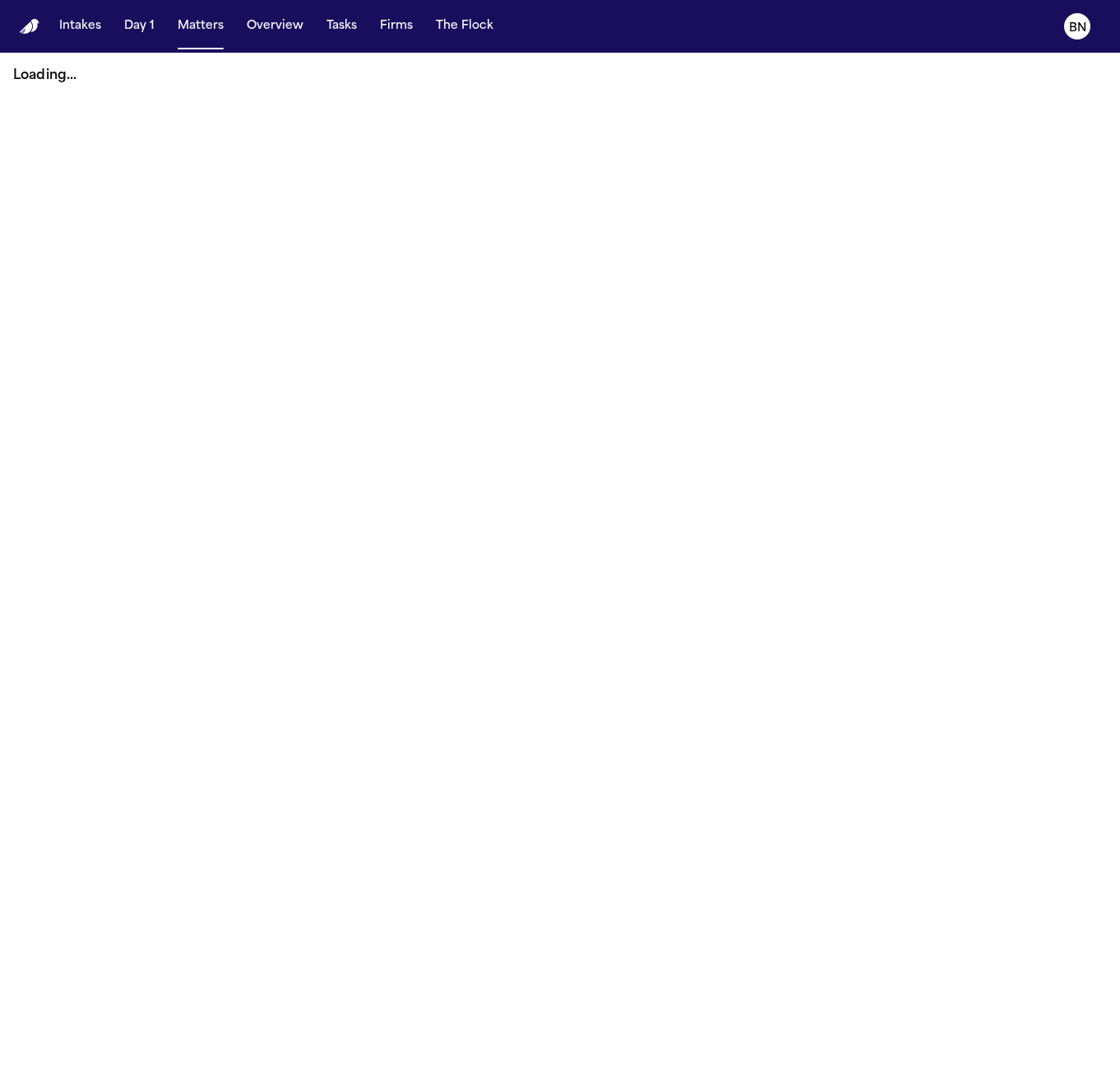
click at [193, 38] on button "Matters" at bounding box center [200, 27] width 59 height 29
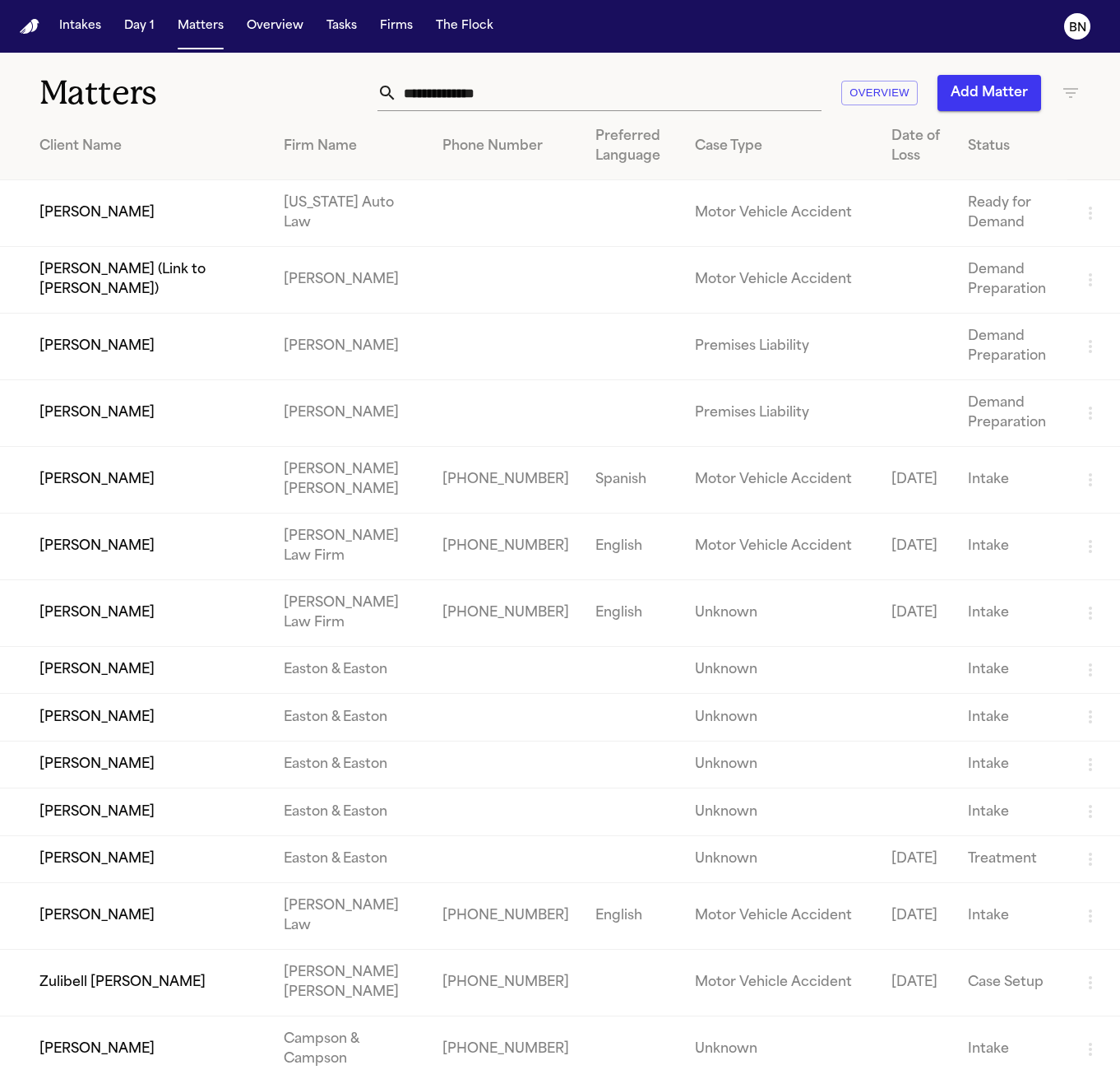
click at [690, 103] on input "text" at bounding box center [609, 93] width 425 height 37
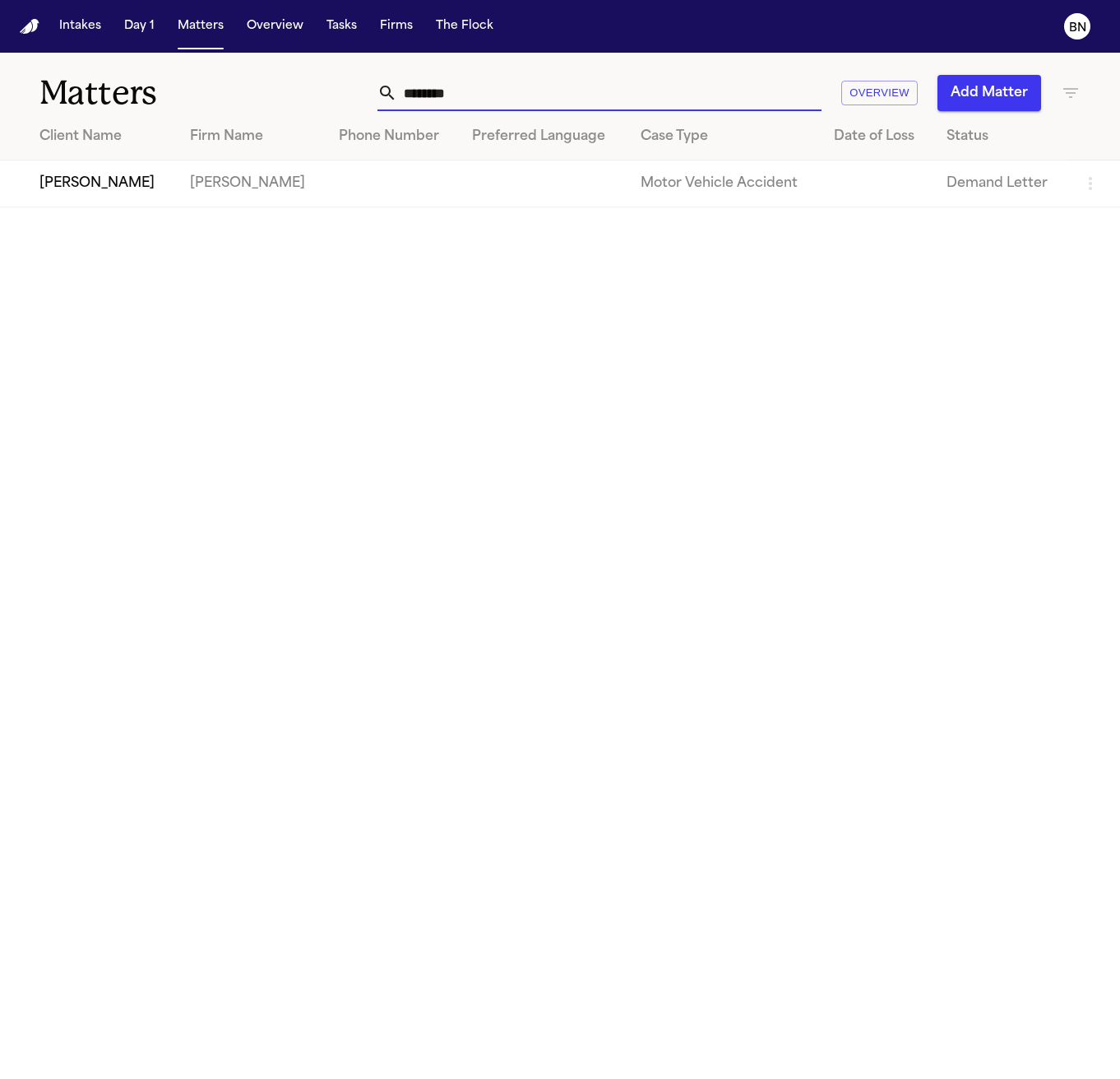
type input "********"
